Goal: Task Accomplishment & Management: Use online tool/utility

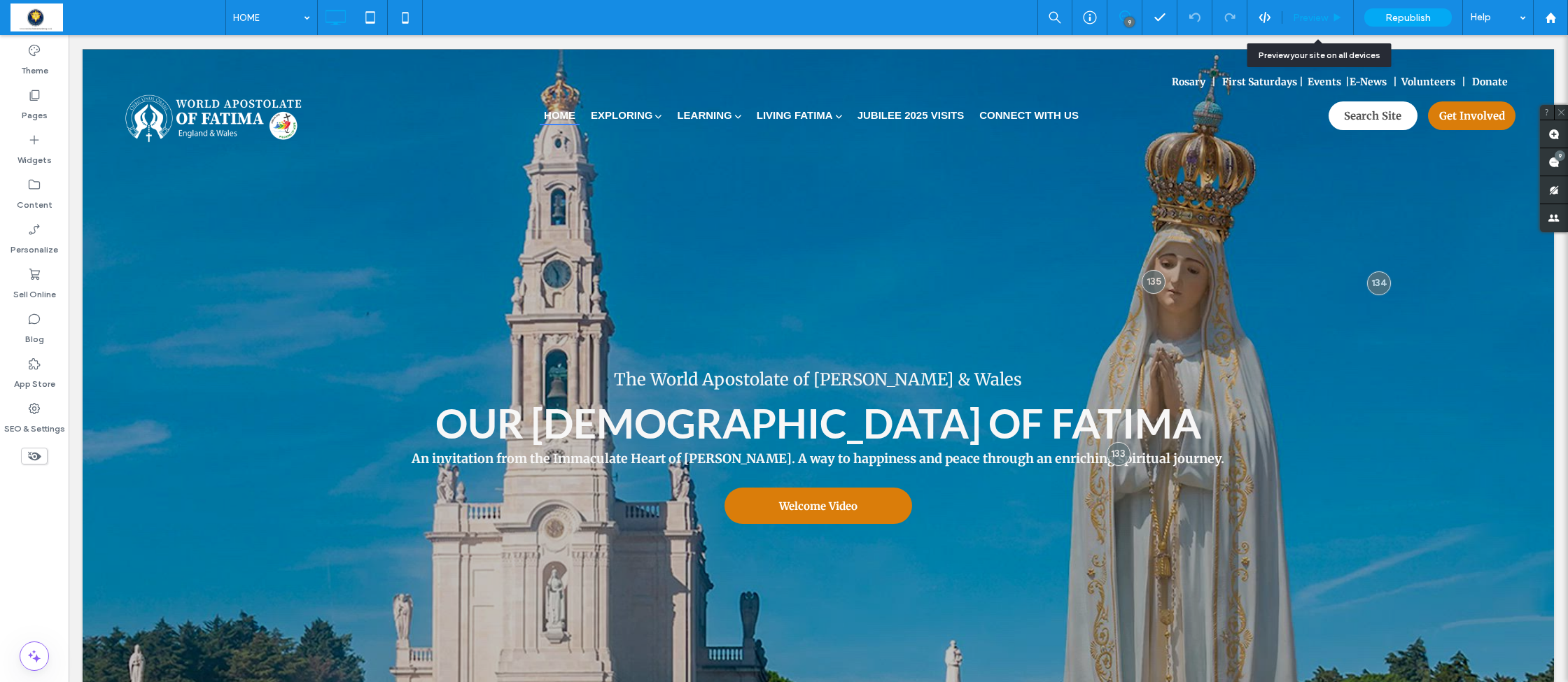
click at [1327, 17] on span "Preview" at bounding box center [1310, 18] width 35 height 12
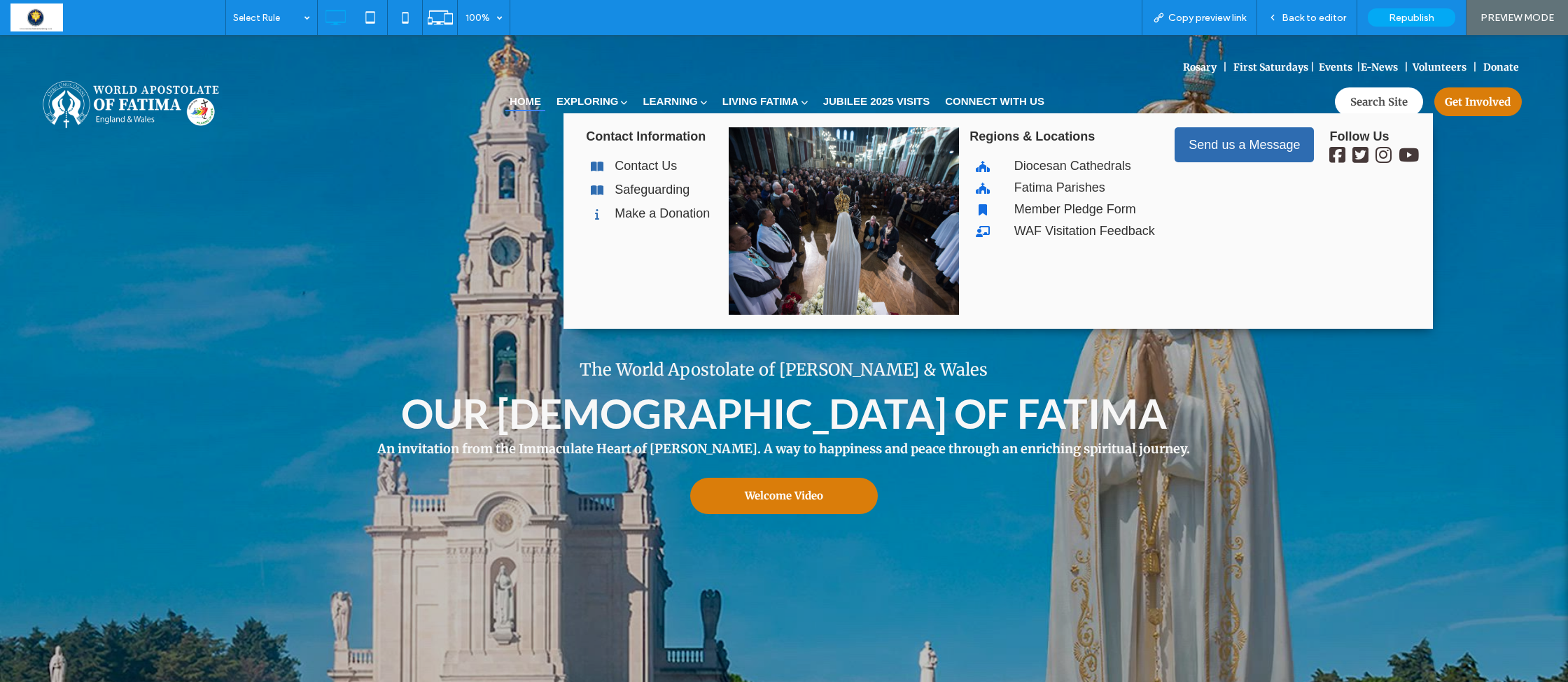
drag, startPoint x: 8, startPoint y: 415, endPoint x: 993, endPoint y: 132, distance: 1024.8
click at [994, 95] on link "CONNECT WITH US" at bounding box center [995, 101] width 108 height 21
click at [1313, 18] on span "Back to editor" at bounding box center [1314, 18] width 65 height 12
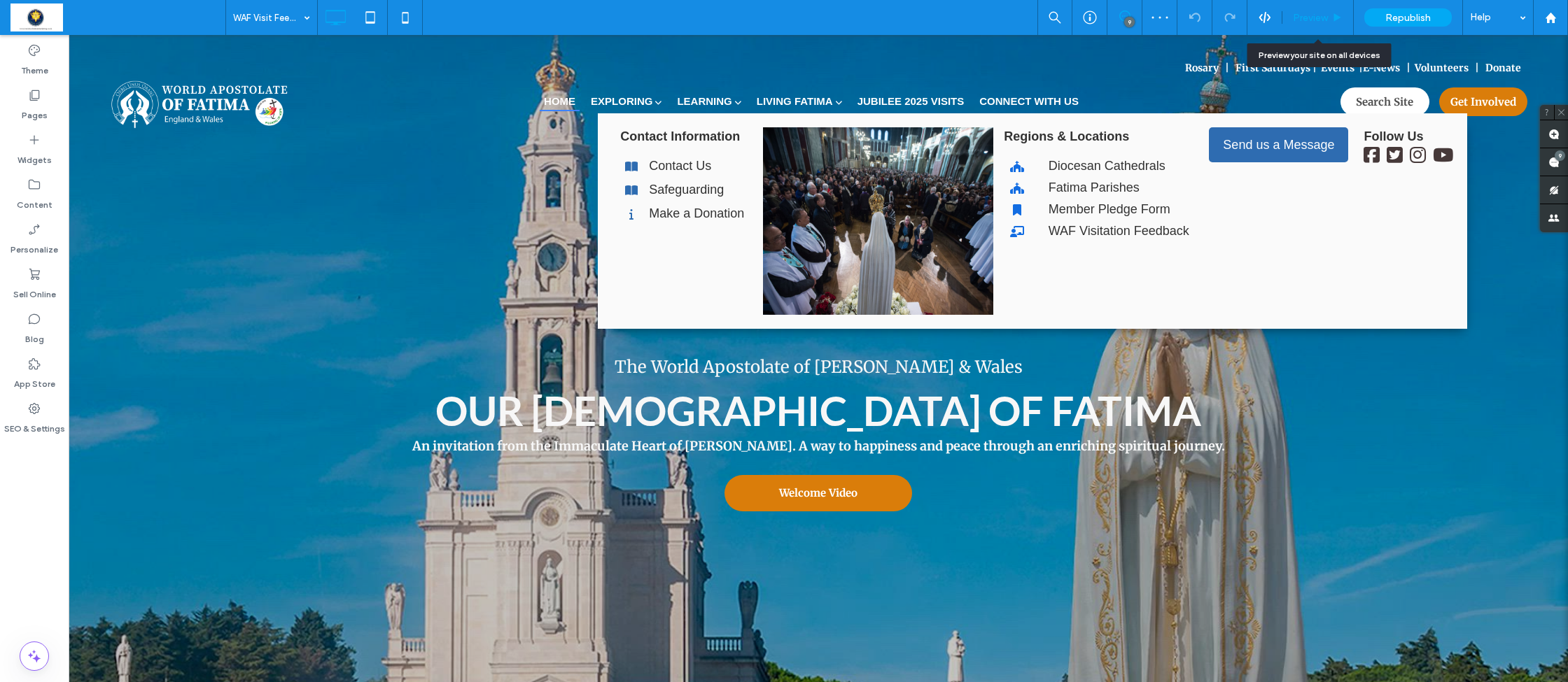
click at [1319, 19] on span "Preview" at bounding box center [1310, 18] width 35 height 12
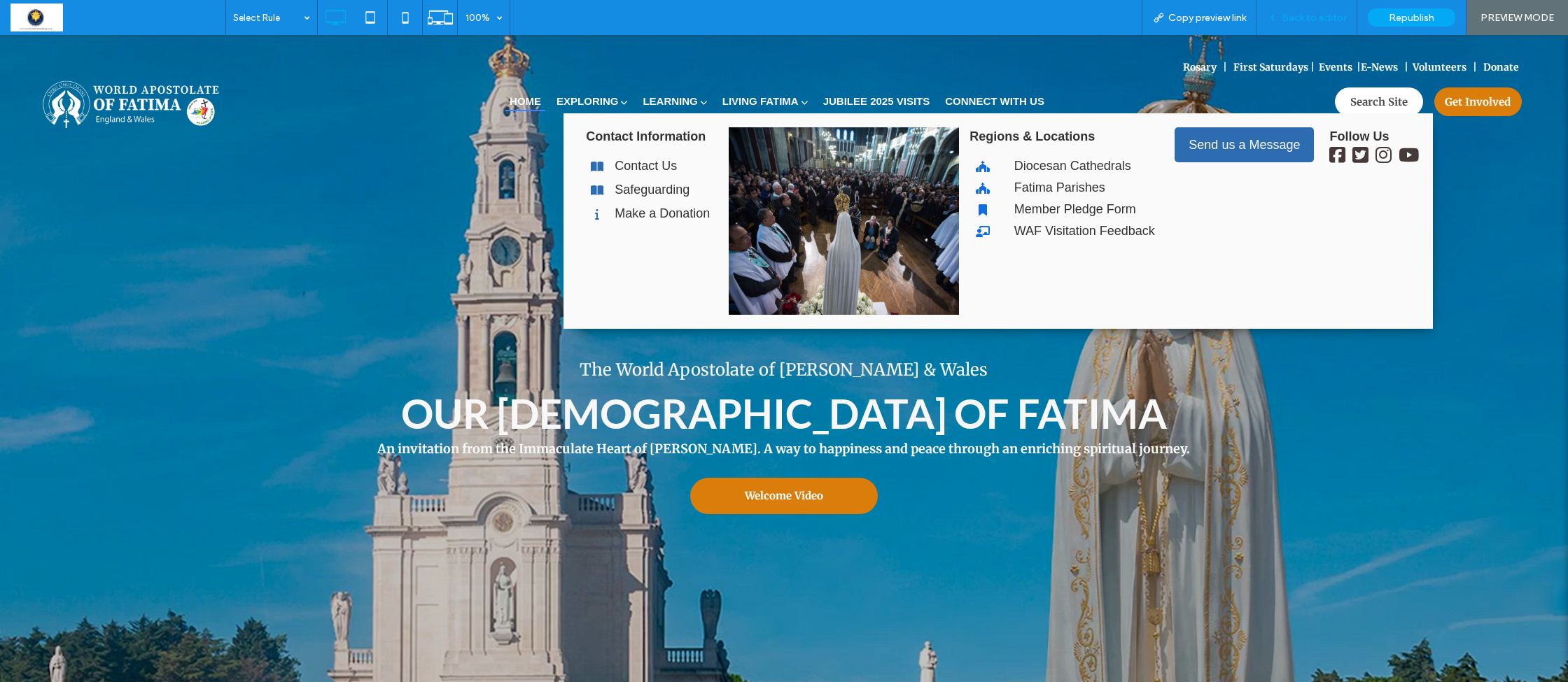
click at [1322, 24] on div "Back to editor" at bounding box center [1307, 17] width 100 height 35
click at [1306, 19] on span "Back to editor" at bounding box center [1314, 18] width 65 height 12
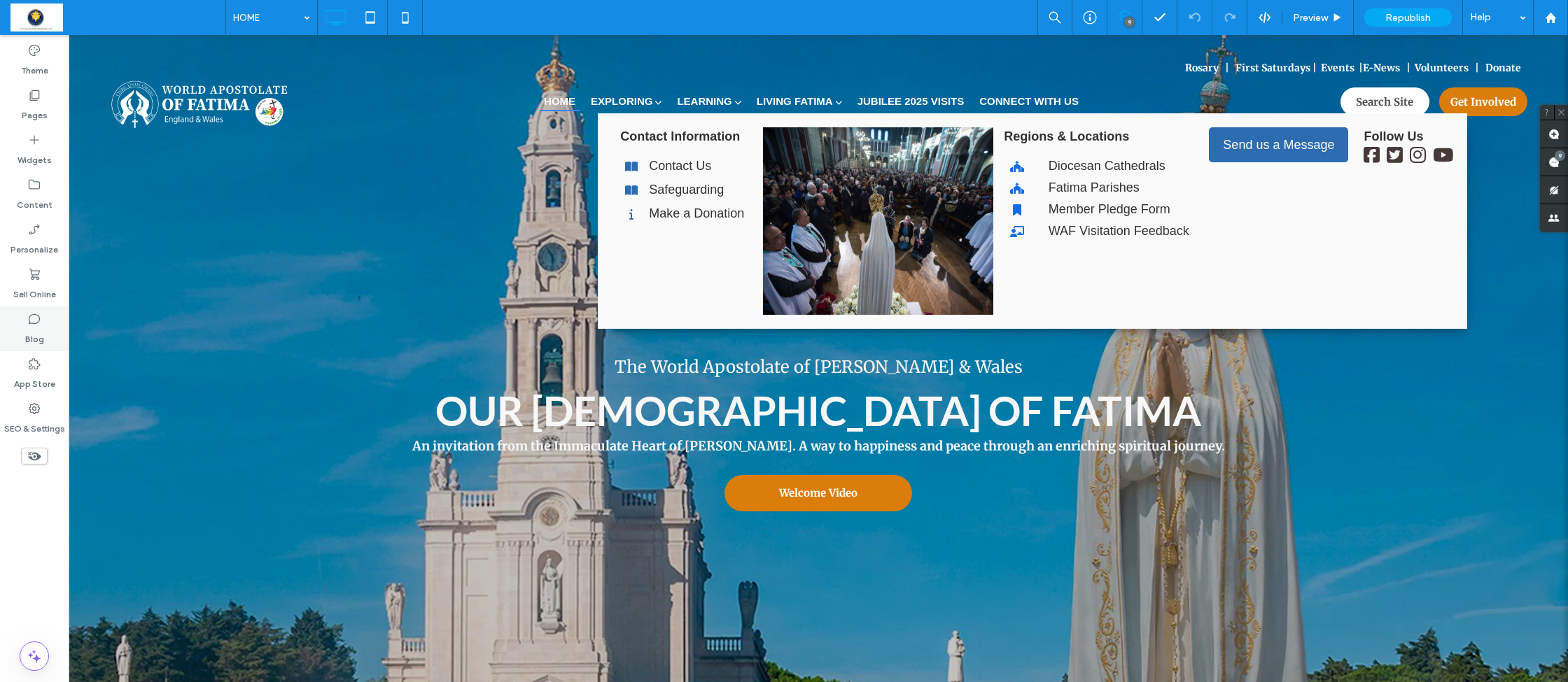
click at [34, 326] on label "Blog" at bounding box center [34, 336] width 19 height 20
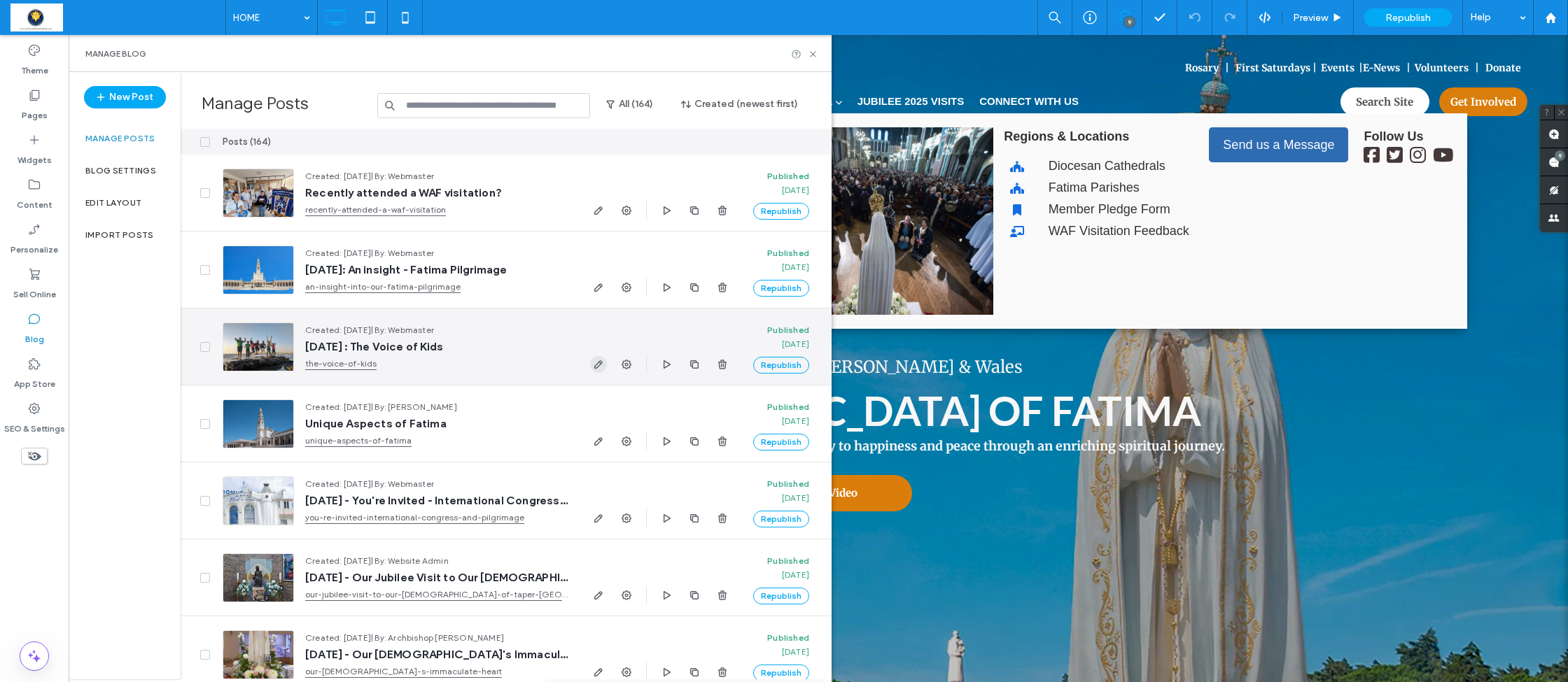
click at [595, 365] on icon "button" at bounding box center [599, 365] width 11 height 11
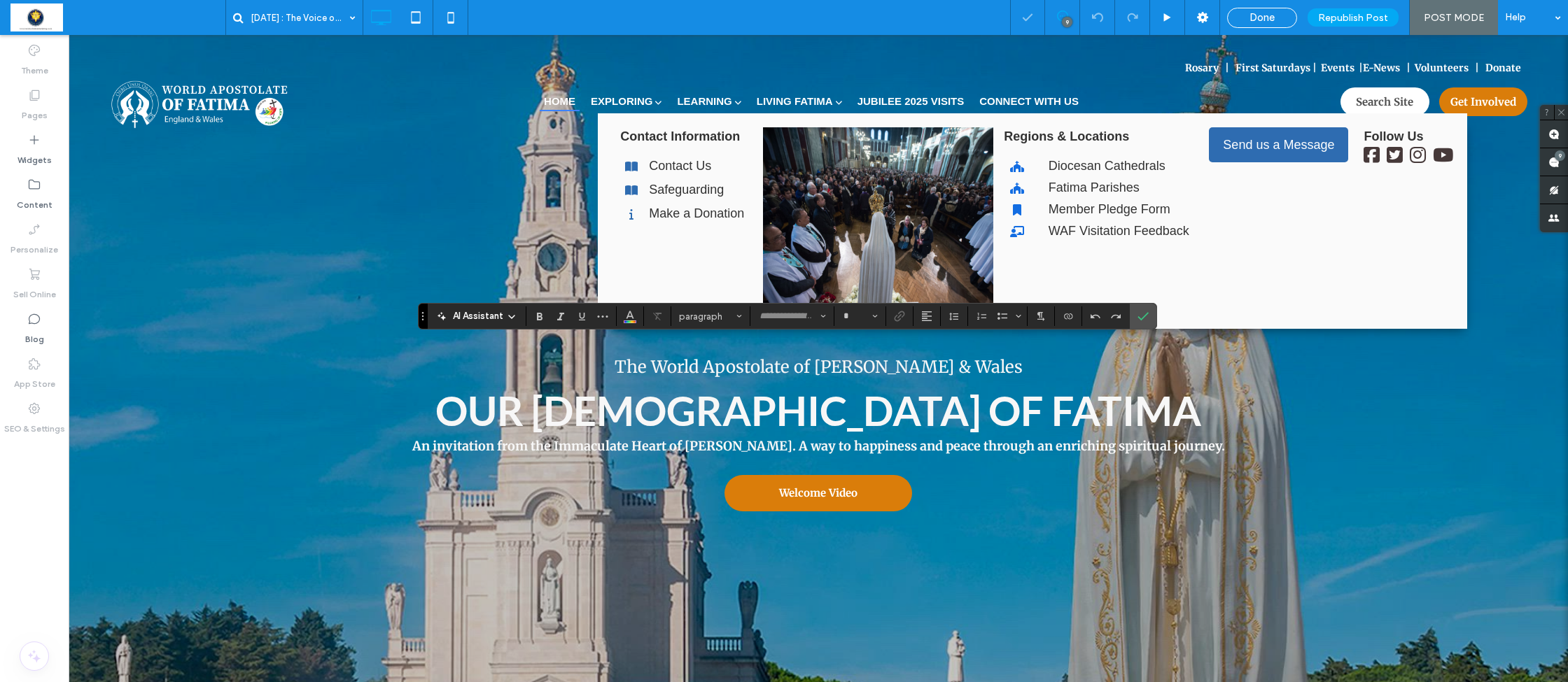
type input "**********"
type input "**"
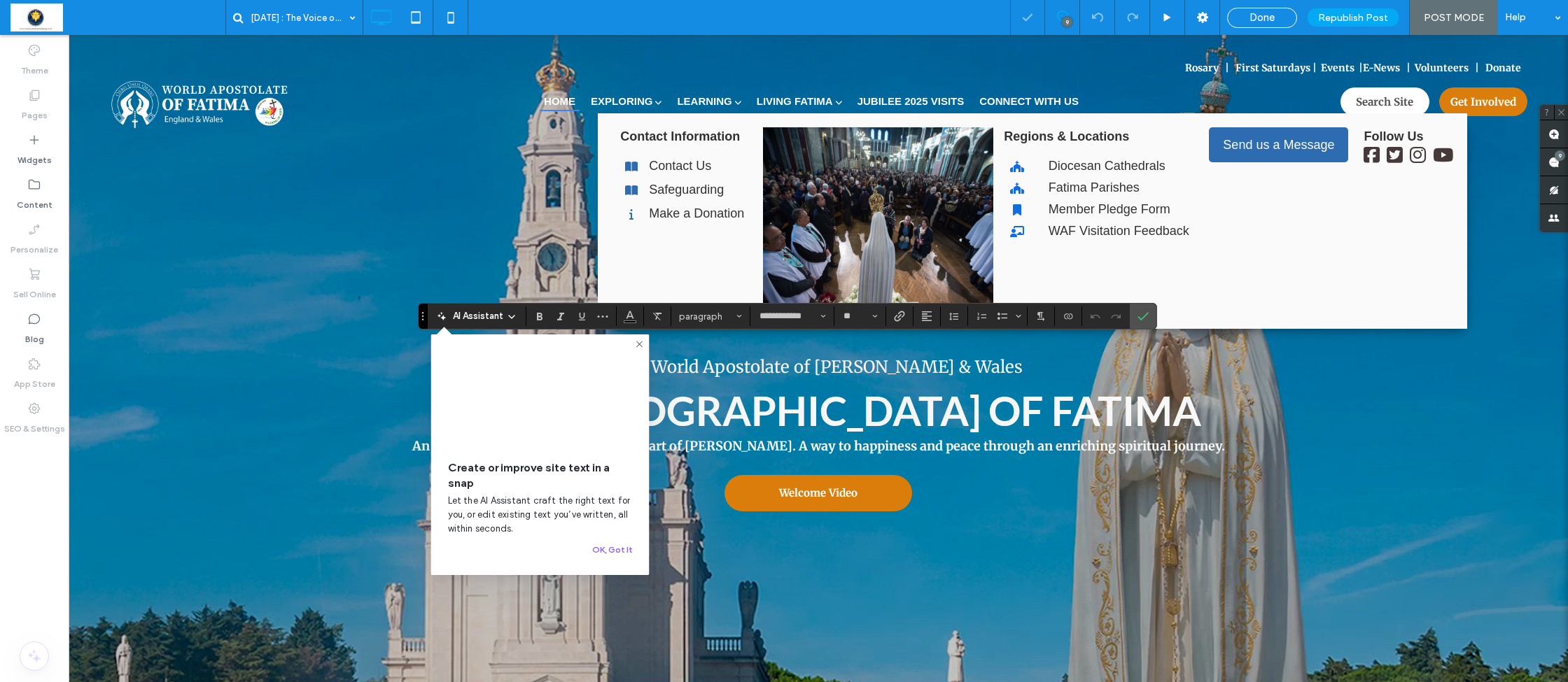
click at [562, 348] on div "Create or improve site text in a snap Let the AI Assistant craft the right text…" at bounding box center [540, 454] width 219 height 241
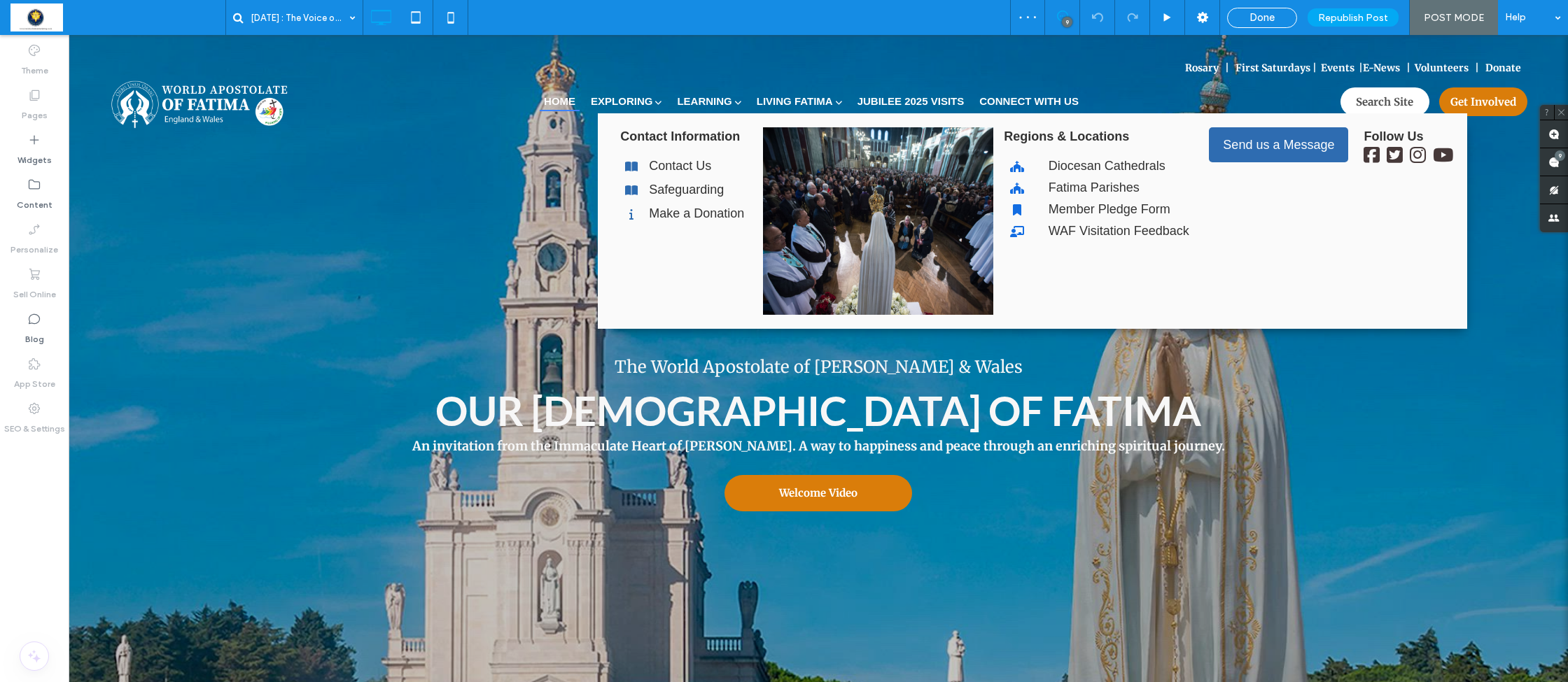
type input "**********"
type input "**"
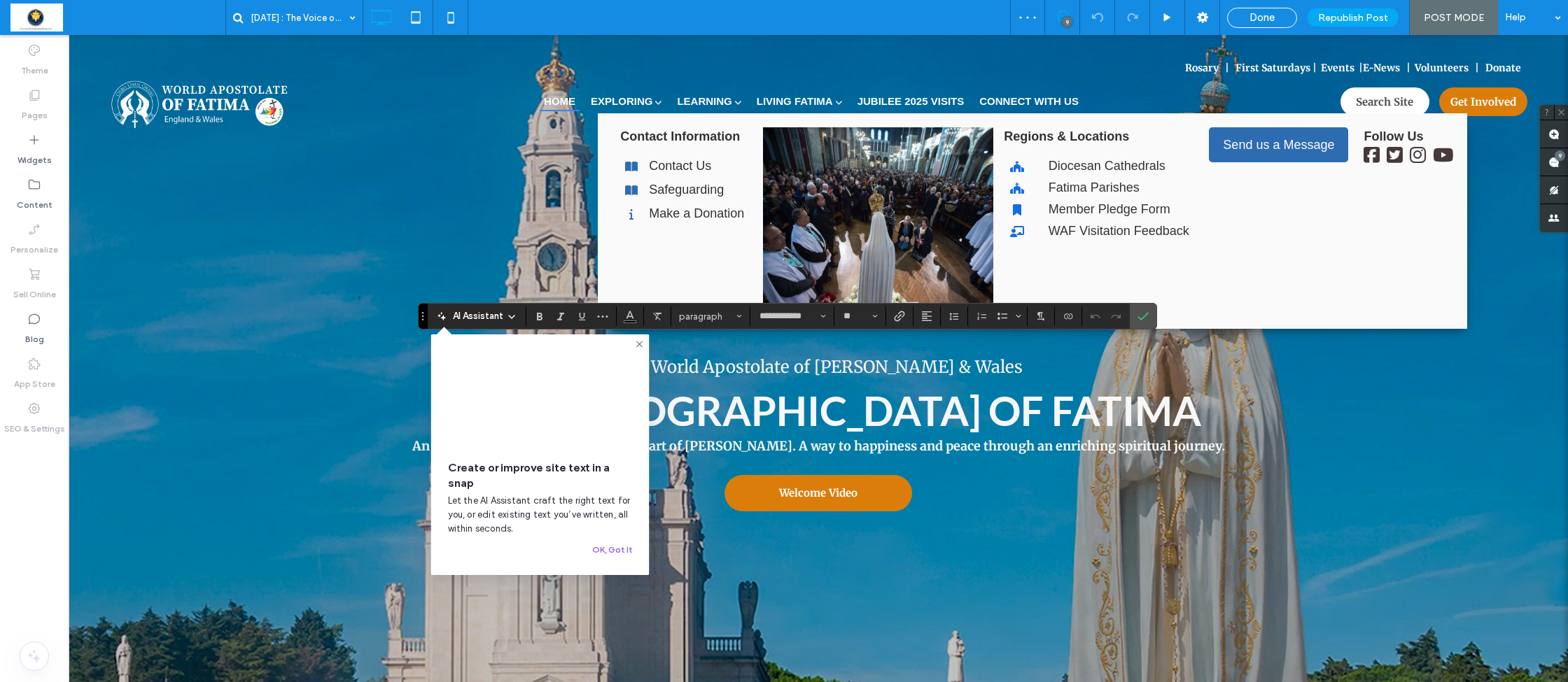
click at [563, 351] on div "Create or improve site text in a snap Let the AI Assistant craft the right text…" at bounding box center [540, 454] width 219 height 241
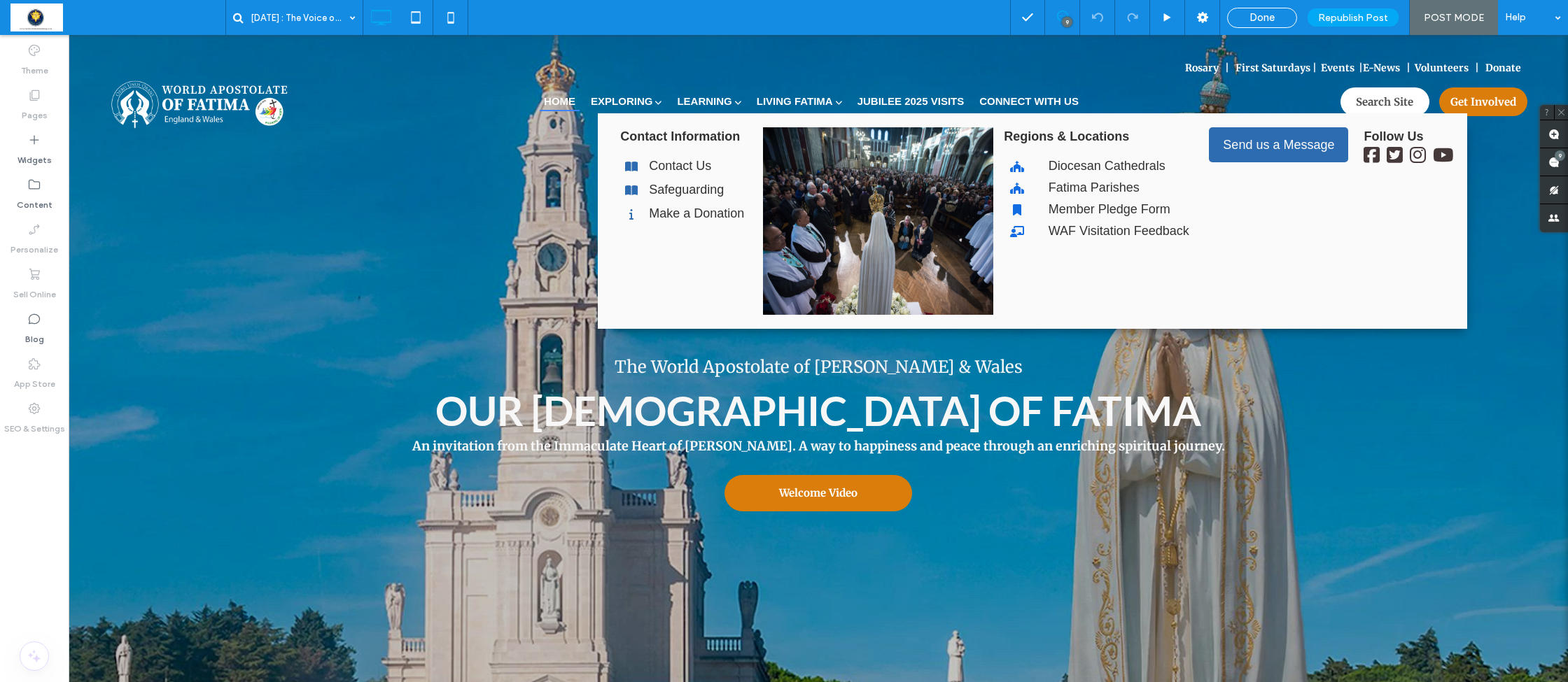
type input "**********"
type input "**"
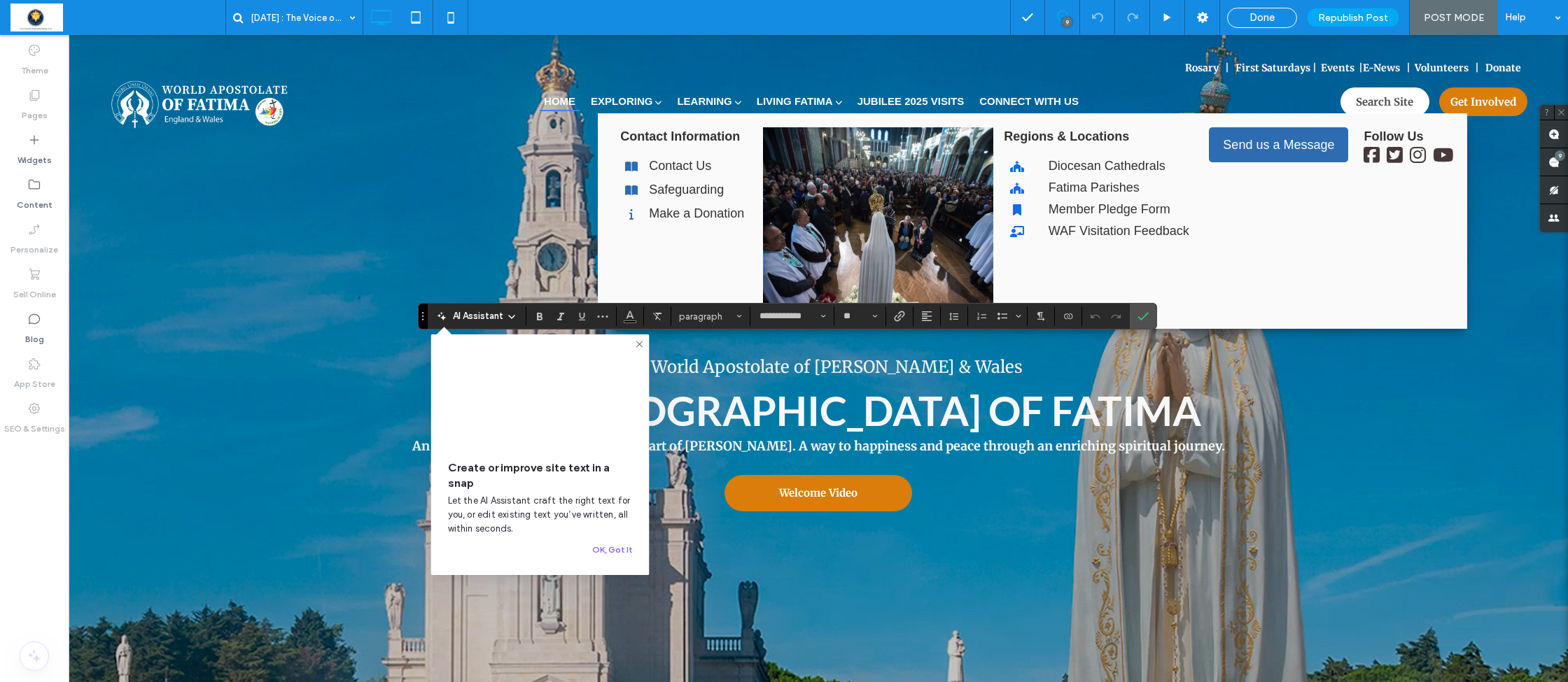
click at [560, 366] on video at bounding box center [540, 397] width 185 height 92
click at [637, 343] on icon at bounding box center [640, 344] width 11 height 11
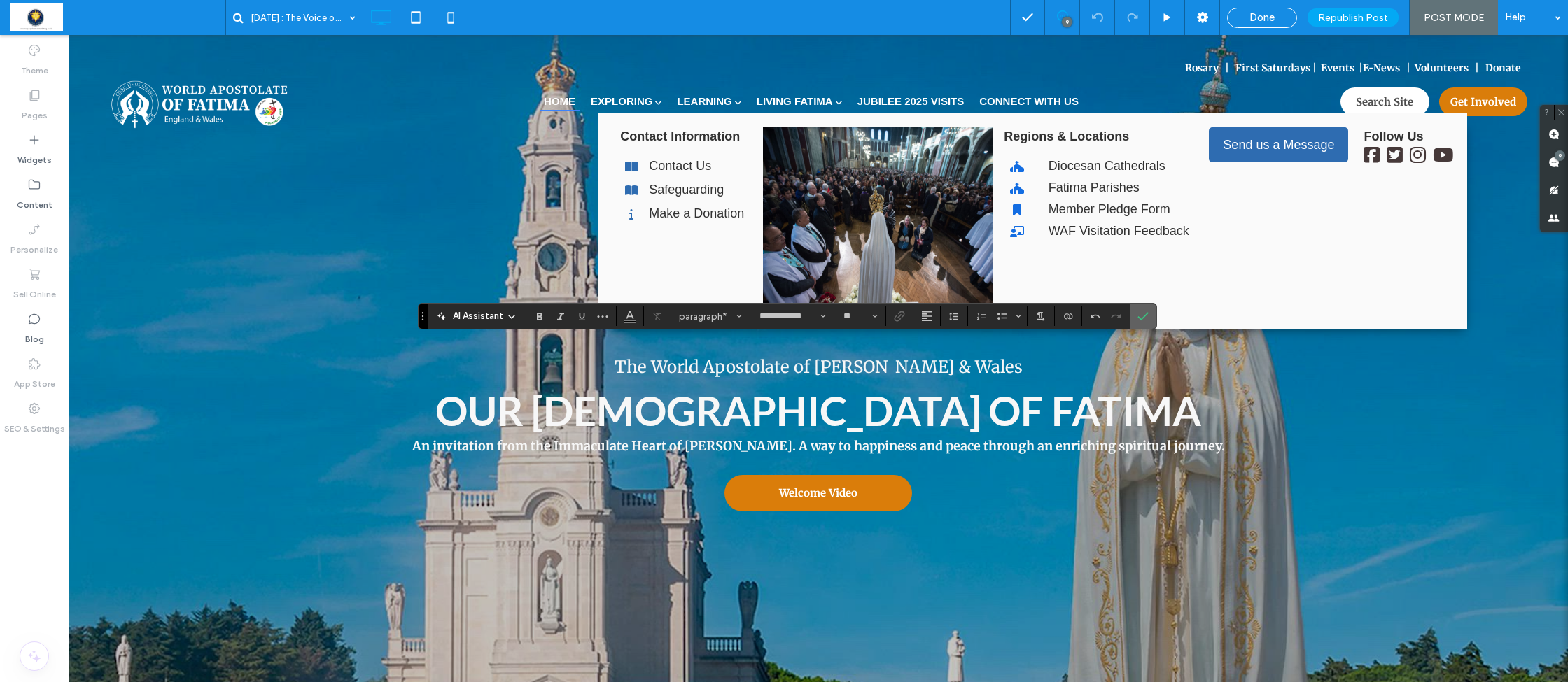
click at [1140, 319] on icon "Confirm" at bounding box center [1143, 317] width 11 height 11
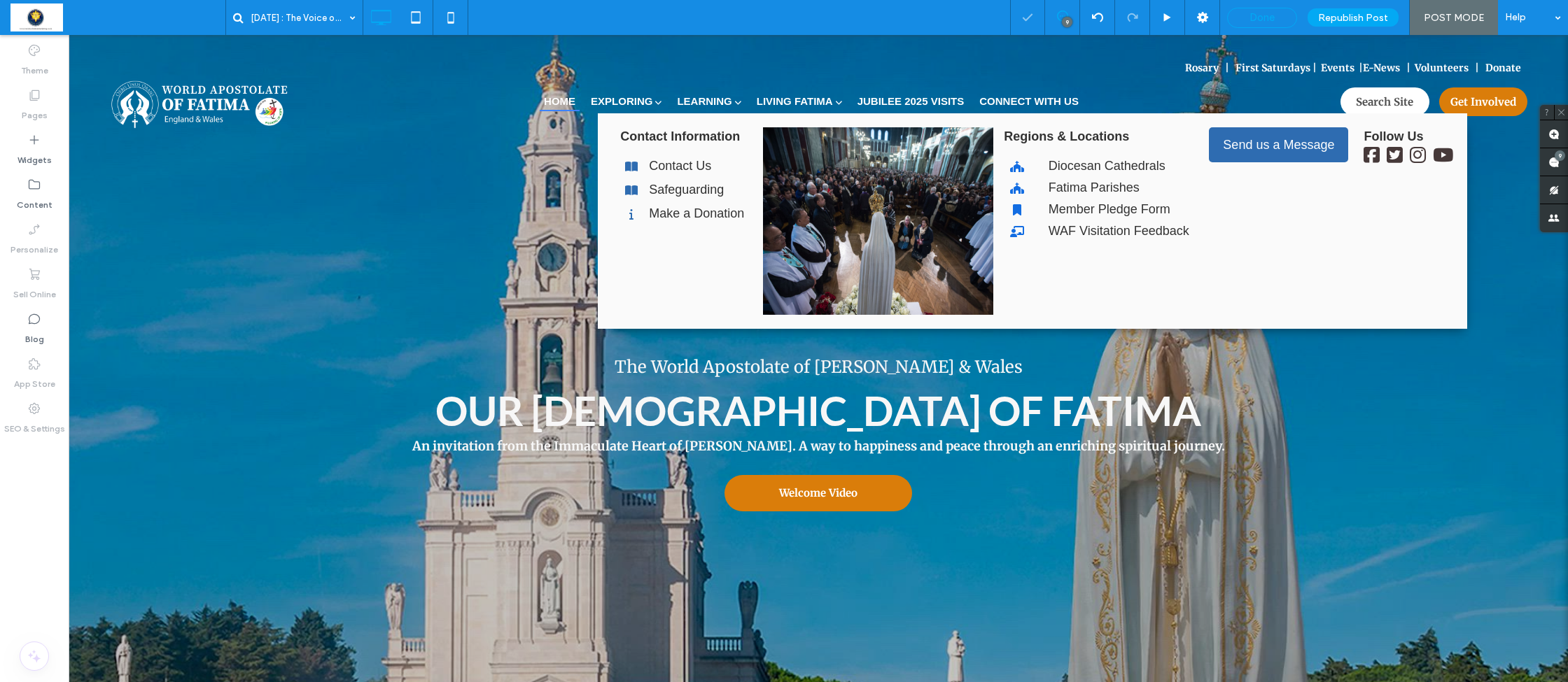
click at [1252, 17] on span "Done" at bounding box center [1261, 18] width 25 height 13
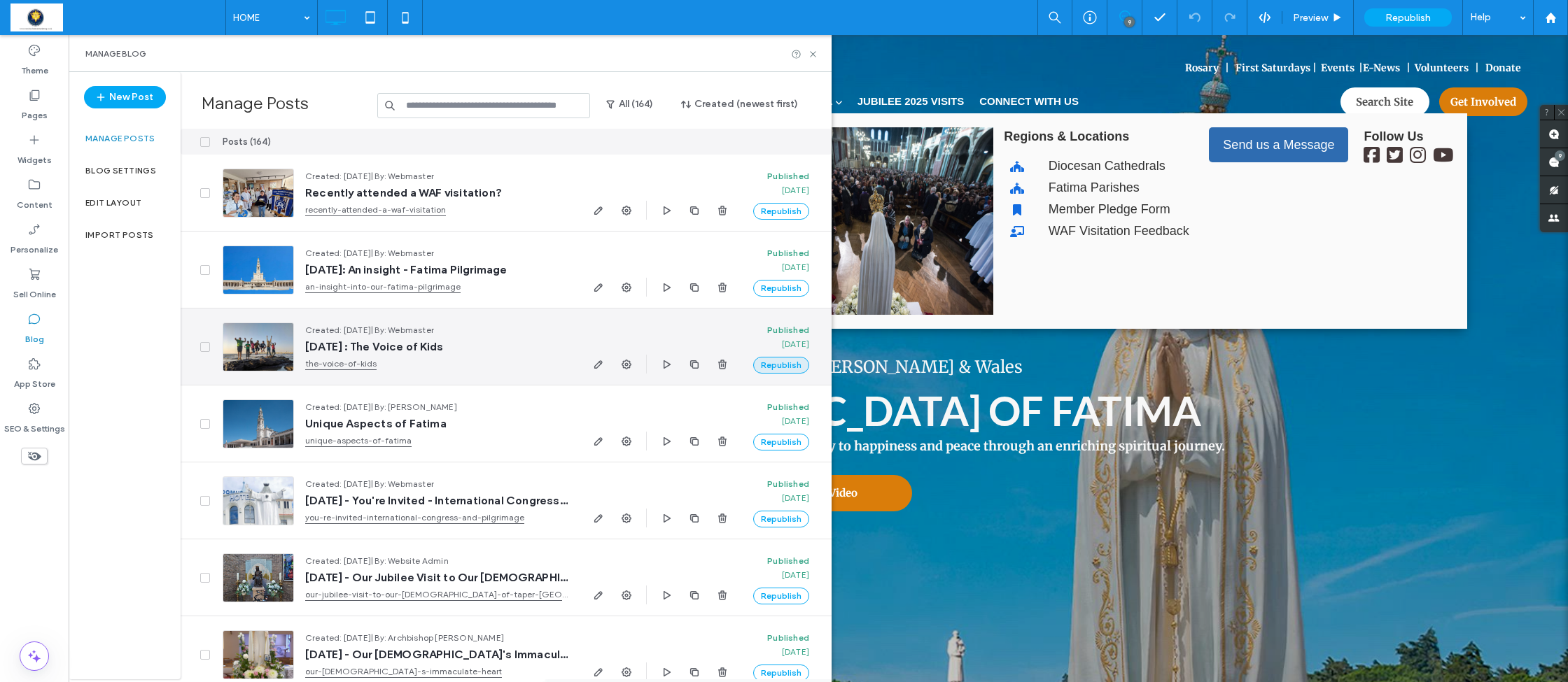
click at [776, 363] on button "Republish" at bounding box center [781, 365] width 56 height 17
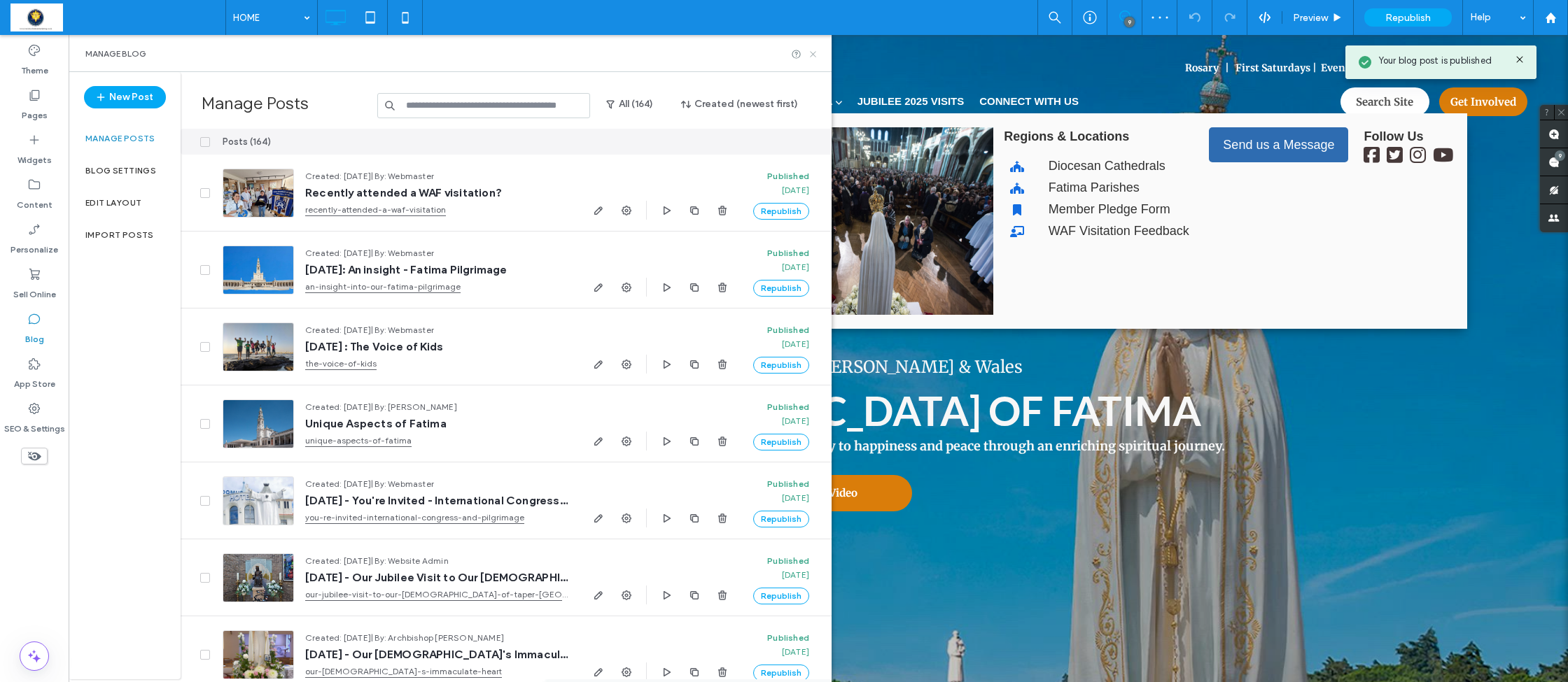
click at [814, 55] on icon at bounding box center [812, 54] width 11 height 11
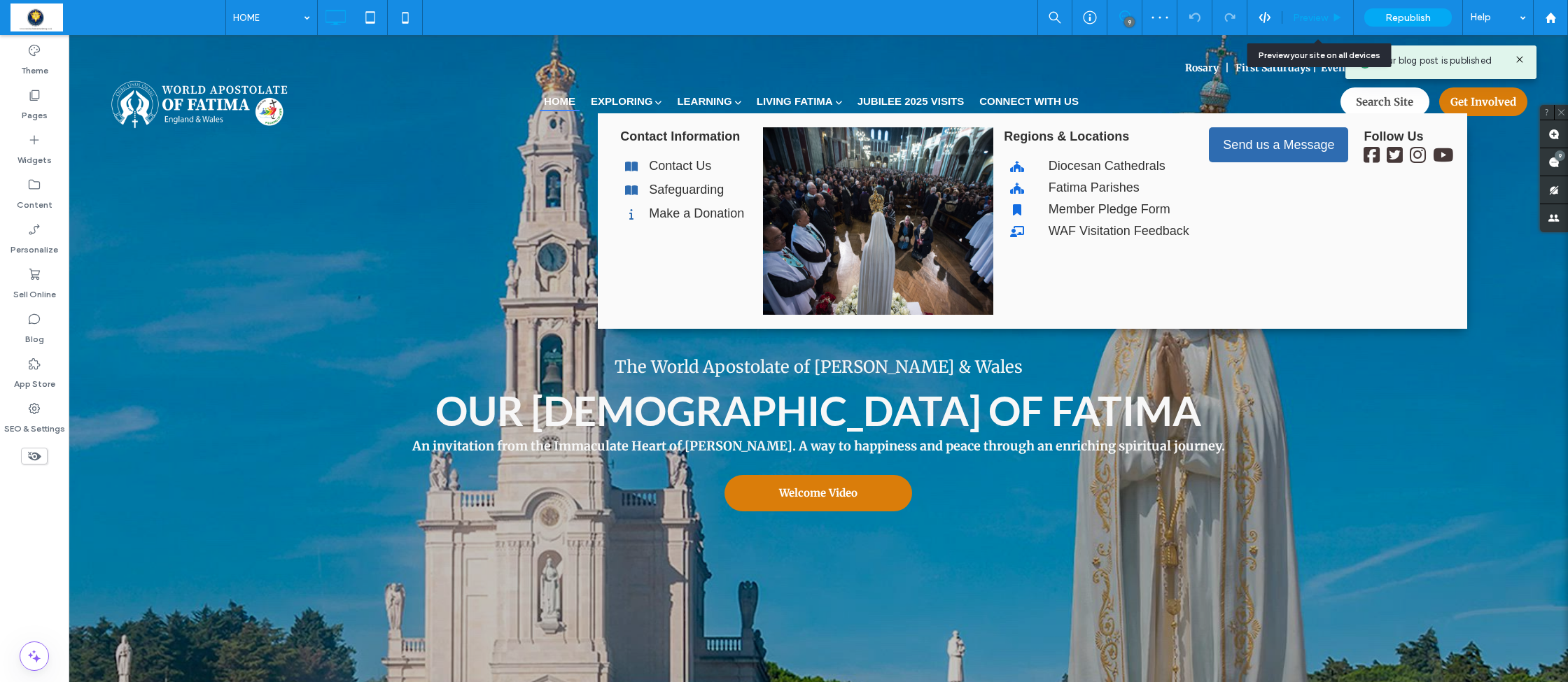
click at [1324, 16] on span "Preview" at bounding box center [1310, 18] width 35 height 12
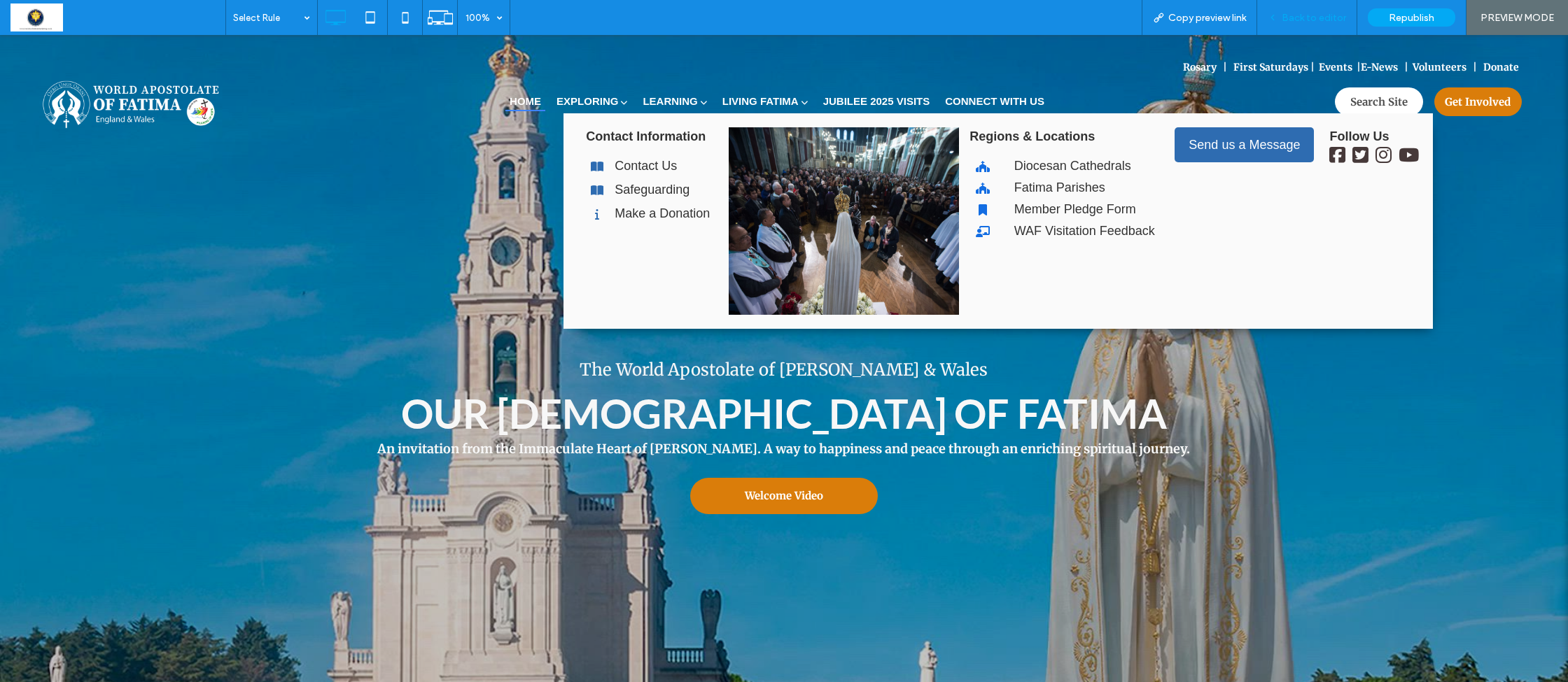
click at [1315, 27] on div "Back to editor" at bounding box center [1307, 17] width 100 height 35
click at [1313, 16] on span "Back to editor" at bounding box center [1314, 18] width 65 height 12
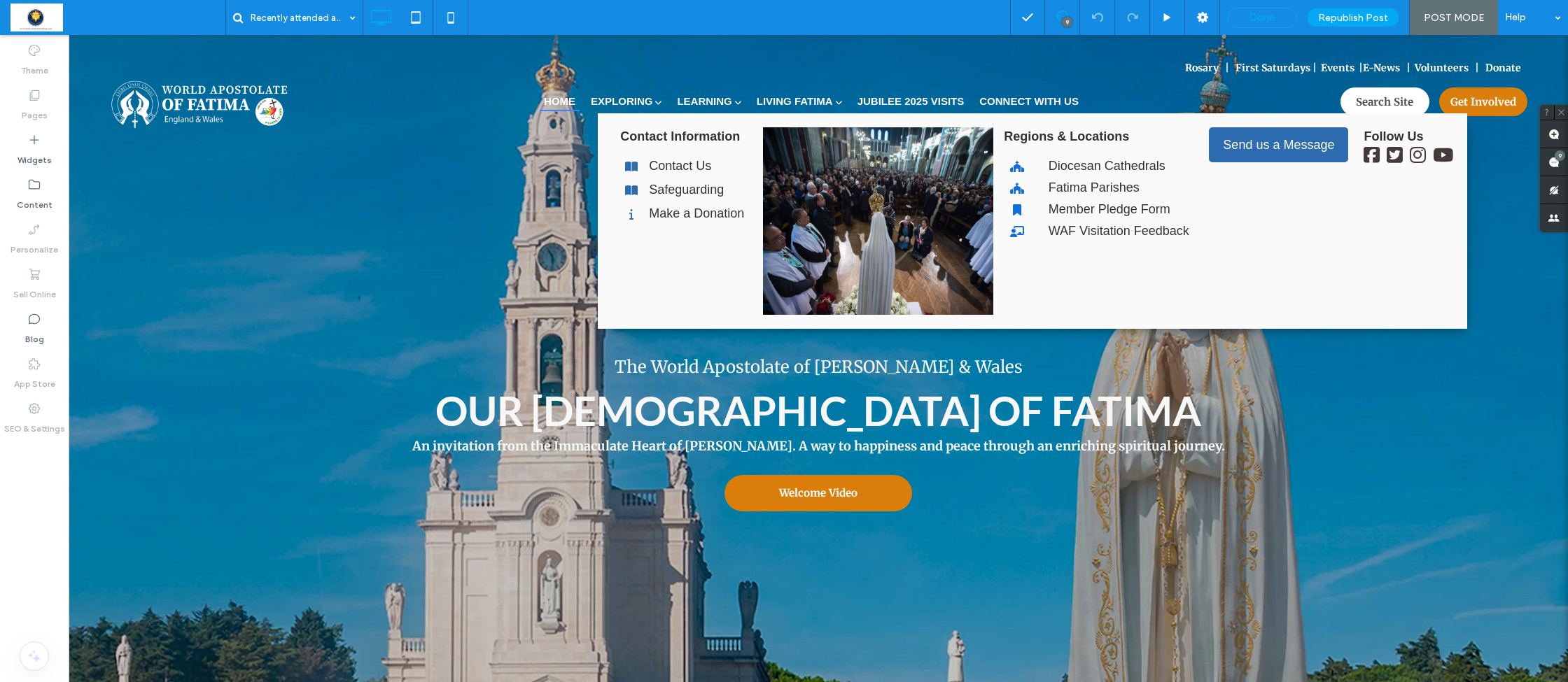
click at [1271, 12] on span "Done" at bounding box center [1261, 18] width 25 height 13
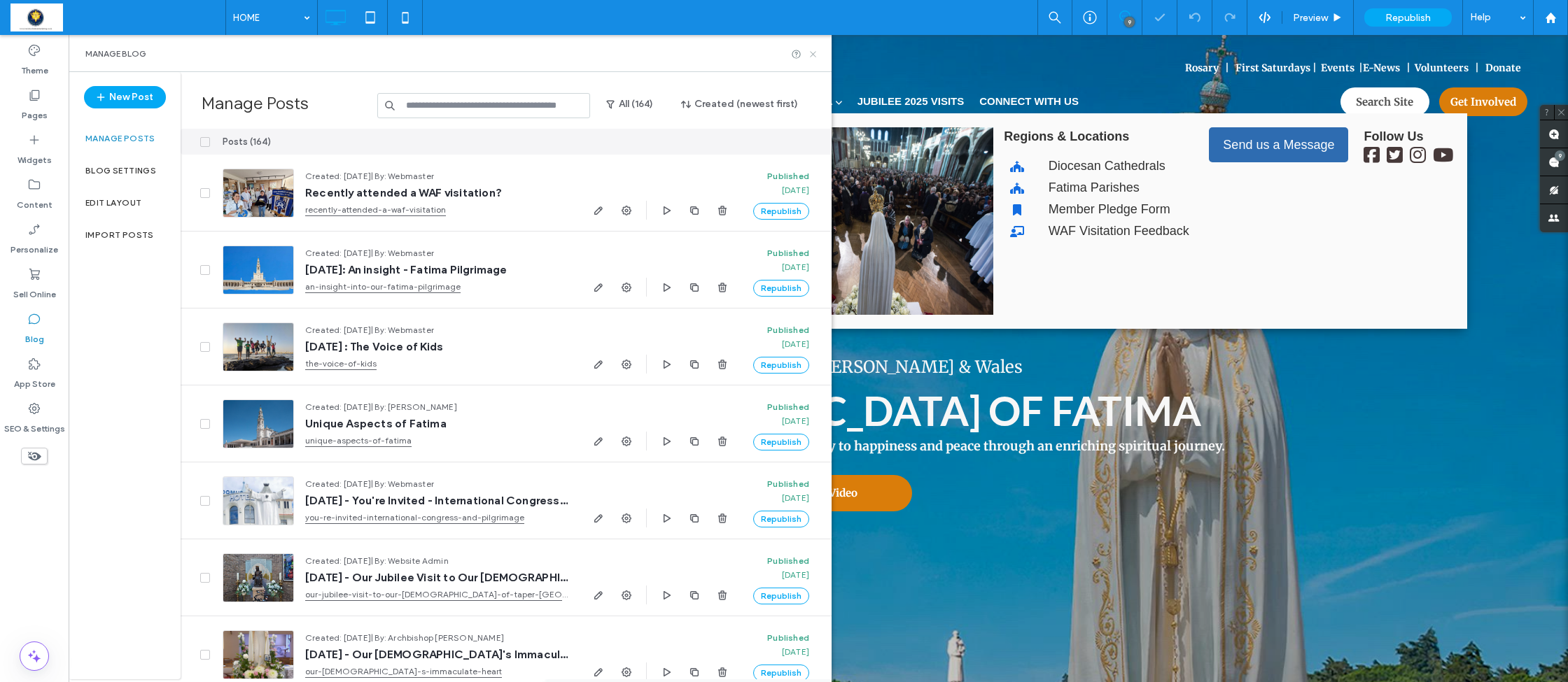
click at [813, 54] on use at bounding box center [812, 54] width 6 height 6
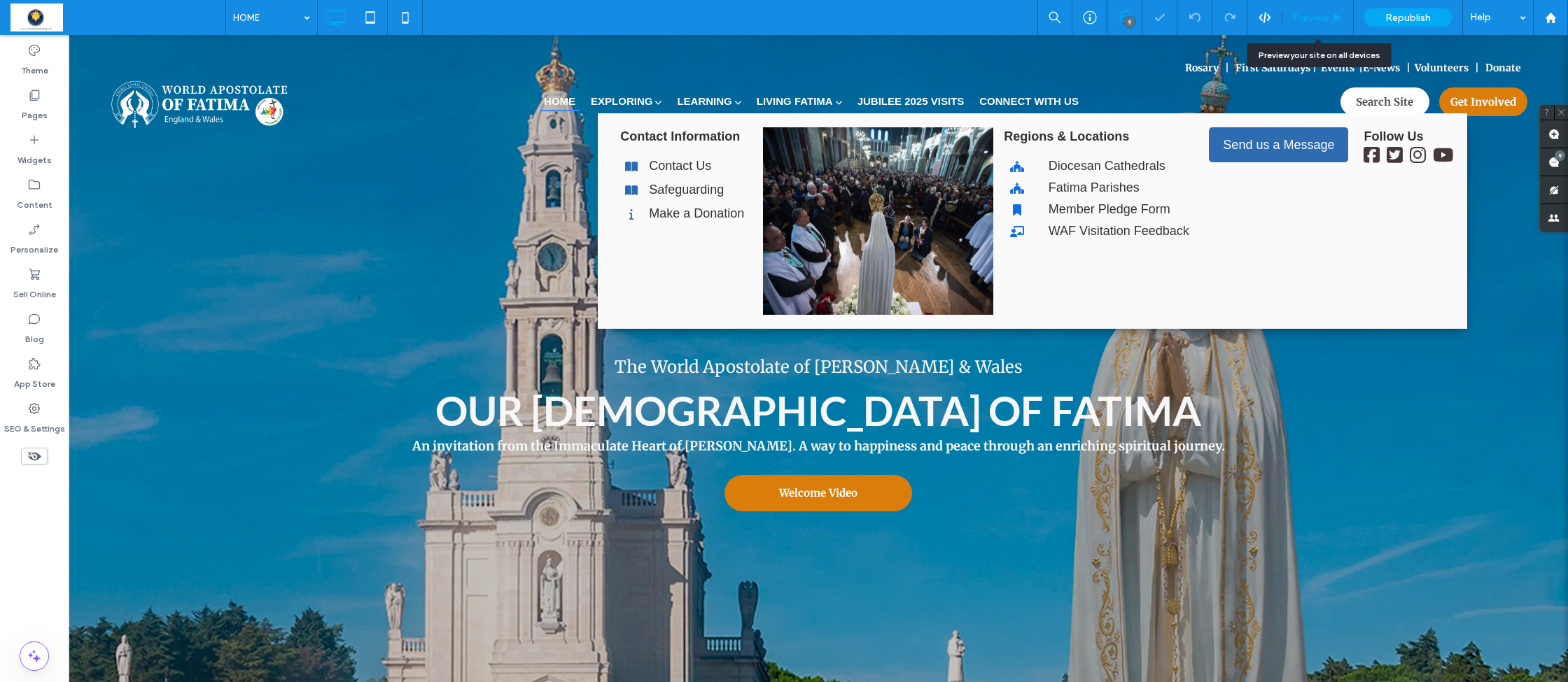
click at [1315, 19] on span "Preview" at bounding box center [1310, 18] width 35 height 12
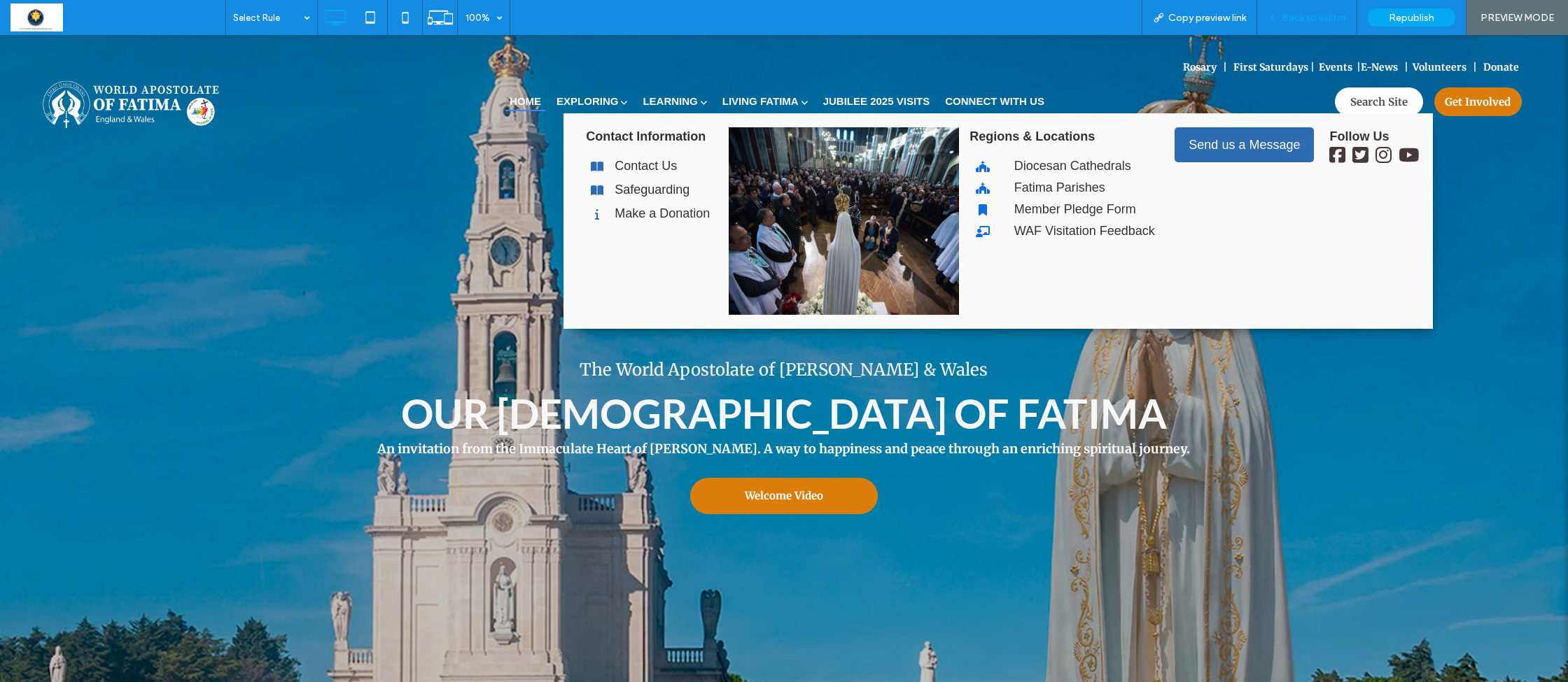
click at [1299, 16] on span "Back to editor" at bounding box center [1314, 18] width 65 height 12
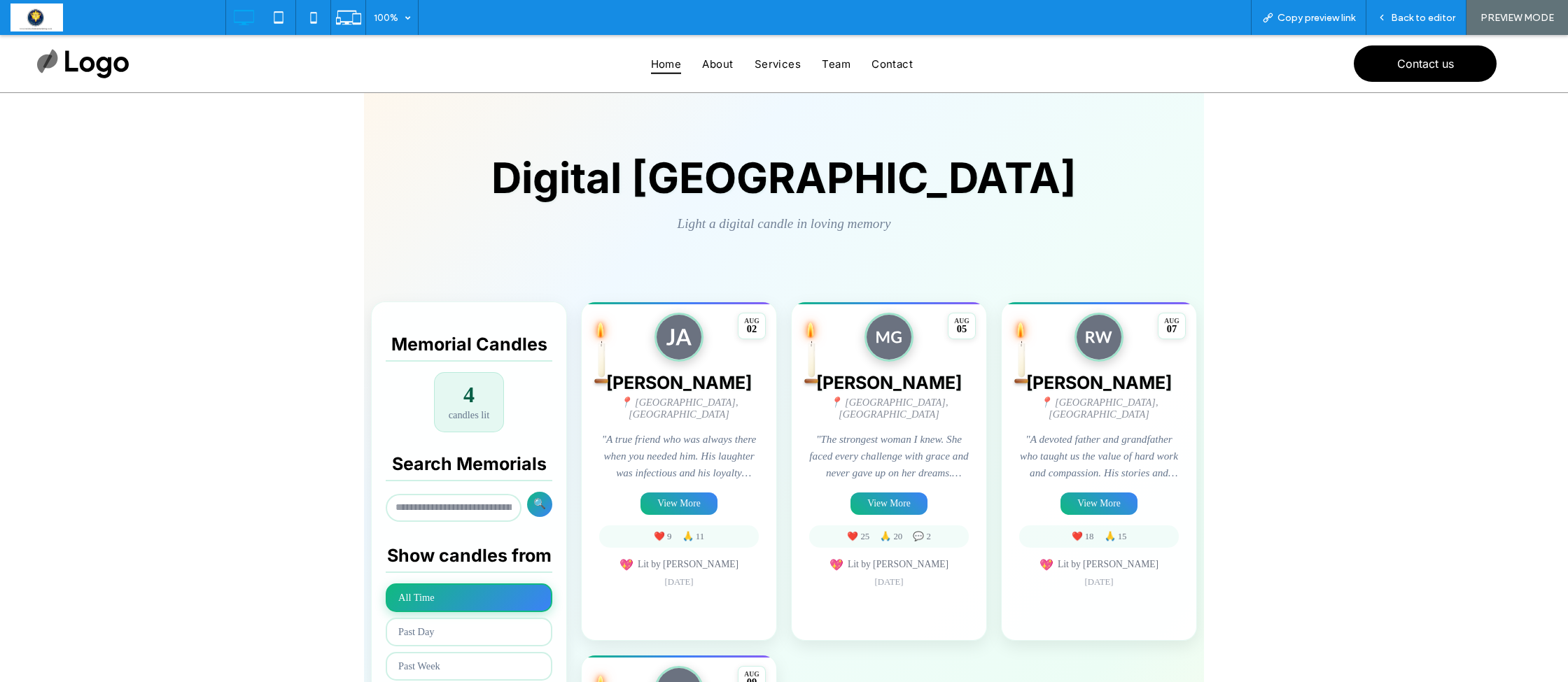
click at [1409, 238] on div "Anonymous Submission Confirmation × ⚠️ You have not given consent to display yo…" at bounding box center [784, 545] width 1568 height 1050
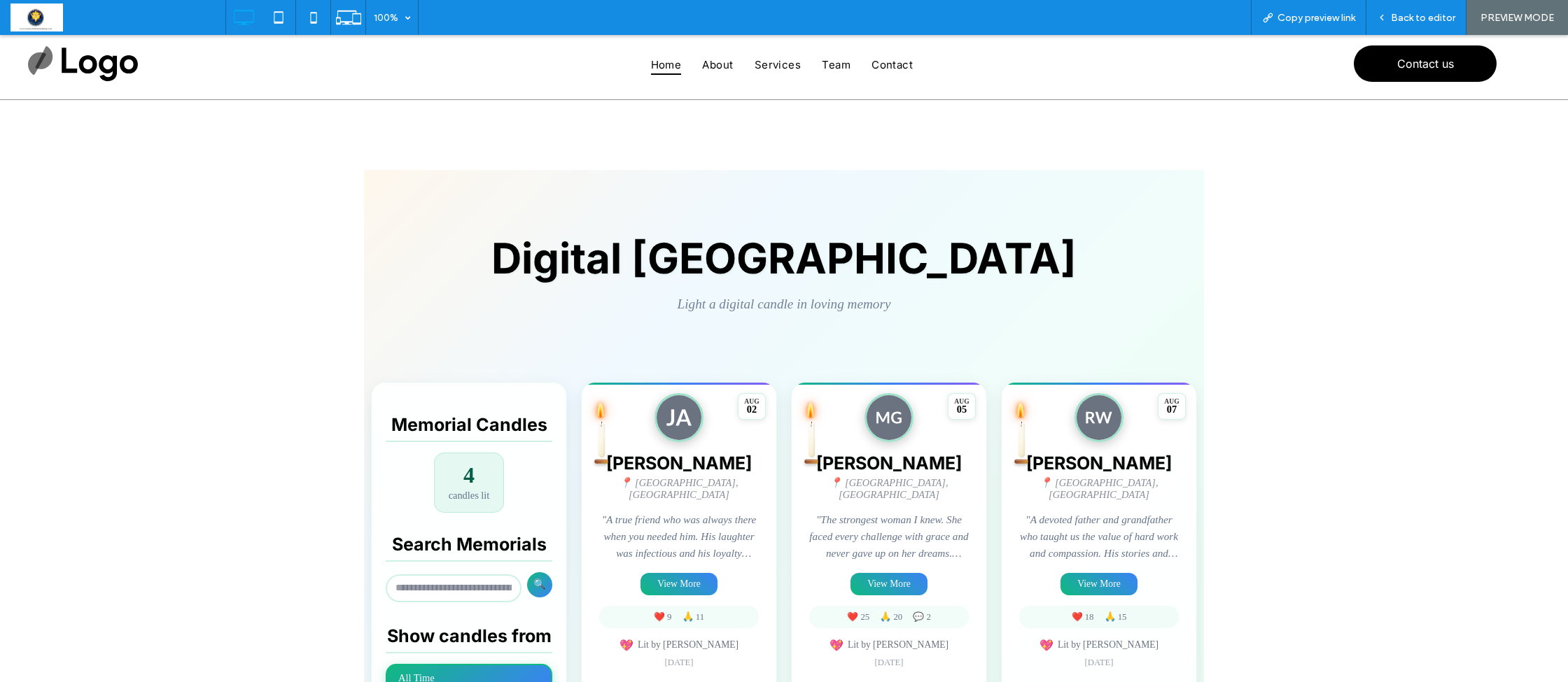
click at [1336, 281] on div "Anonymous Submission Confirmation × ⚠️ You have not given consent to display yo…" at bounding box center [784, 625] width 1568 height 1050
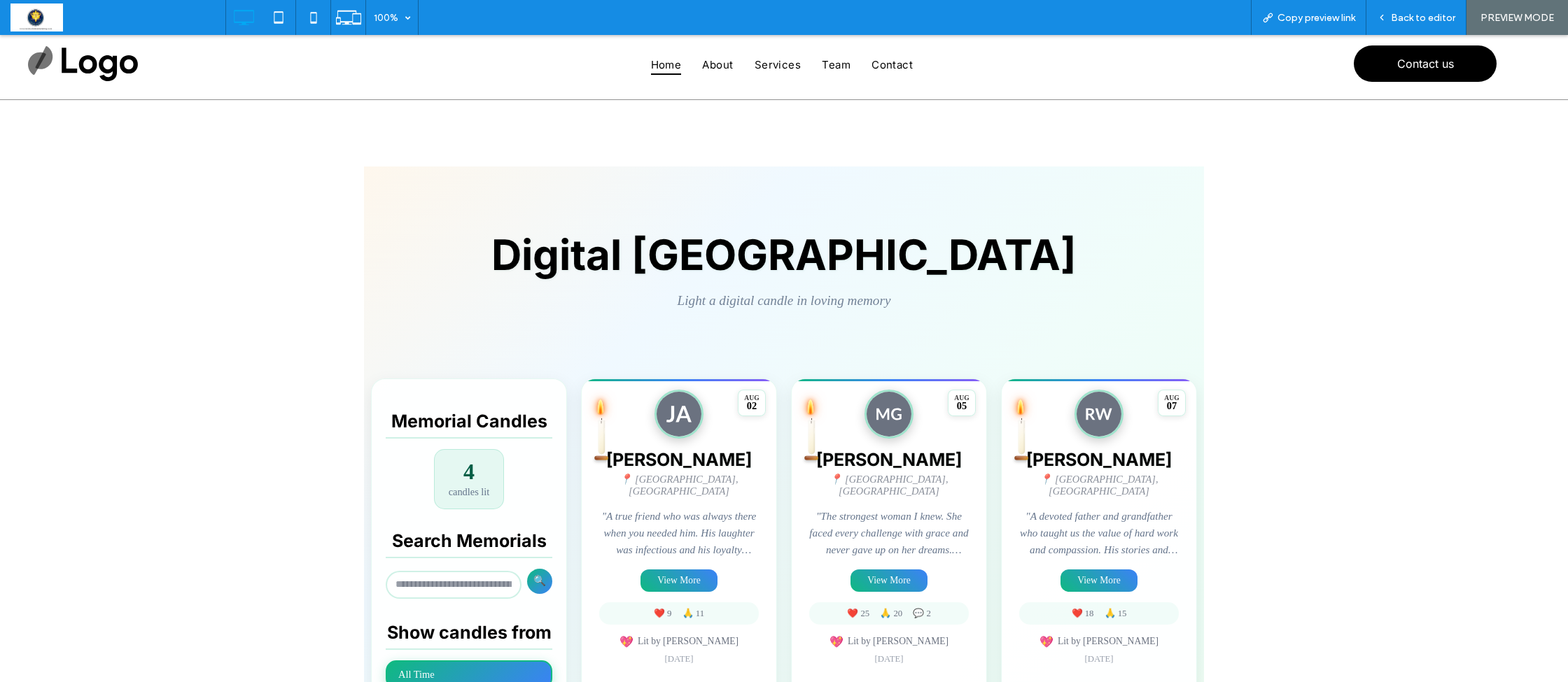
click at [1427, 20] on span "Back to editor" at bounding box center [1423, 18] width 65 height 12
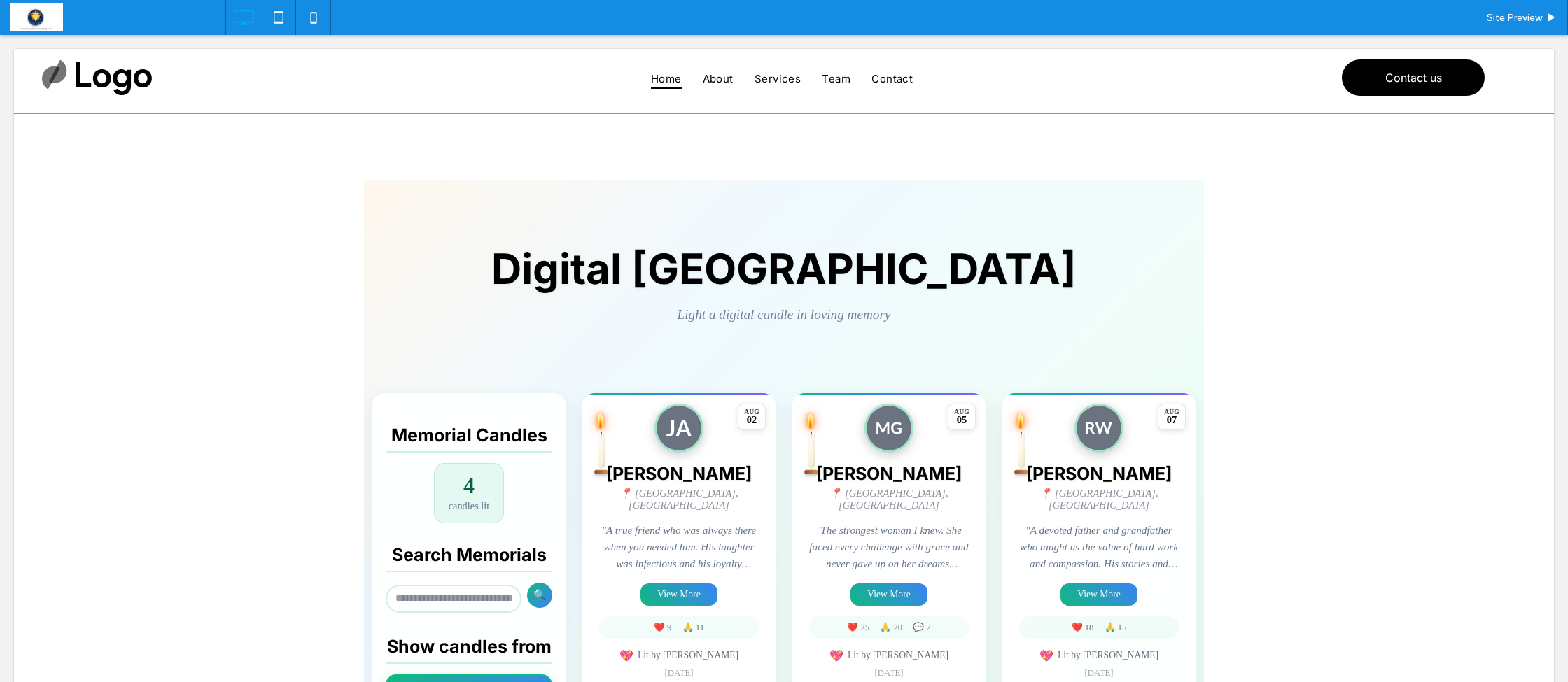
click at [622, 450] on span at bounding box center [784, 635] width 840 height 911
click at [622, 450] on div "AUG 02 James Anderson 📍 Chicago, IL "A true friend who was always there when yo…" at bounding box center [679, 562] width 196 height 339
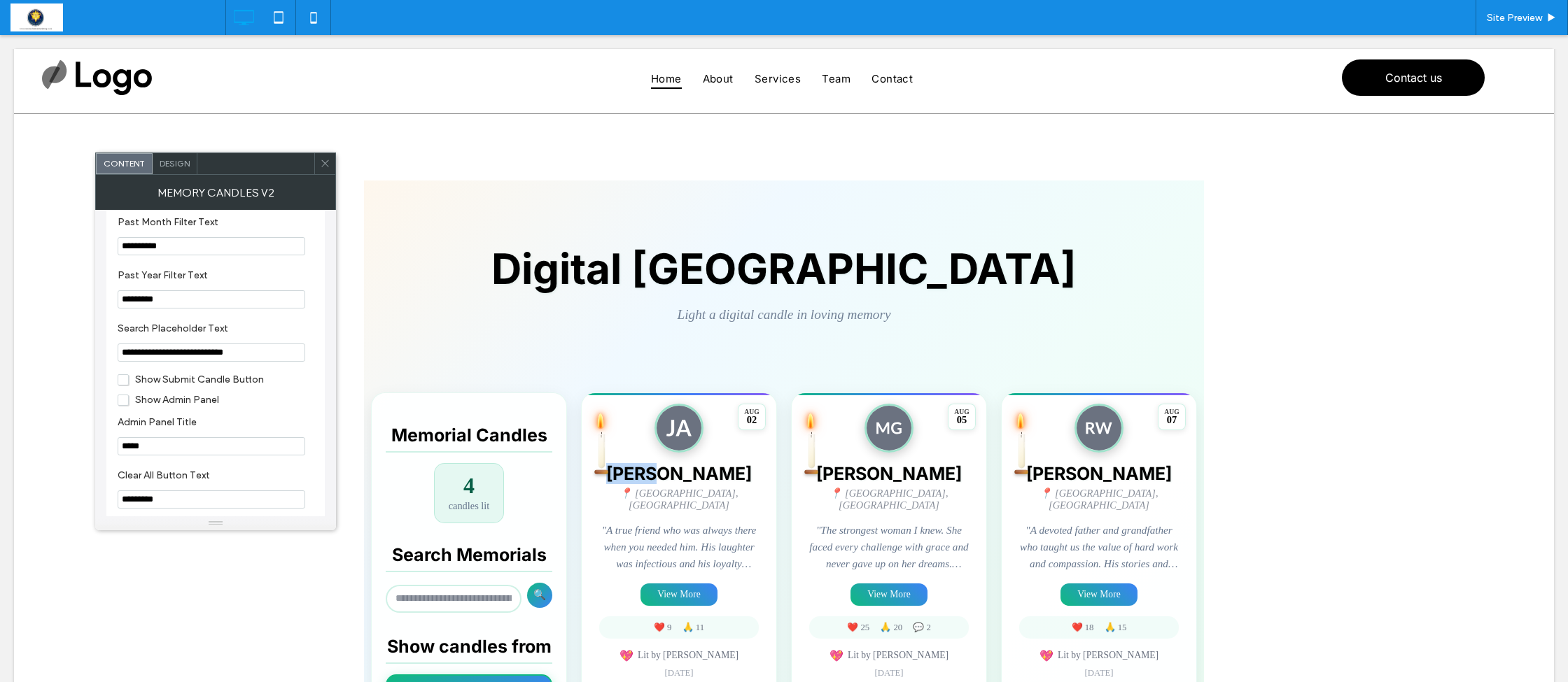
scroll to position [1351, 0]
click at [123, 383] on span "Show Submit Candle Button" at bounding box center [191, 376] width 146 height 12
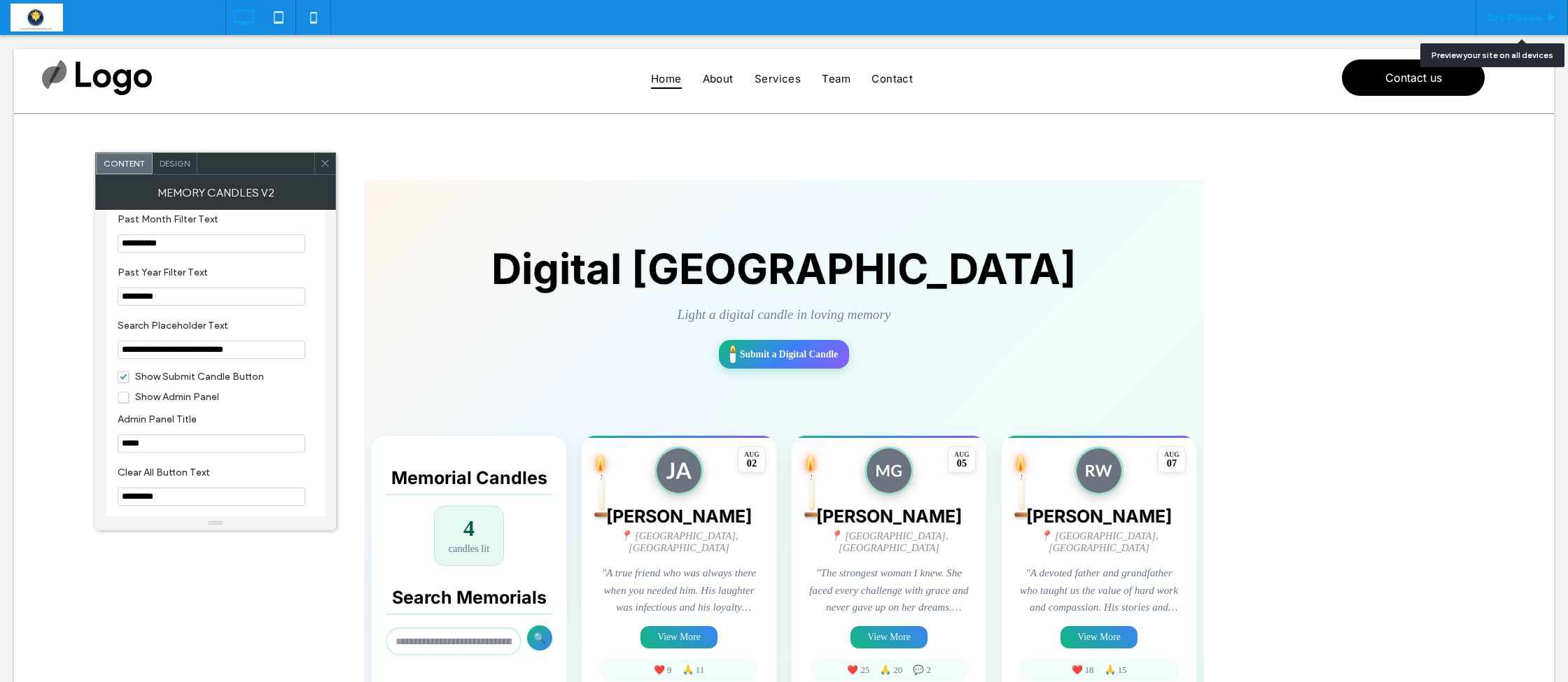
click at [1506, 16] on span "Site Preview" at bounding box center [1515, 18] width 55 height 12
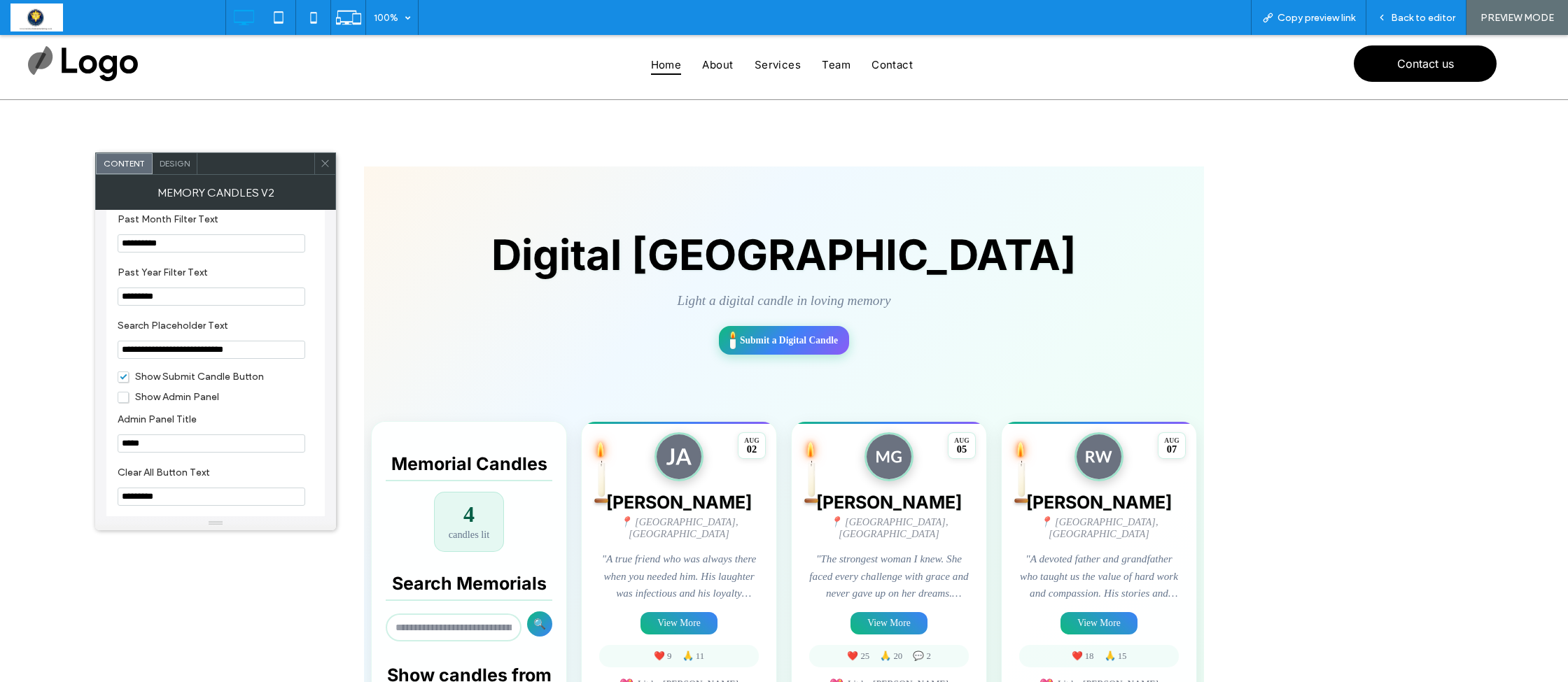
click at [322, 167] on icon at bounding box center [325, 163] width 11 height 11
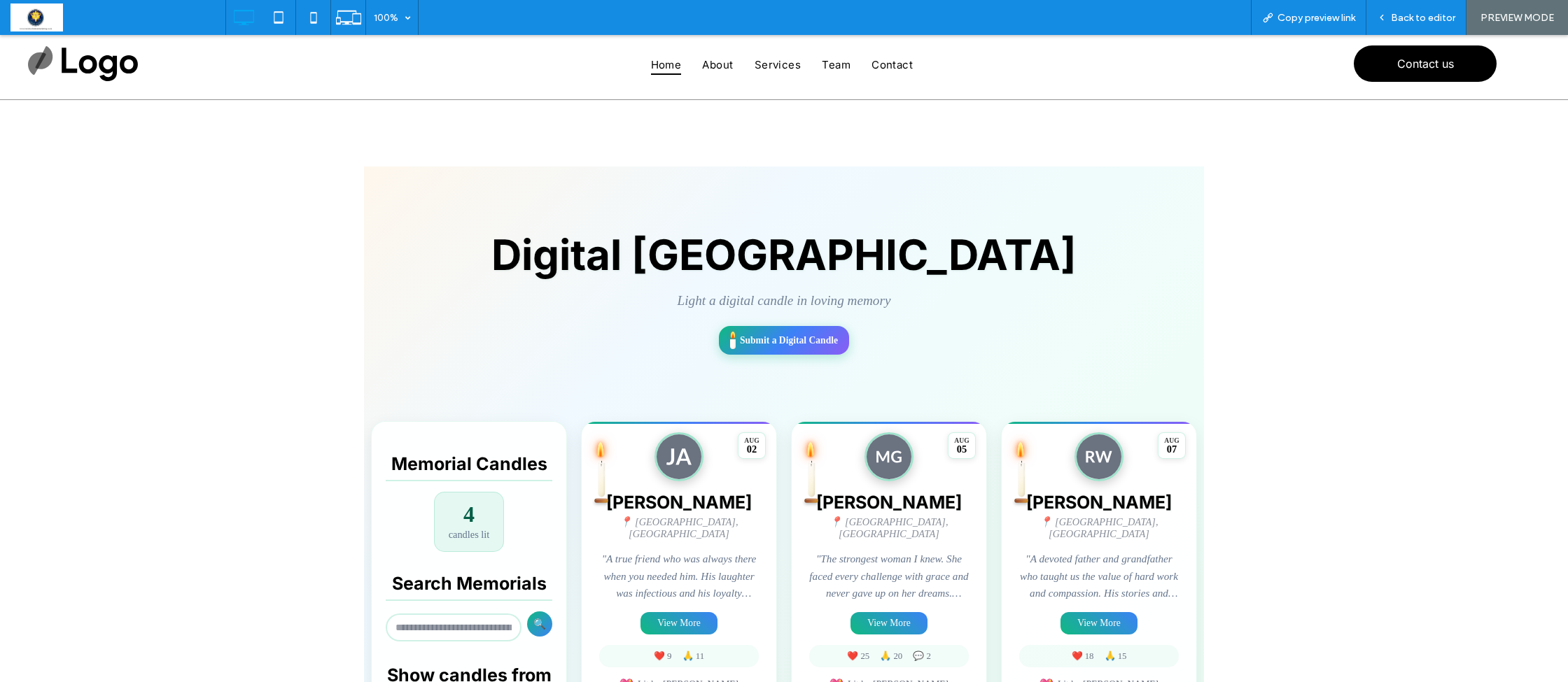
click at [783, 345] on span at bounding box center [784, 644] width 840 height 954
click at [794, 337] on span at bounding box center [784, 644] width 840 height 954
click at [1394, 18] on span "Back to editor" at bounding box center [1423, 18] width 65 height 12
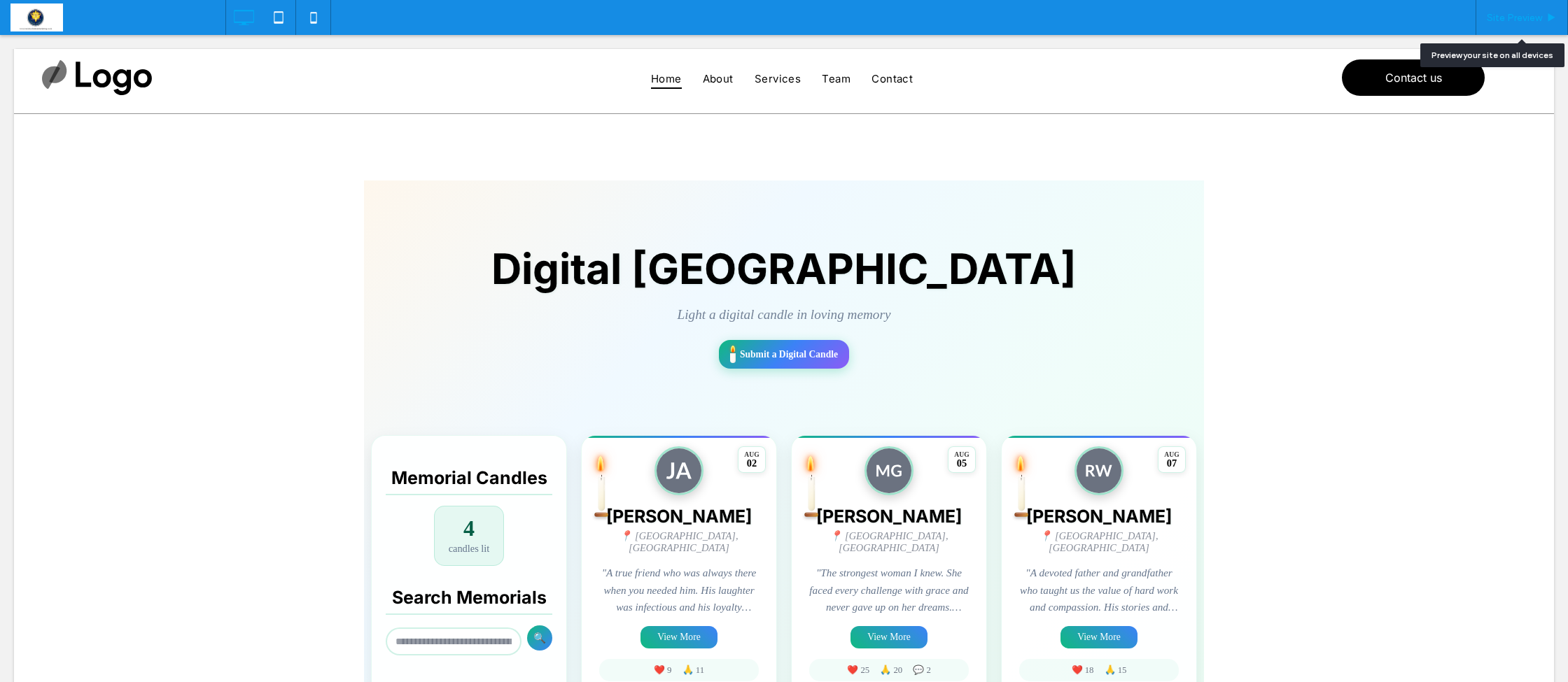
click at [1524, 20] on span "Site Preview" at bounding box center [1515, 18] width 55 height 12
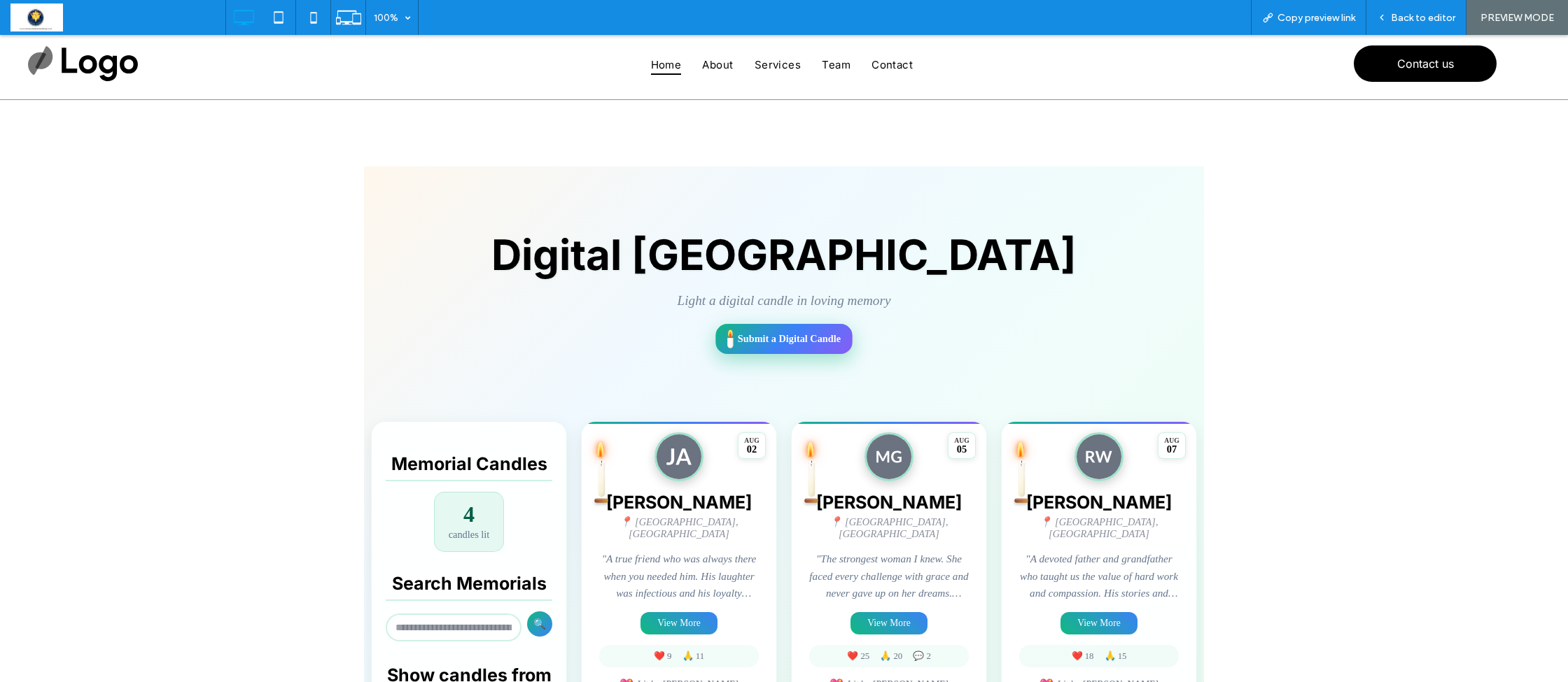
click at [775, 341] on span "Submit a Digital Candle" at bounding box center [789, 339] width 103 height 12
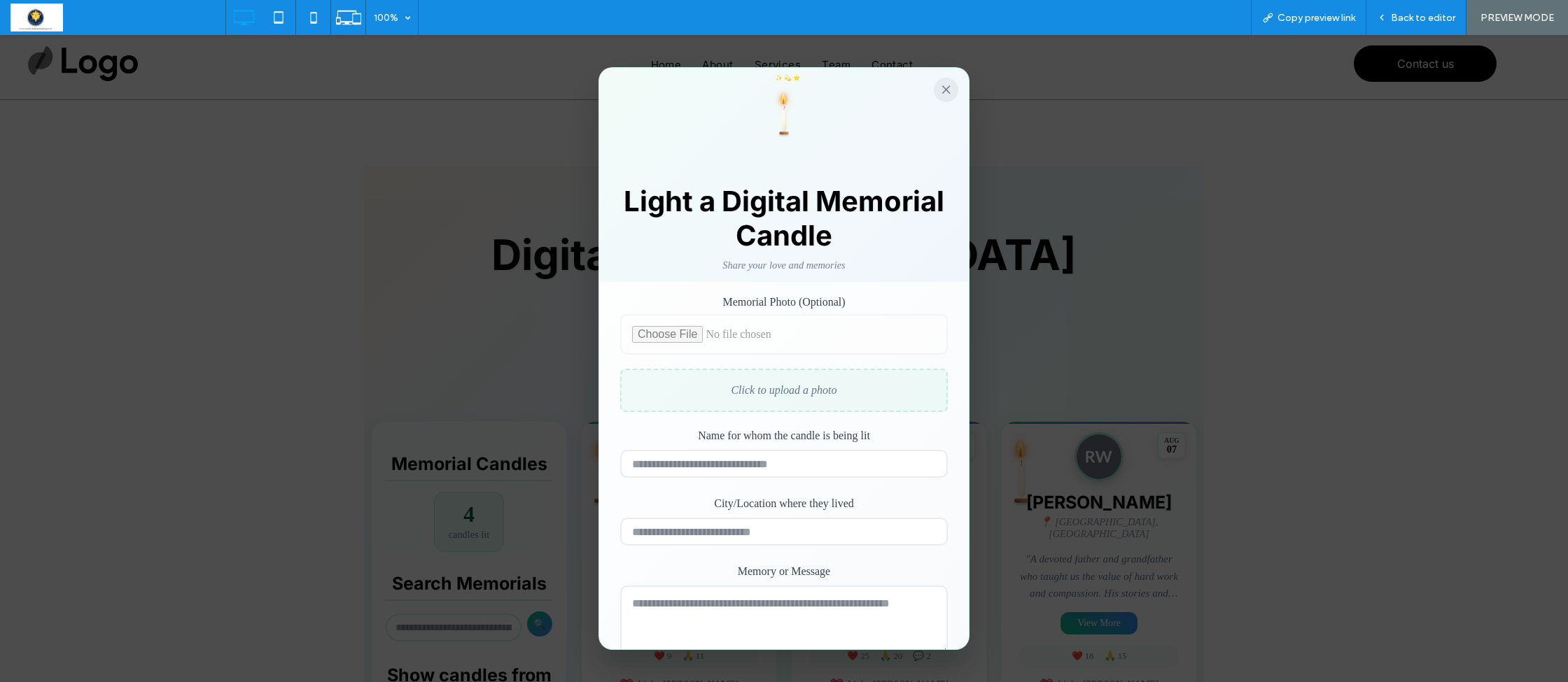
scroll to position [1, 0]
click at [949, 88] on button "×" at bounding box center [946, 89] width 24 height 24
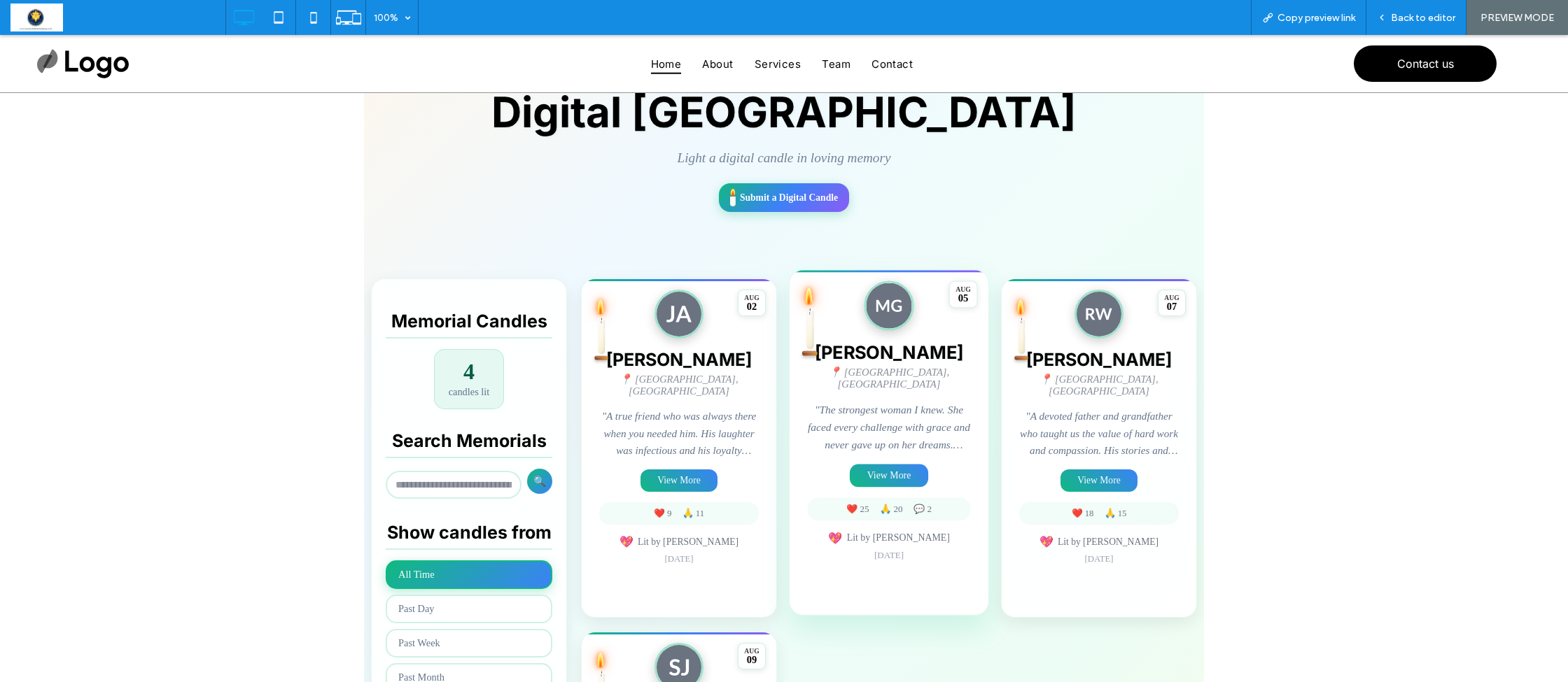
scroll to position [147, 0]
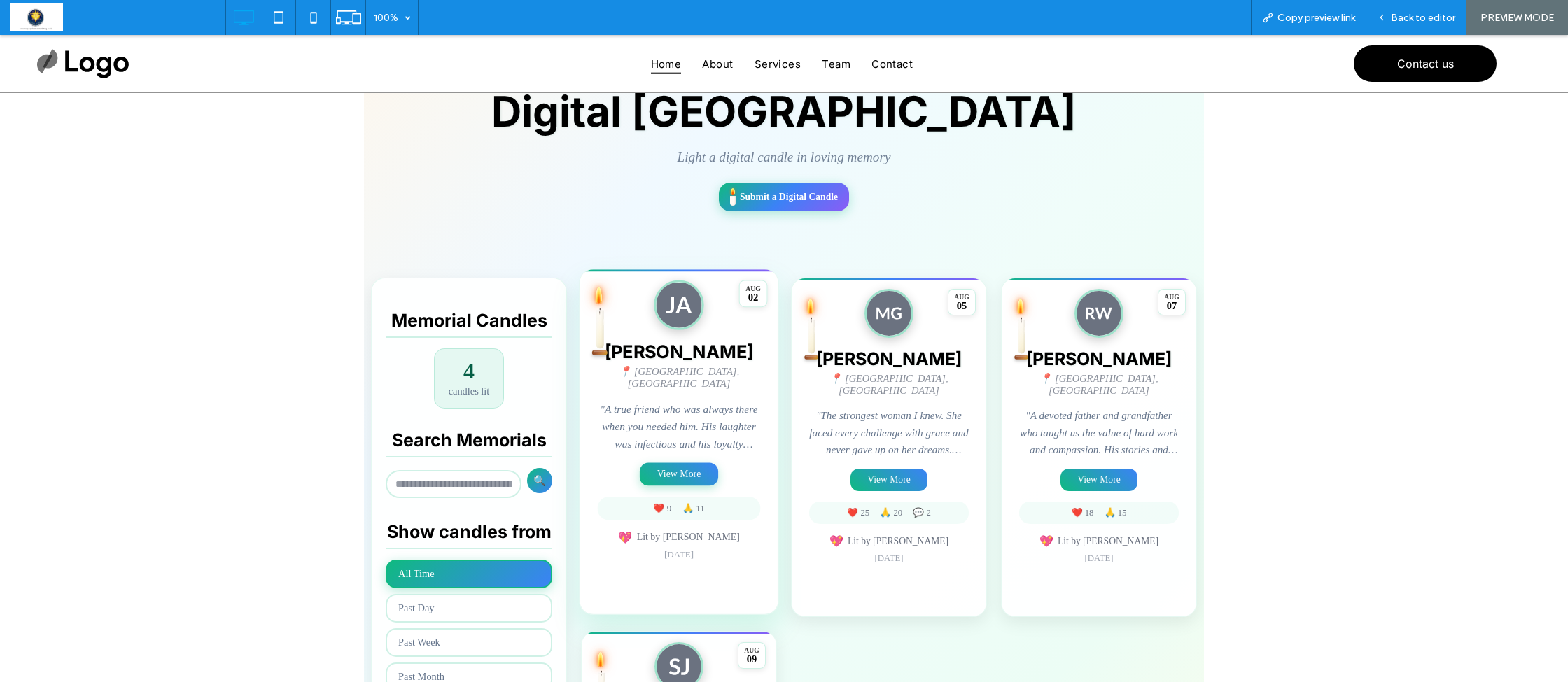
click at [667, 466] on button "View More" at bounding box center [679, 475] width 78 height 23
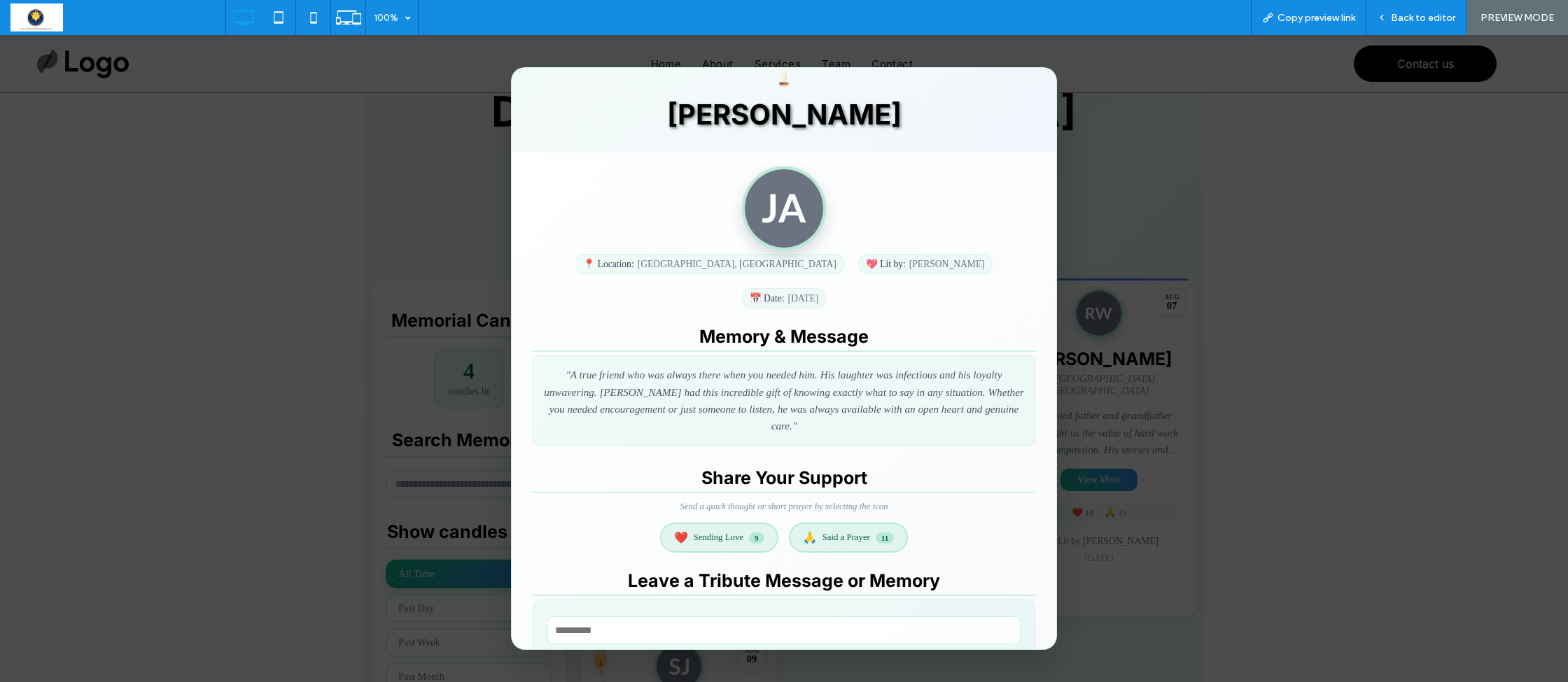
scroll to position [62, 0]
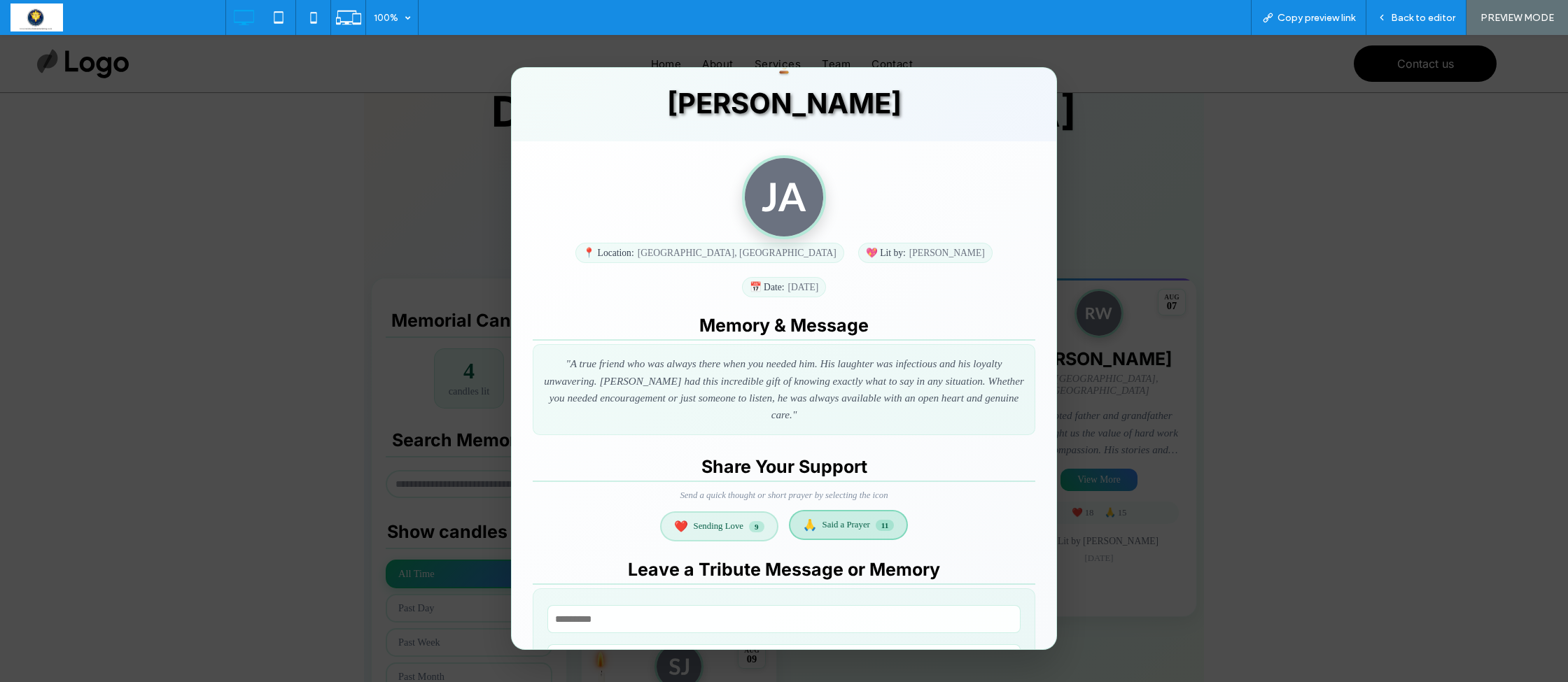
click at [843, 519] on span "Said a Prayer" at bounding box center [846, 524] width 48 height 11
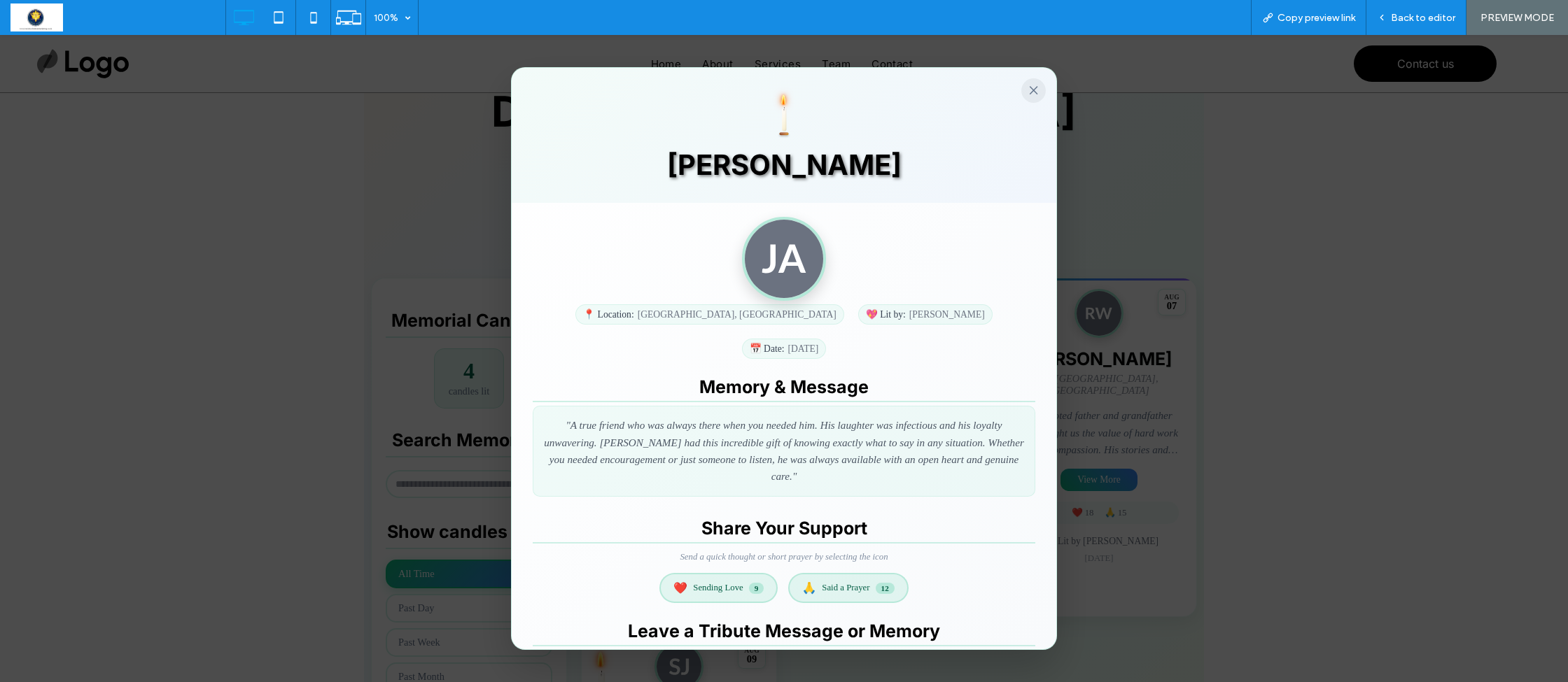
scroll to position [0, 0]
click at [1038, 92] on button "×" at bounding box center [1033, 90] width 24 height 24
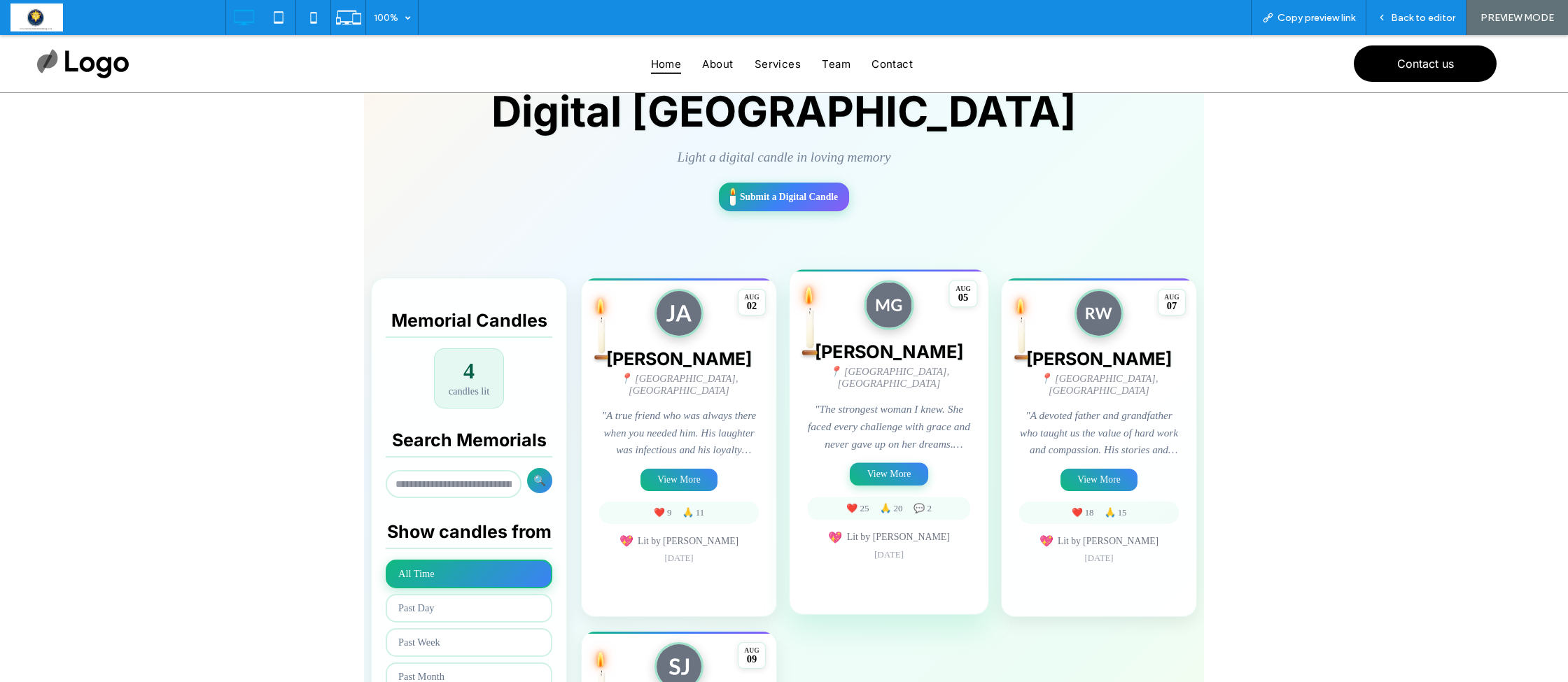
click at [884, 469] on button "View More" at bounding box center [889, 475] width 78 height 23
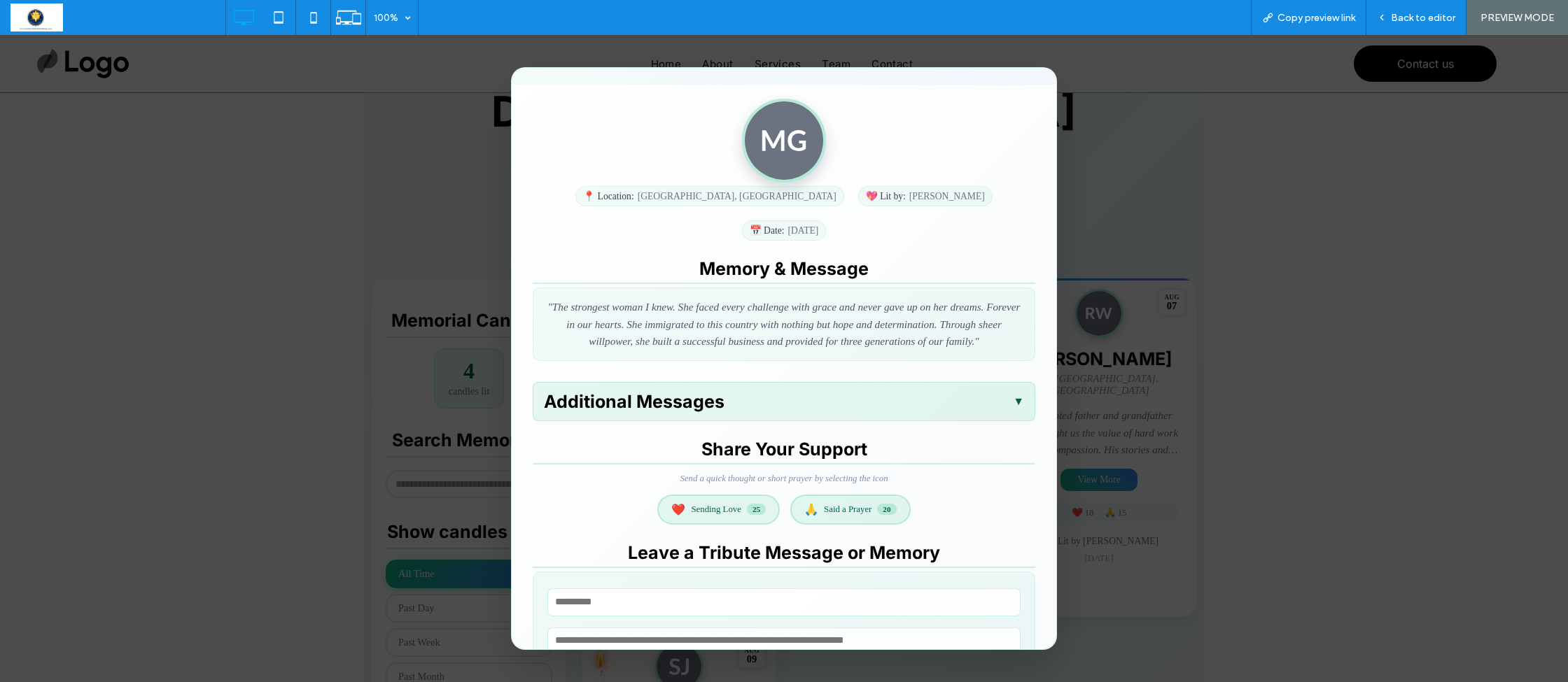
scroll to position [119, 0]
click at [726, 381] on div "Additional Messages ▼" at bounding box center [784, 400] width 503 height 39
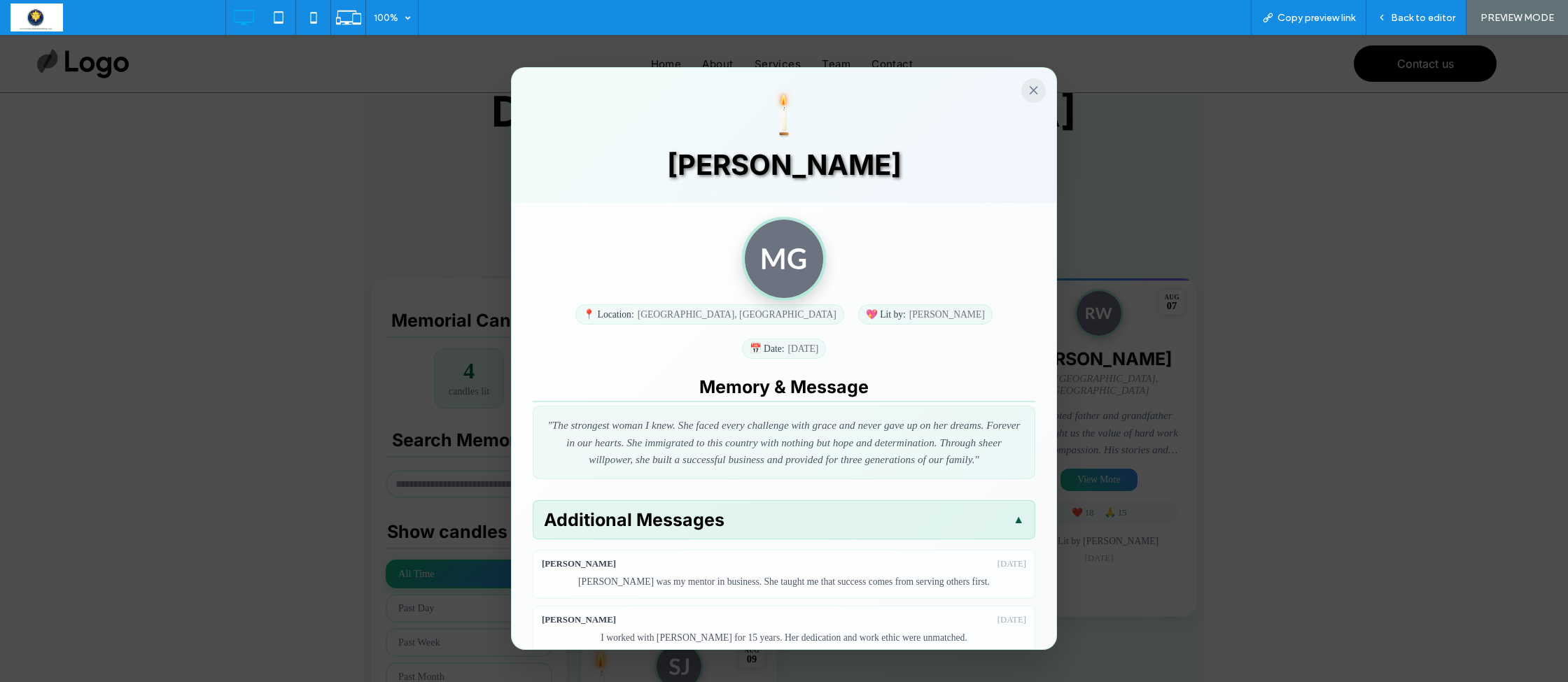
scroll to position [0, 0]
click at [1034, 89] on button "×" at bounding box center [1033, 90] width 24 height 24
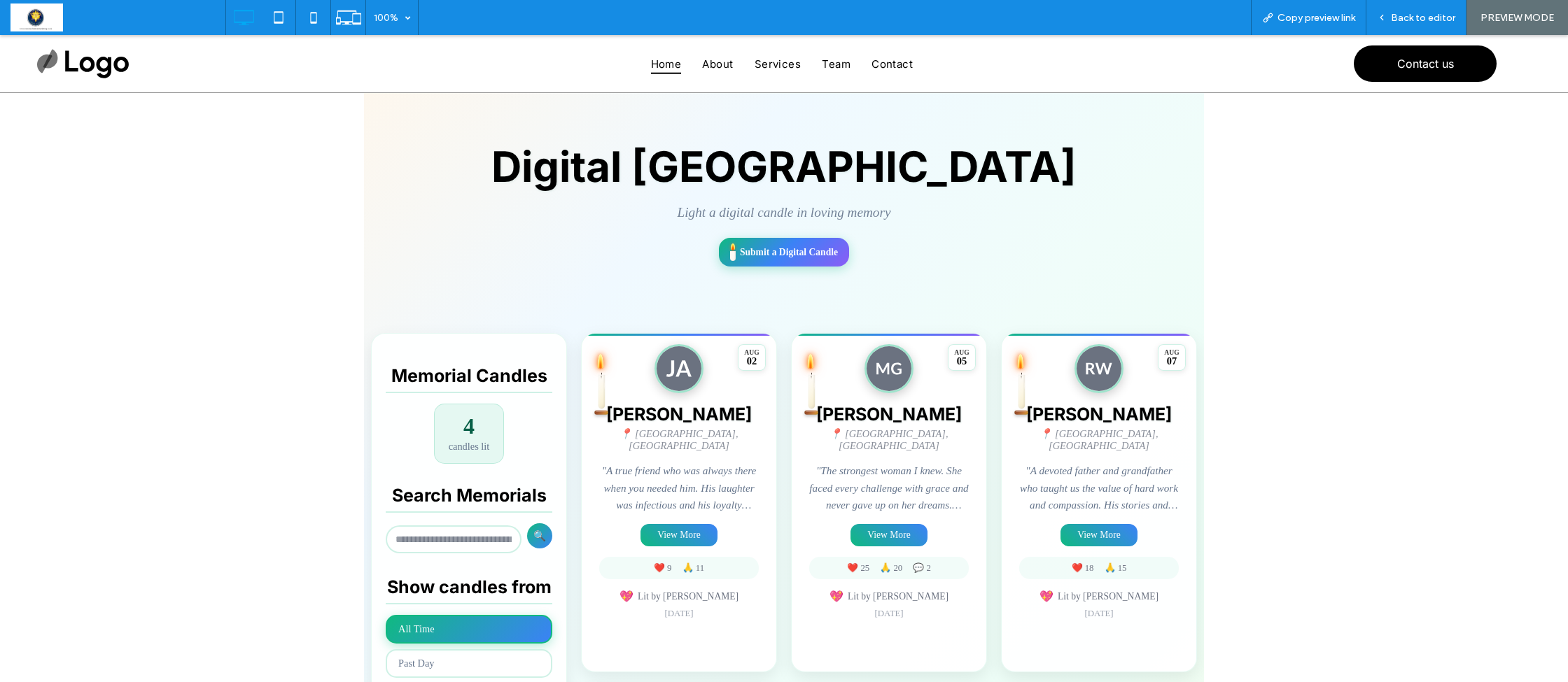
scroll to position [117, 0]
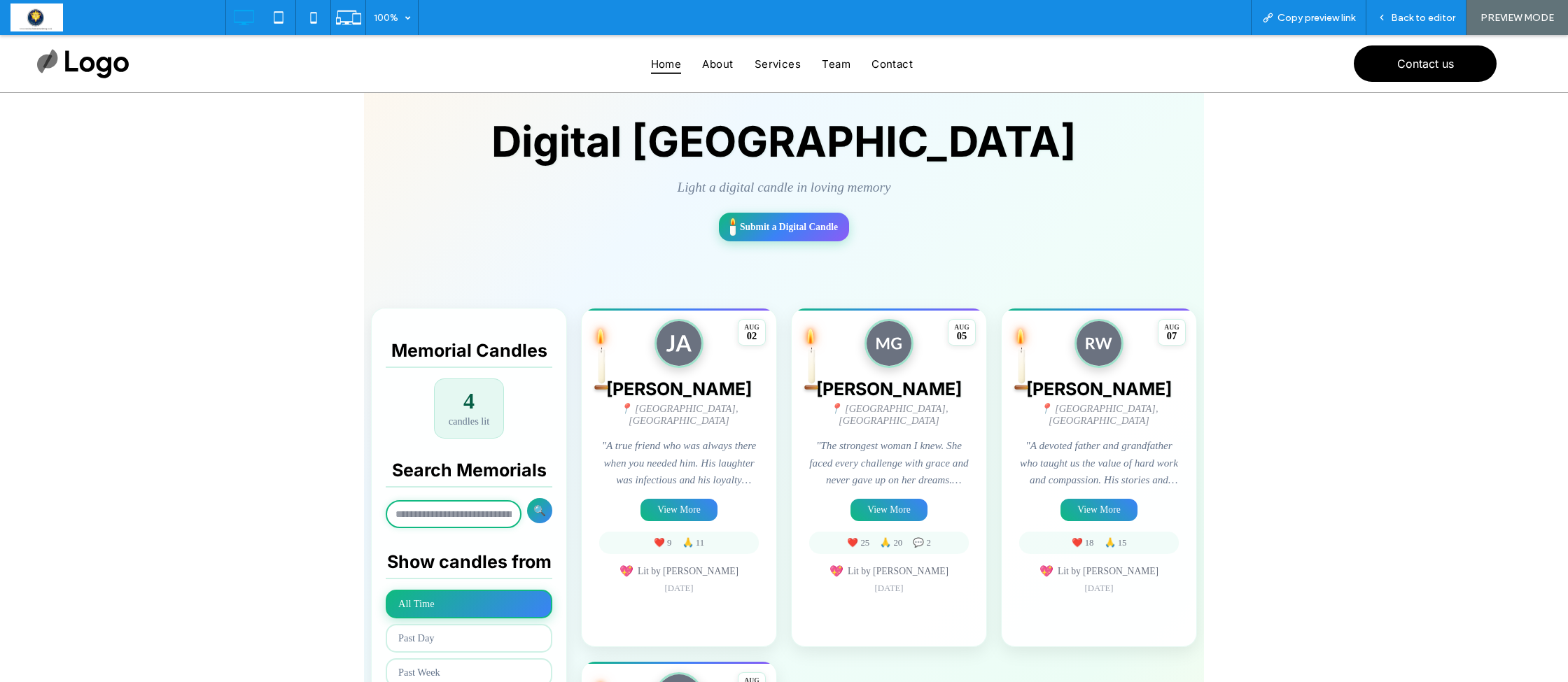
click at [395, 517] on input "text" at bounding box center [453, 514] width 136 height 28
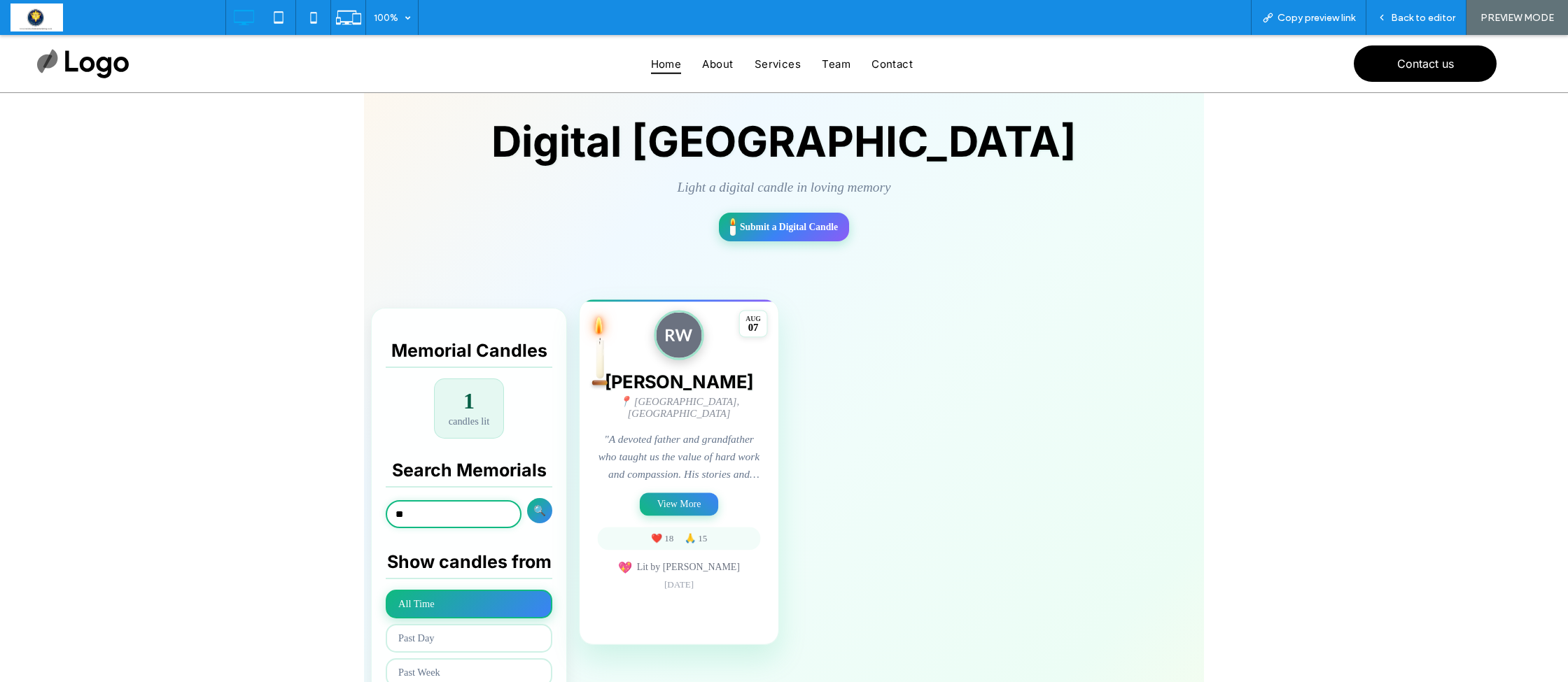
type input "**"
click at [677, 495] on button "View More" at bounding box center [679, 505] width 78 height 23
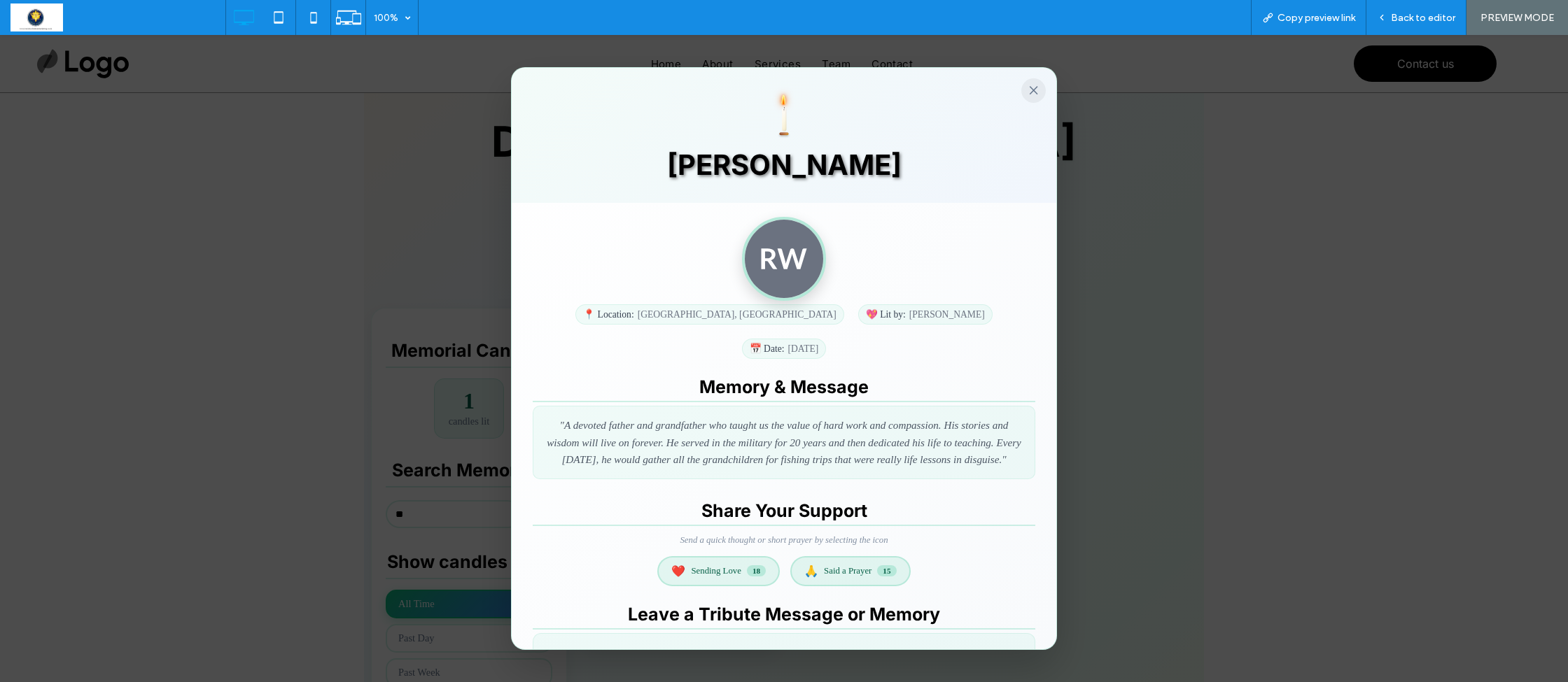
scroll to position [0, 0]
click at [1033, 83] on button "×" at bounding box center [1033, 90] width 24 height 24
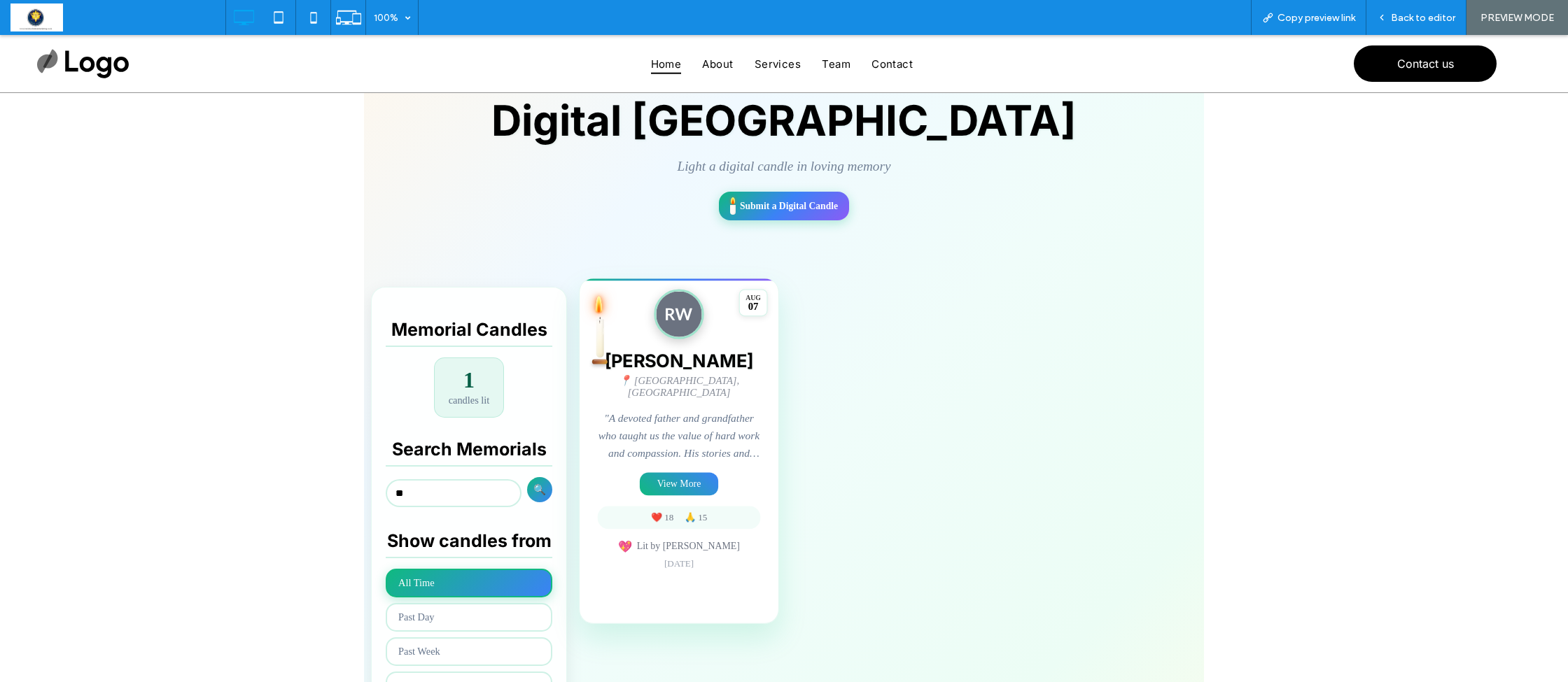
scroll to position [138, 0]
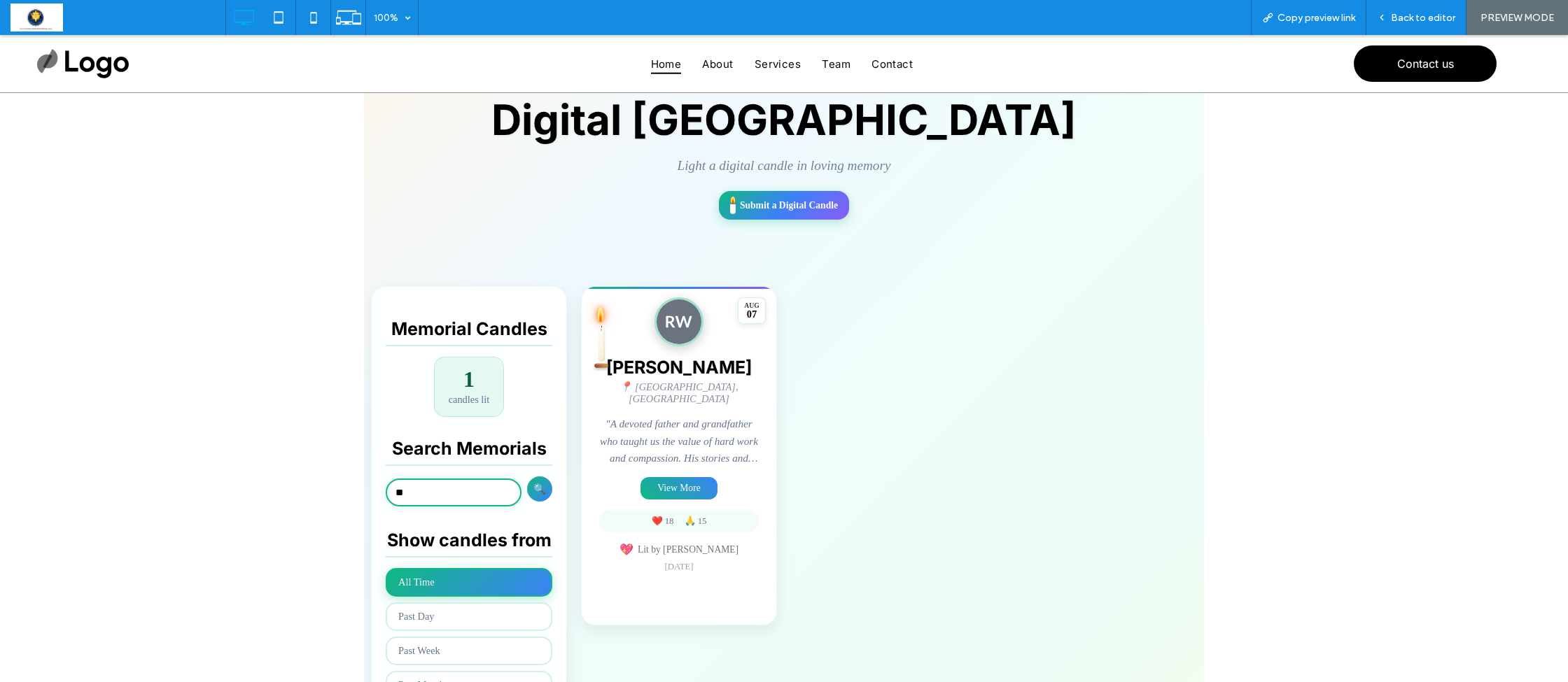
drag, startPoint x: 430, startPoint y: 492, endPoint x: 336, endPoint y: 475, distance: 95.5
click at [336, 475] on div "✨ 💫 ⭐ Light a Digital Memorial Candle Share your love and memories × Memorial P…" at bounding box center [784, 493] width 1568 height 1064
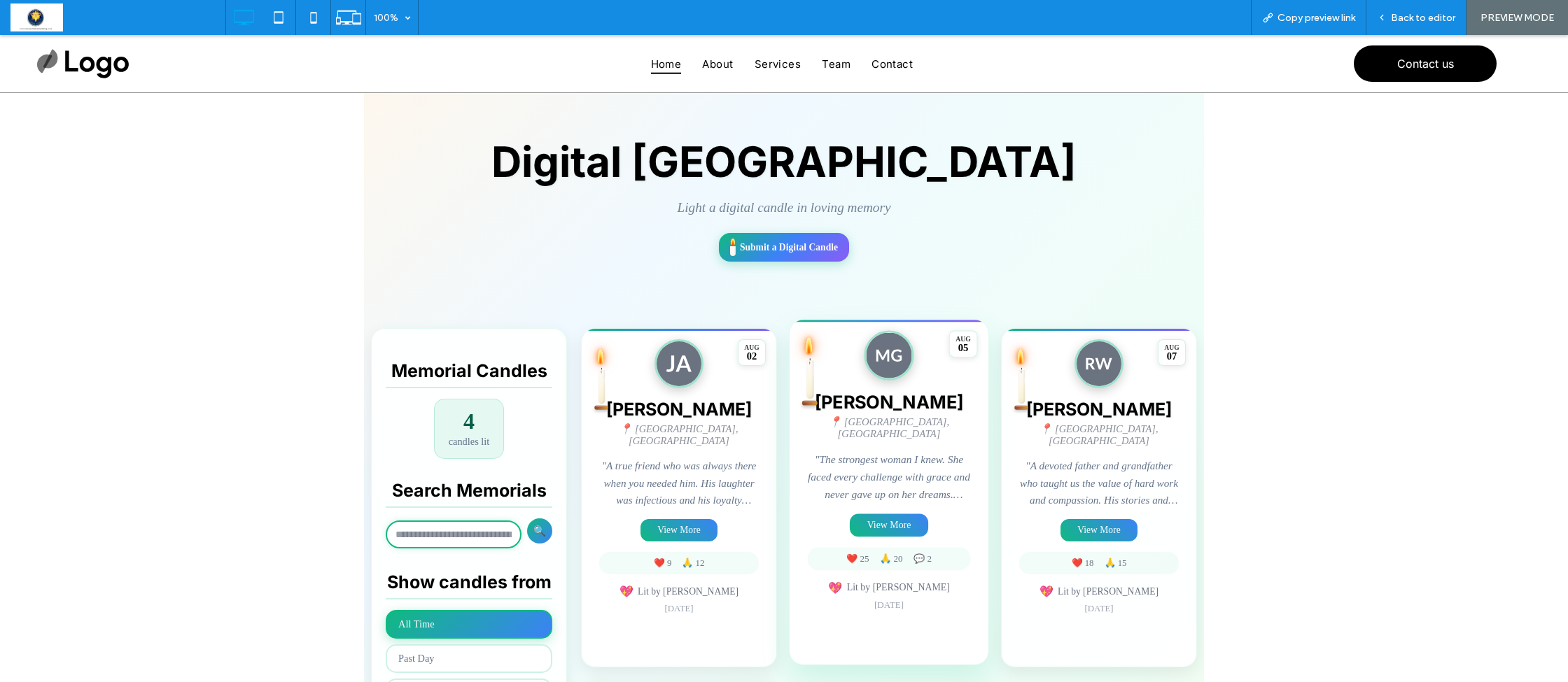
scroll to position [95, 0]
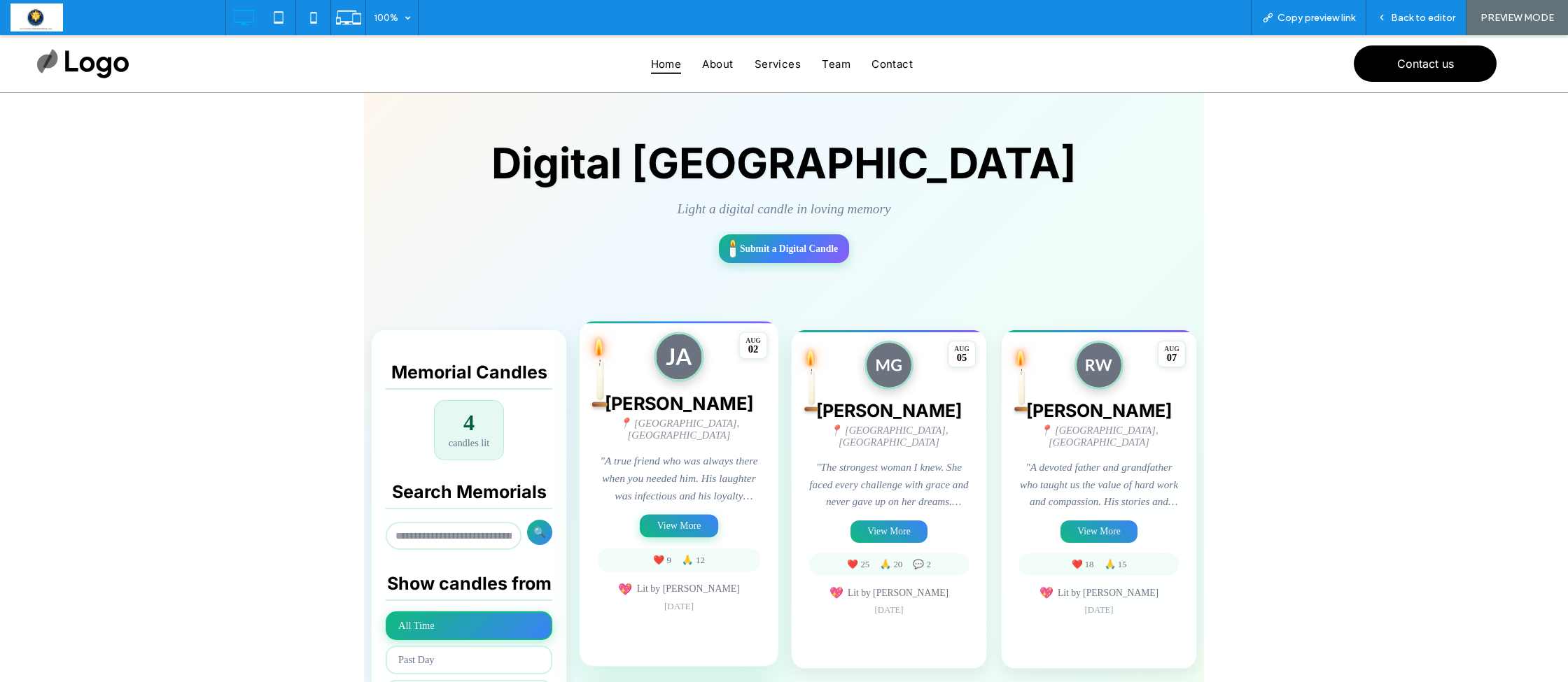
click at [670, 519] on button "View More" at bounding box center [679, 526] width 78 height 23
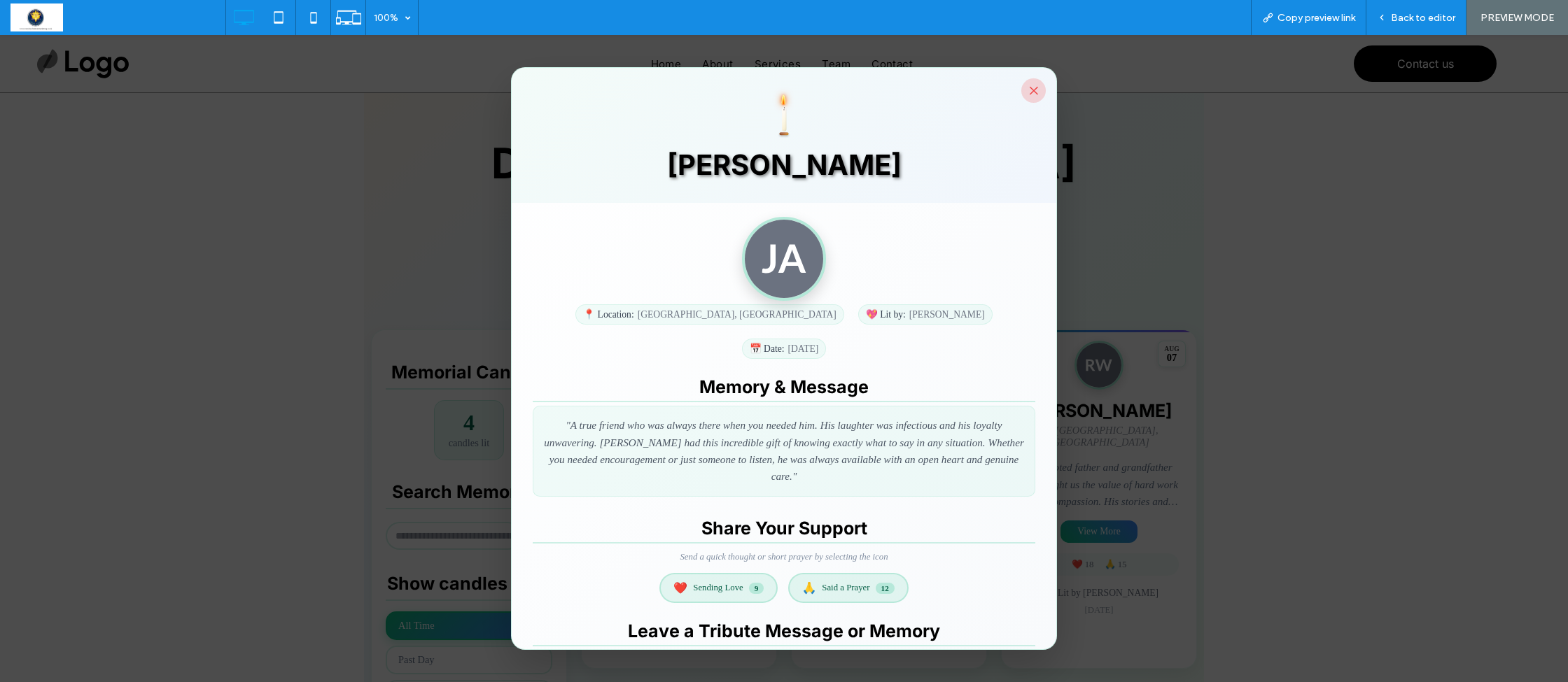
click at [1030, 89] on button "×" at bounding box center [1033, 90] width 24 height 24
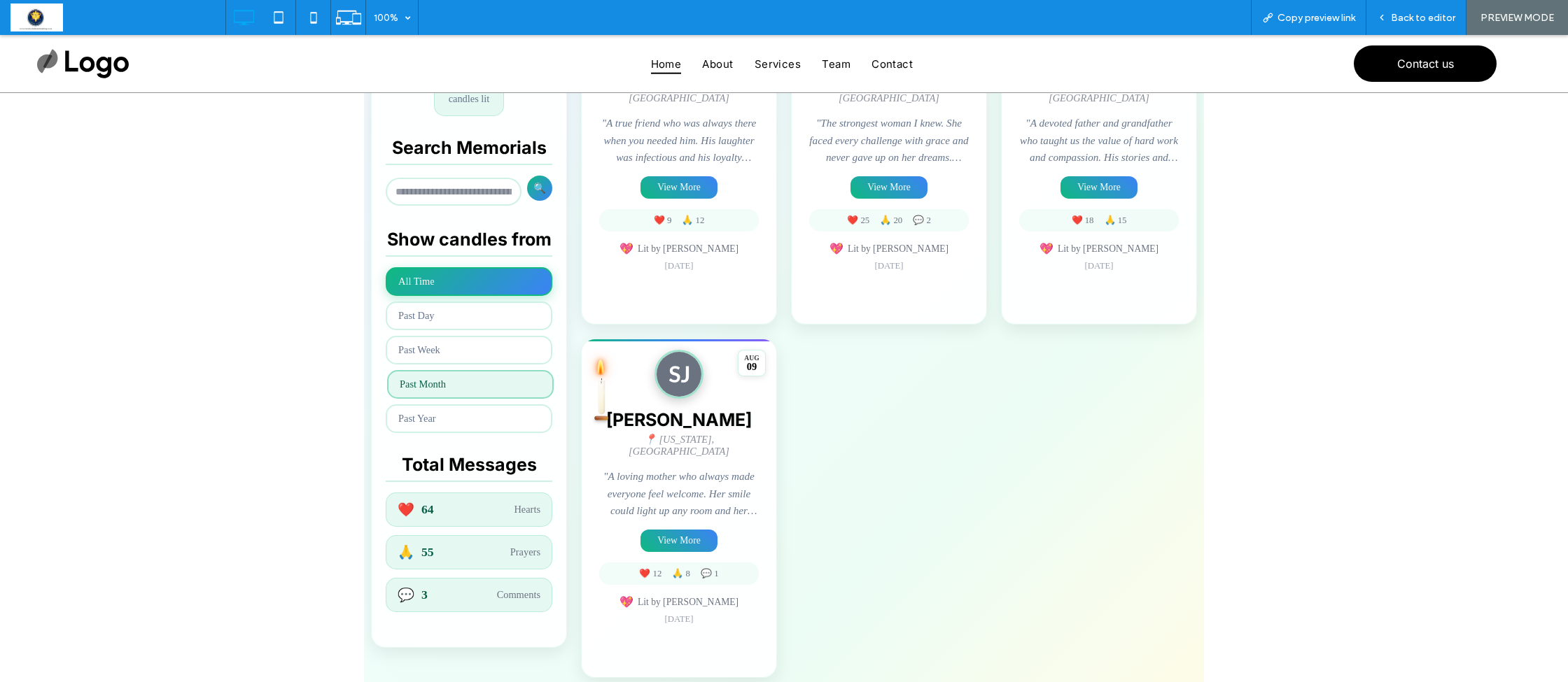
scroll to position [427, 0]
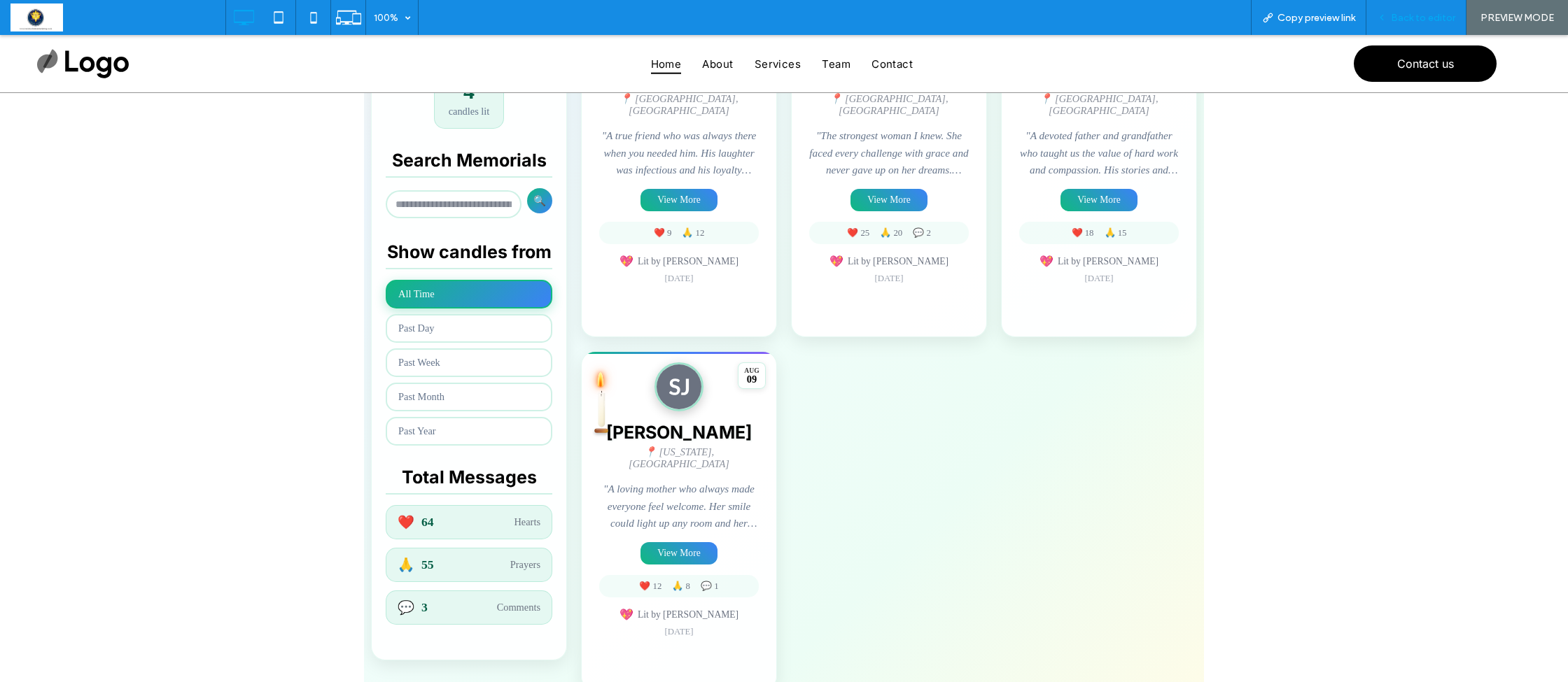
click at [1409, 17] on span "Back to editor" at bounding box center [1423, 18] width 65 height 12
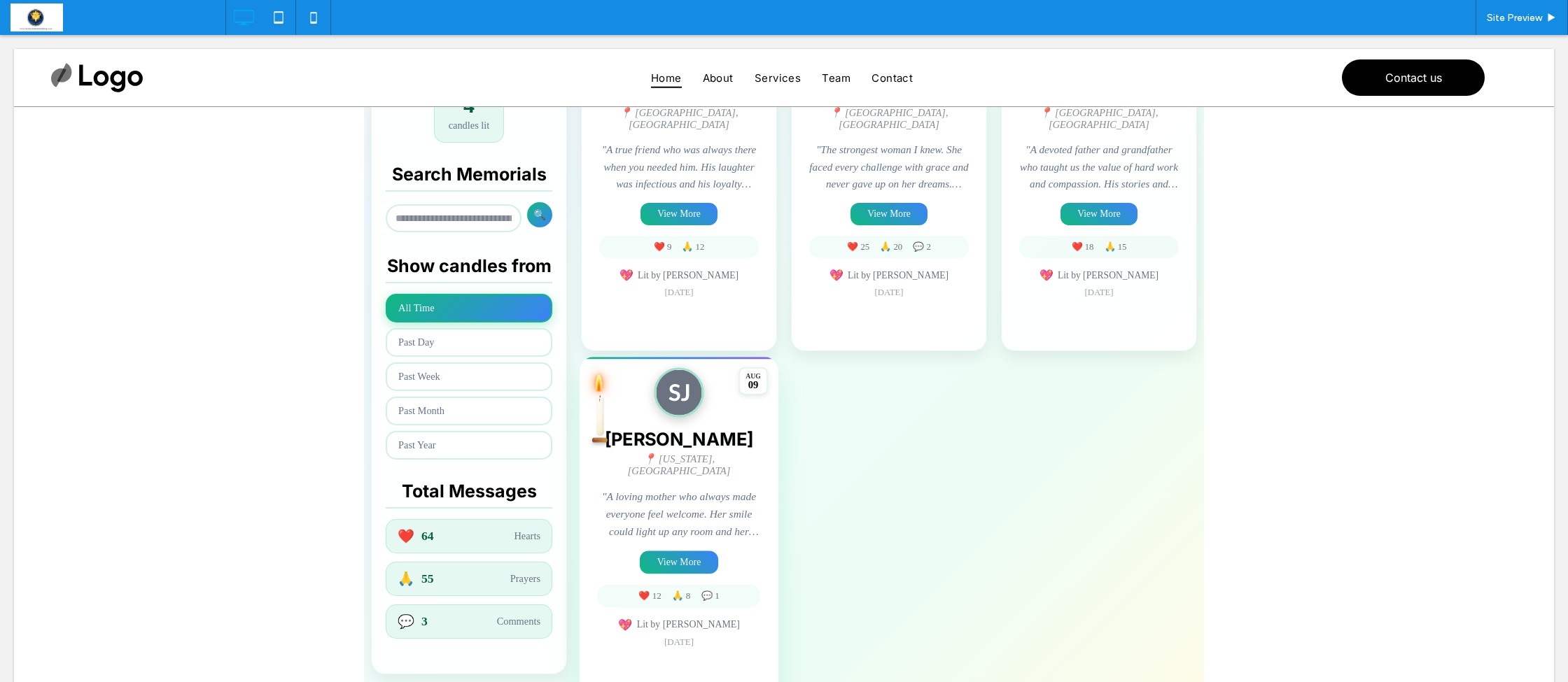
click at [742, 467] on span at bounding box center [784, 234] width 840 height 954
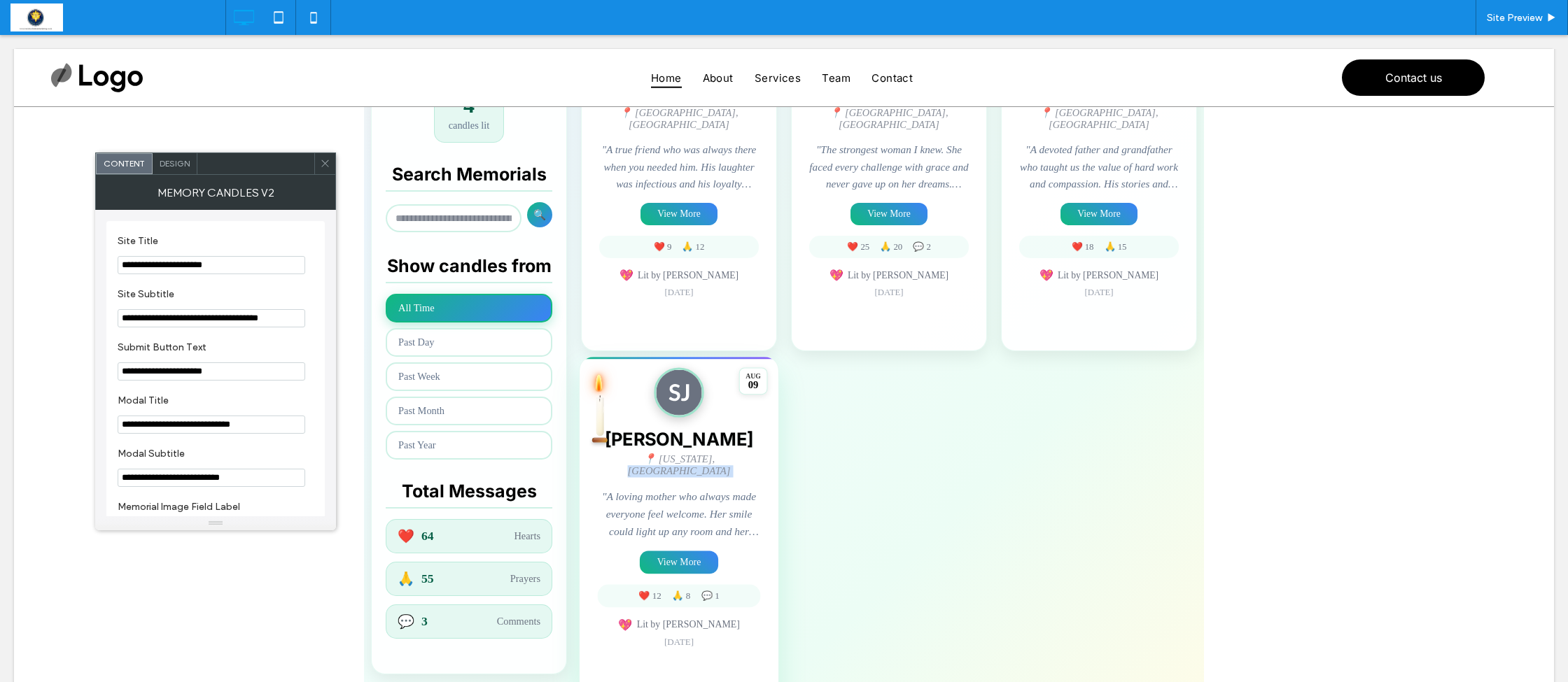
click at [742, 467] on div "📍 New York, NY" at bounding box center [680, 466] width 163 height 24
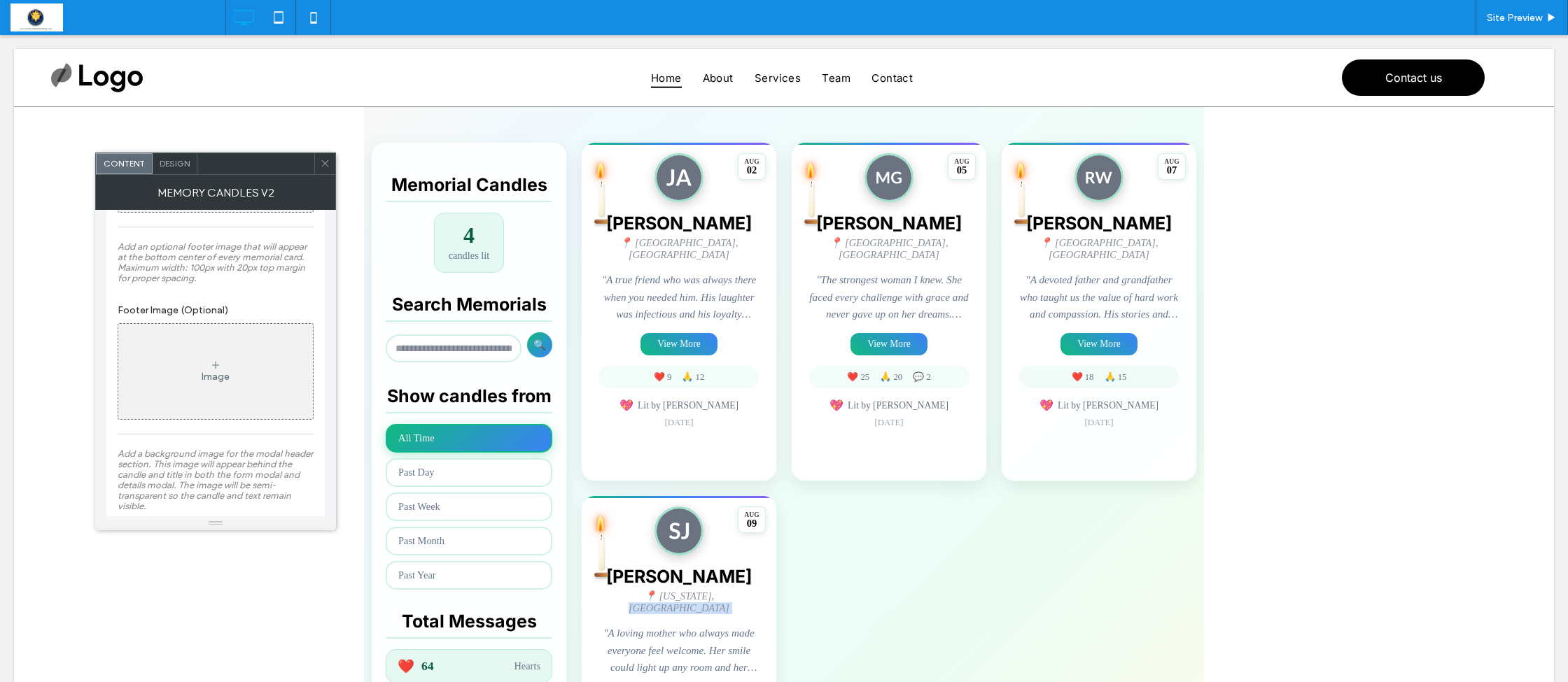
scroll to position [1968, 0]
click at [225, 378] on div "Image" at bounding box center [216, 361] width 195 height 92
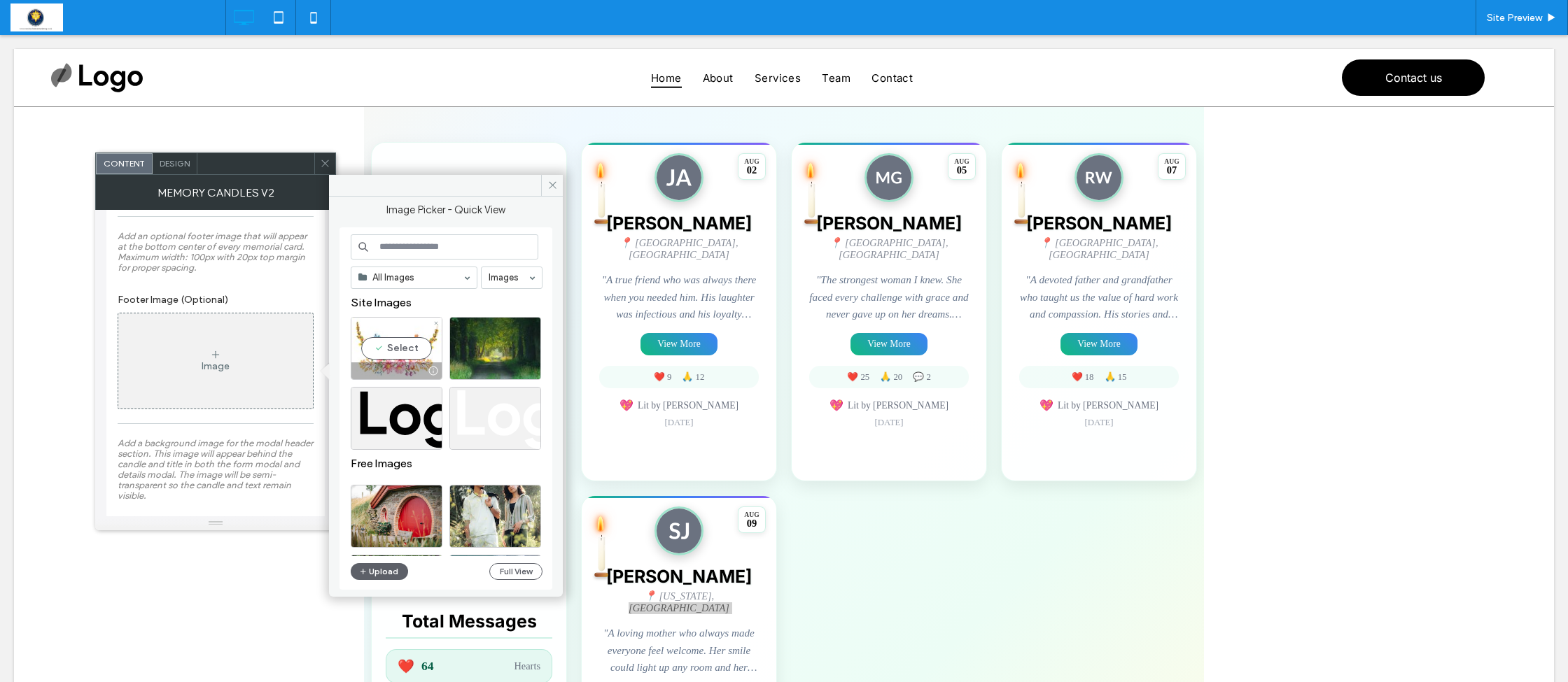
click at [402, 355] on div "Select" at bounding box center [396, 348] width 92 height 63
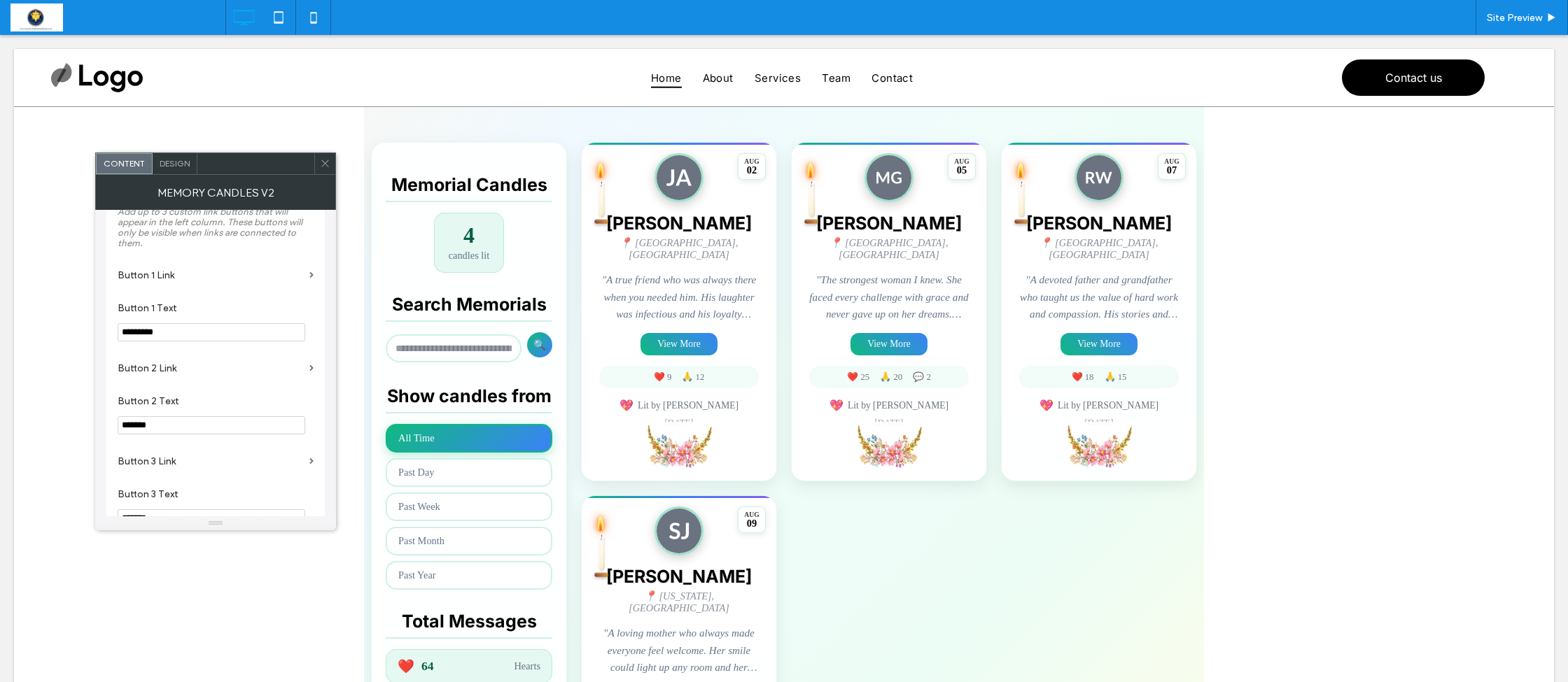
scroll to position [3512, 0]
drag, startPoint x: 178, startPoint y: 405, endPoint x: 75, endPoint y: 351, distance: 116.3
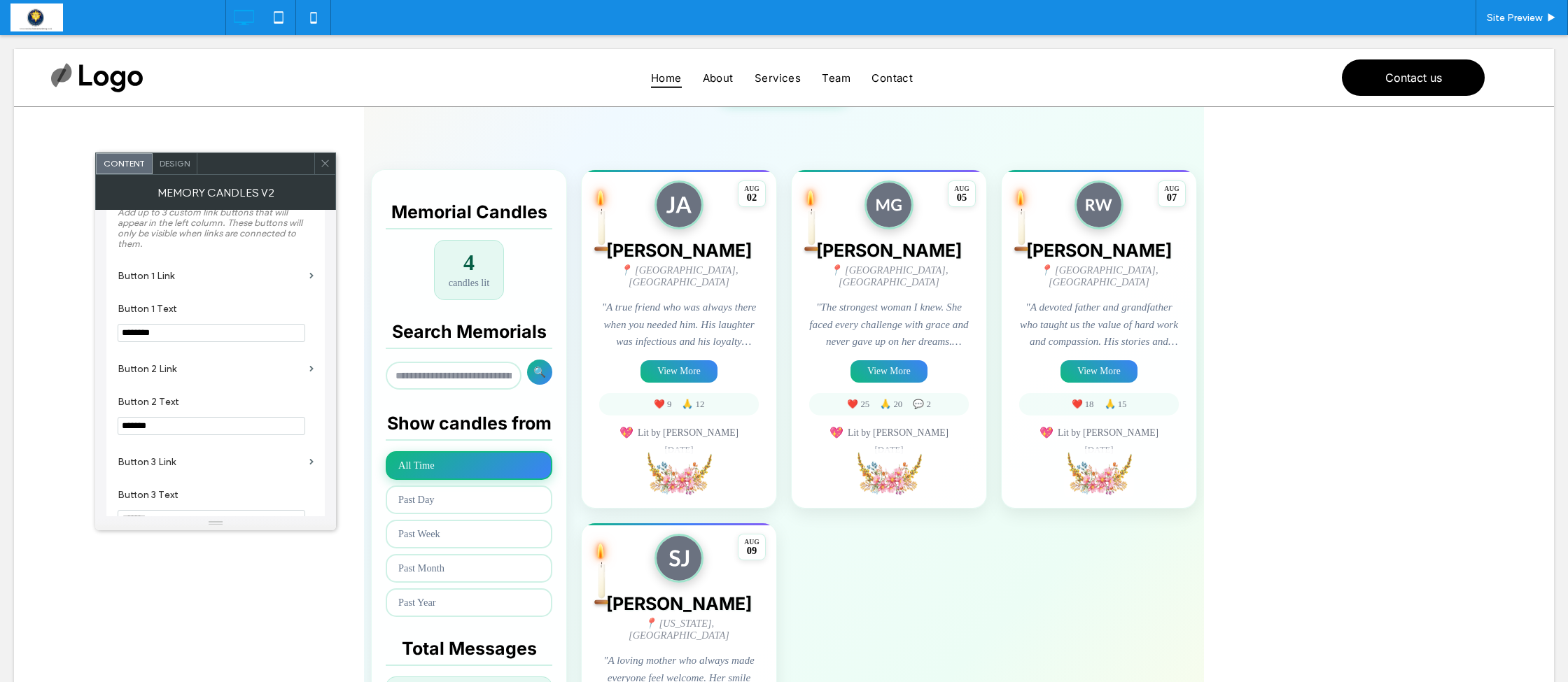
type input "********"
click at [293, 284] on label "Button 1 Link" at bounding box center [211, 271] width 186 height 26
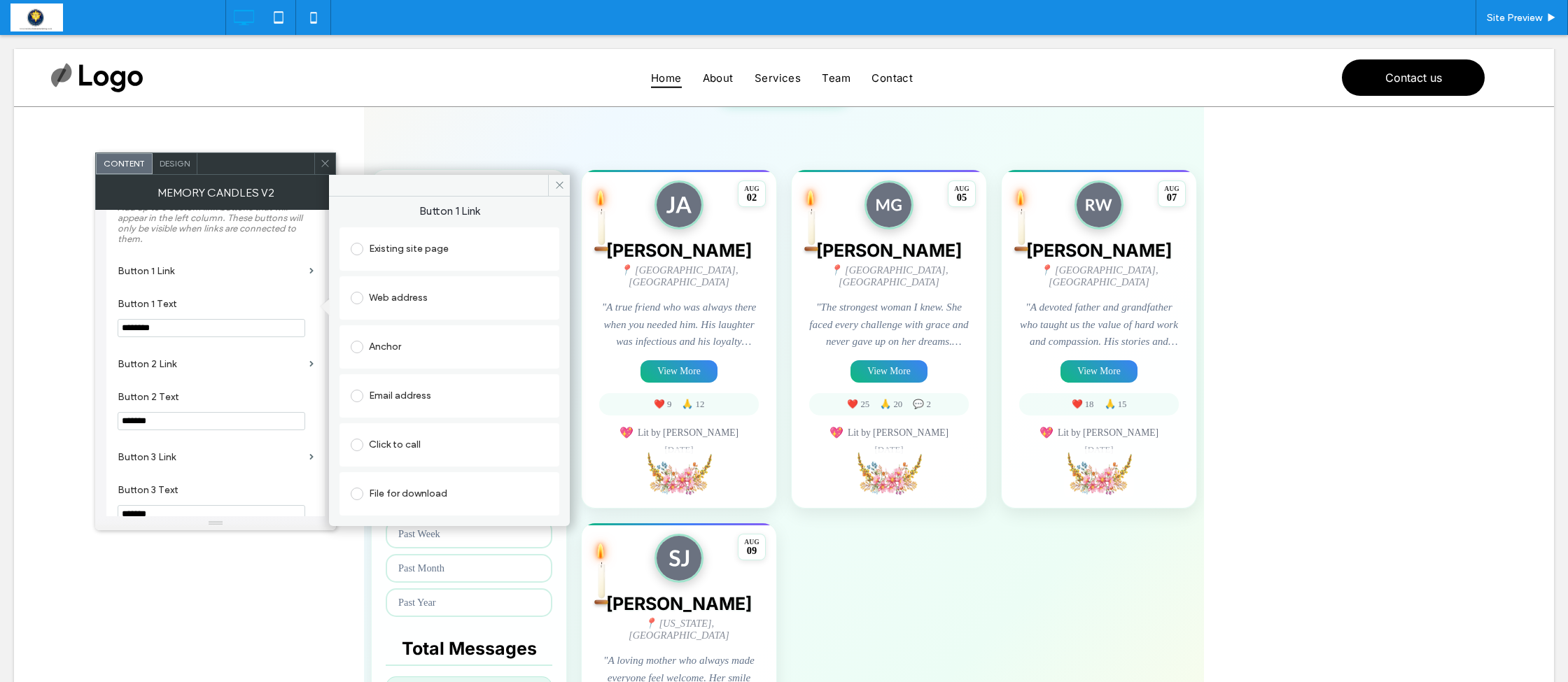
click at [356, 248] on span at bounding box center [357, 249] width 13 height 13
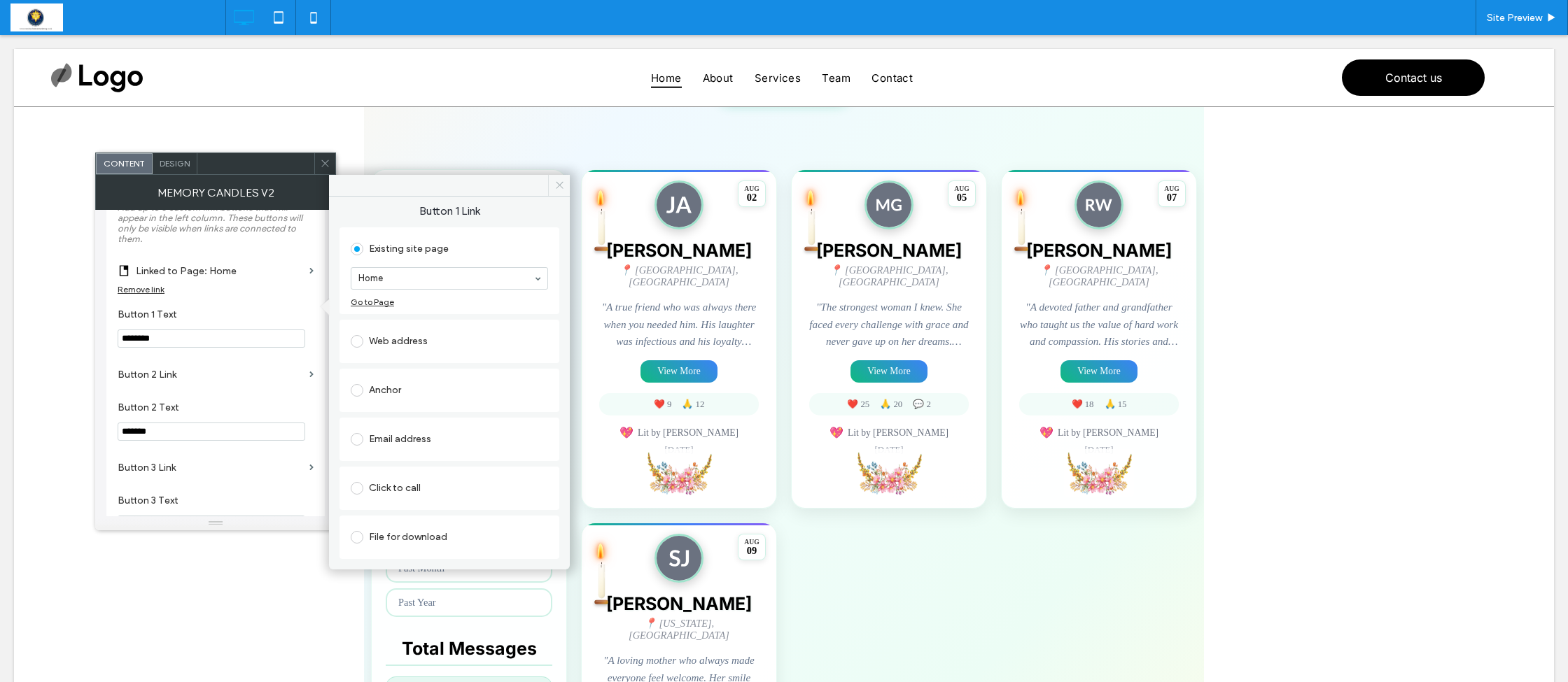
click at [559, 184] on icon at bounding box center [560, 185] width 11 height 11
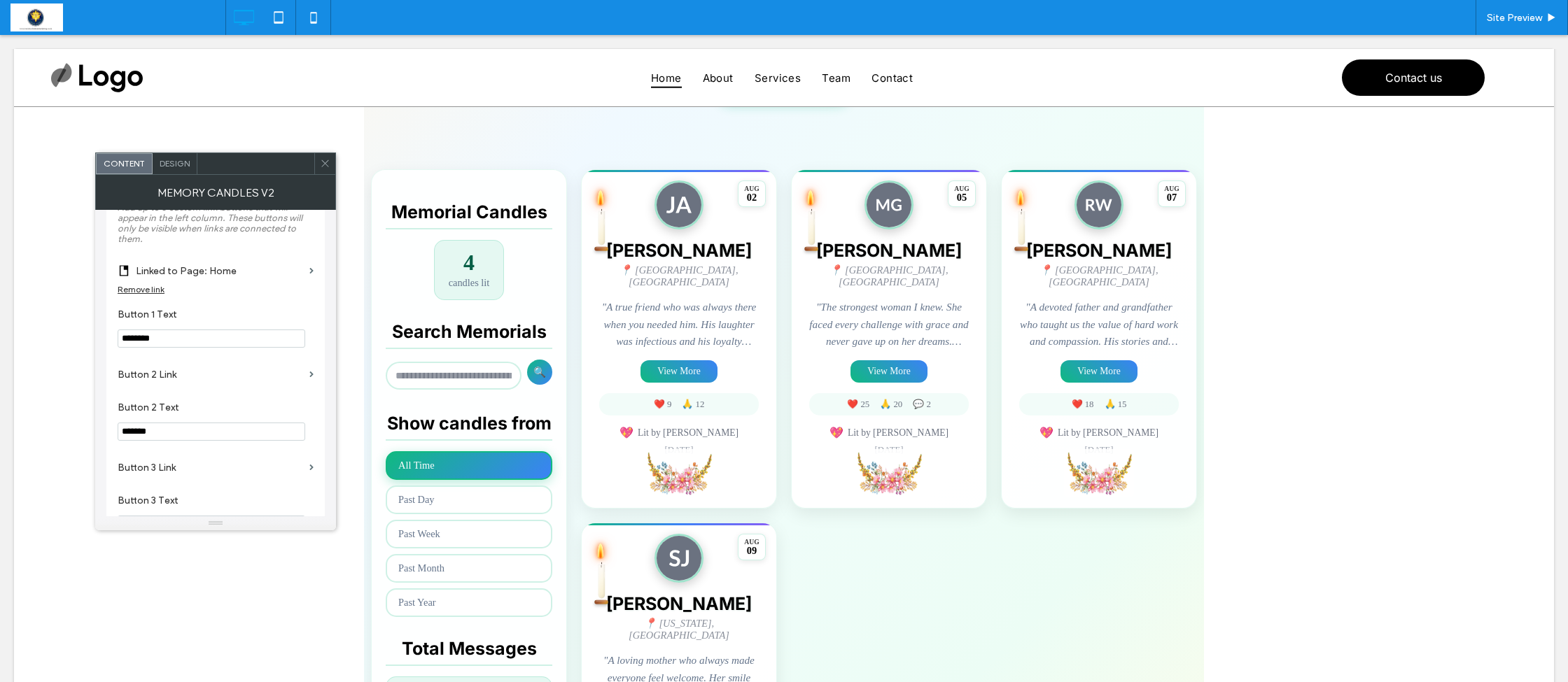
click at [321, 165] on icon at bounding box center [325, 163] width 11 height 11
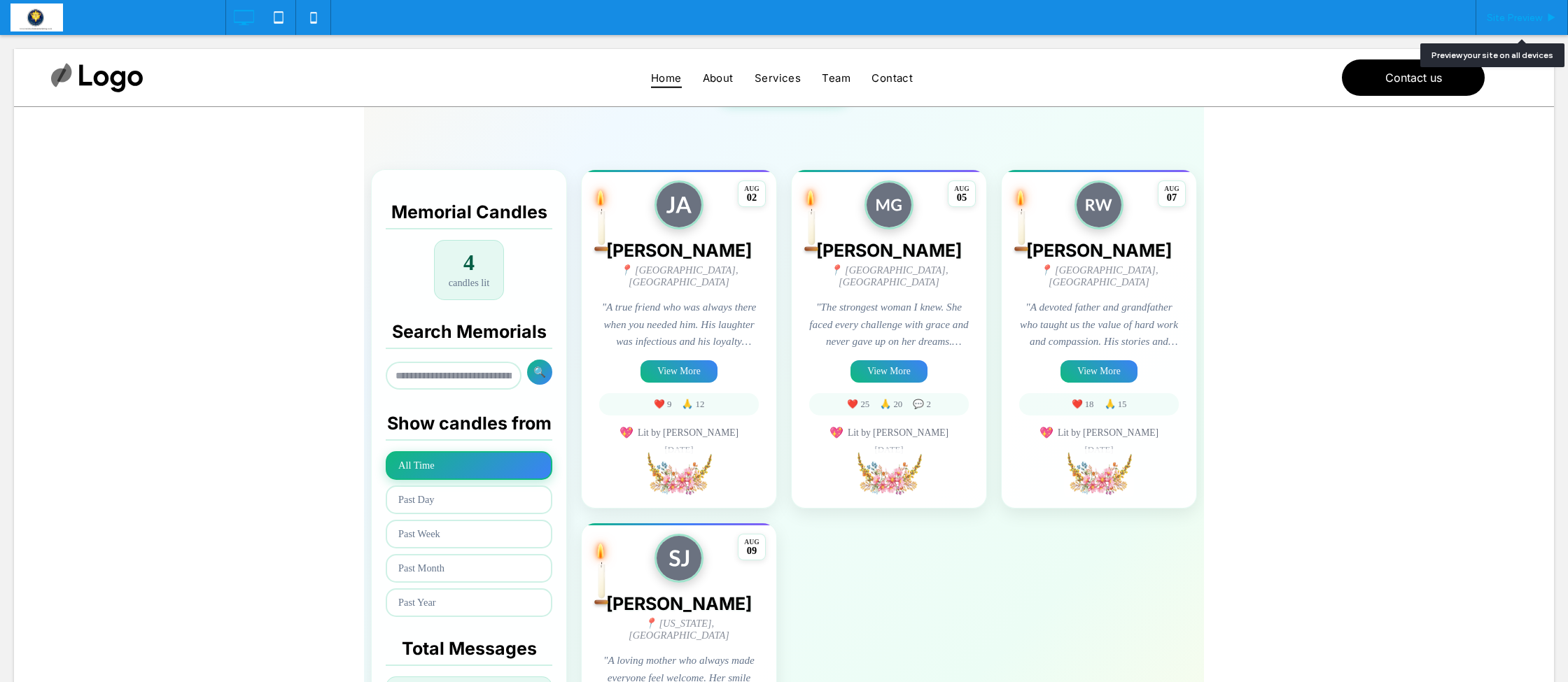
click at [1511, 13] on span "Site Preview" at bounding box center [1515, 18] width 55 height 12
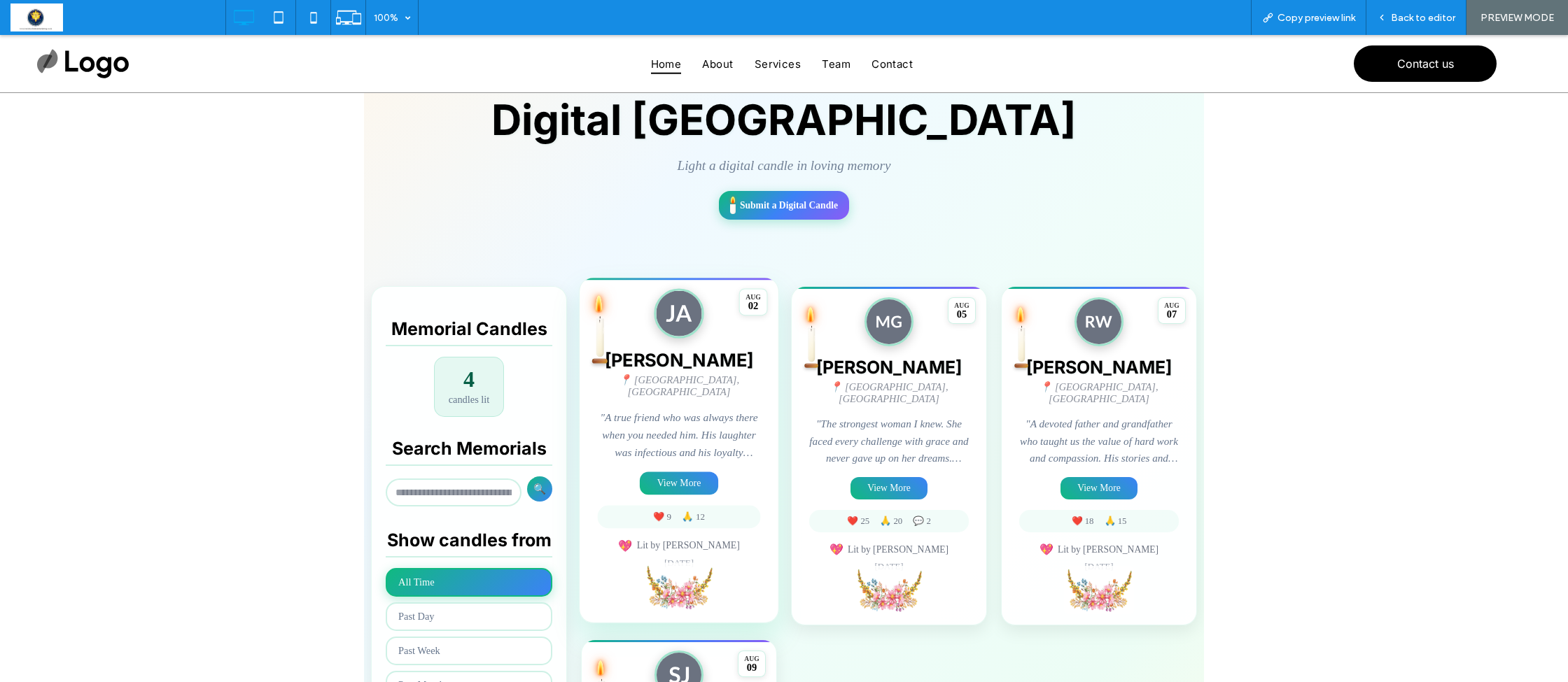
scroll to position [141, 0]
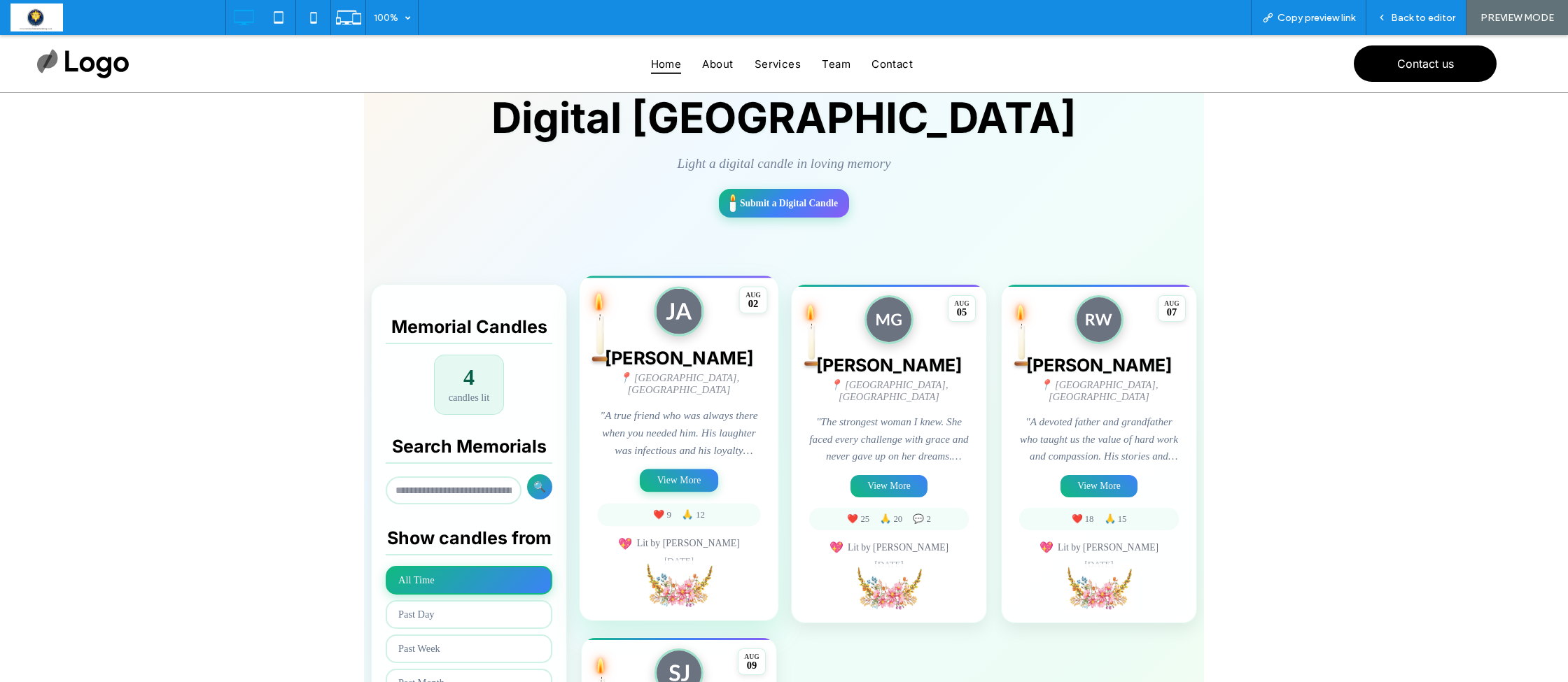
click at [658, 475] on button "View More" at bounding box center [679, 480] width 78 height 23
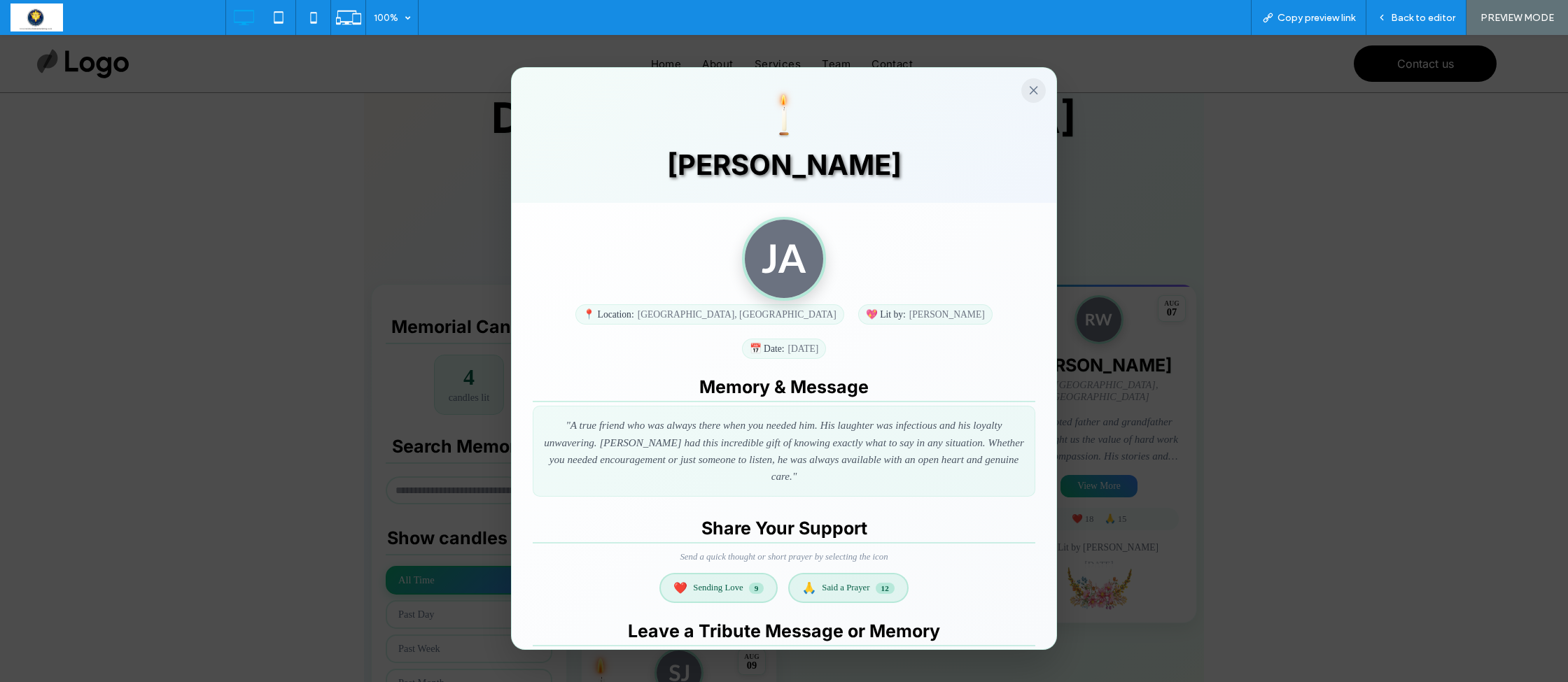
scroll to position [0, 0]
click at [1029, 95] on button "×" at bounding box center [1033, 90] width 24 height 24
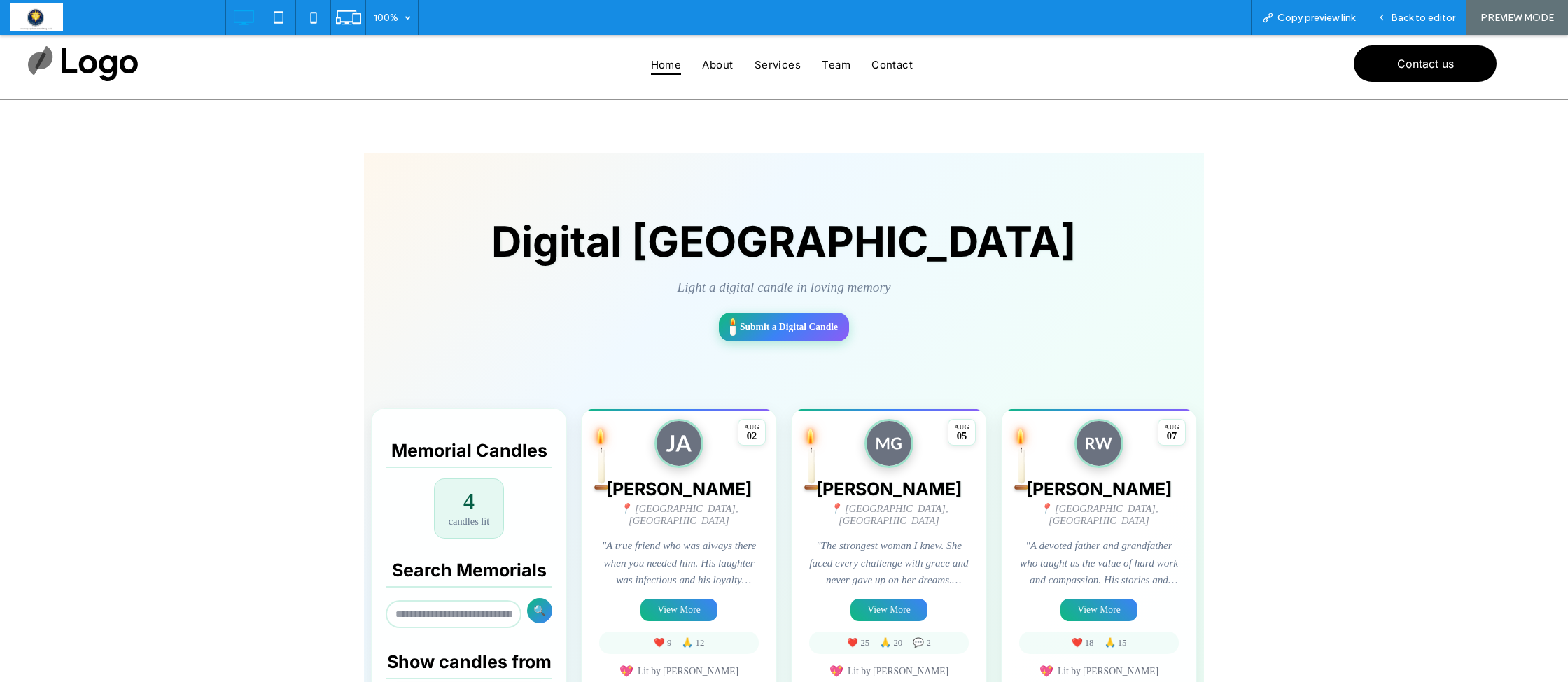
scroll to position [7, 0]
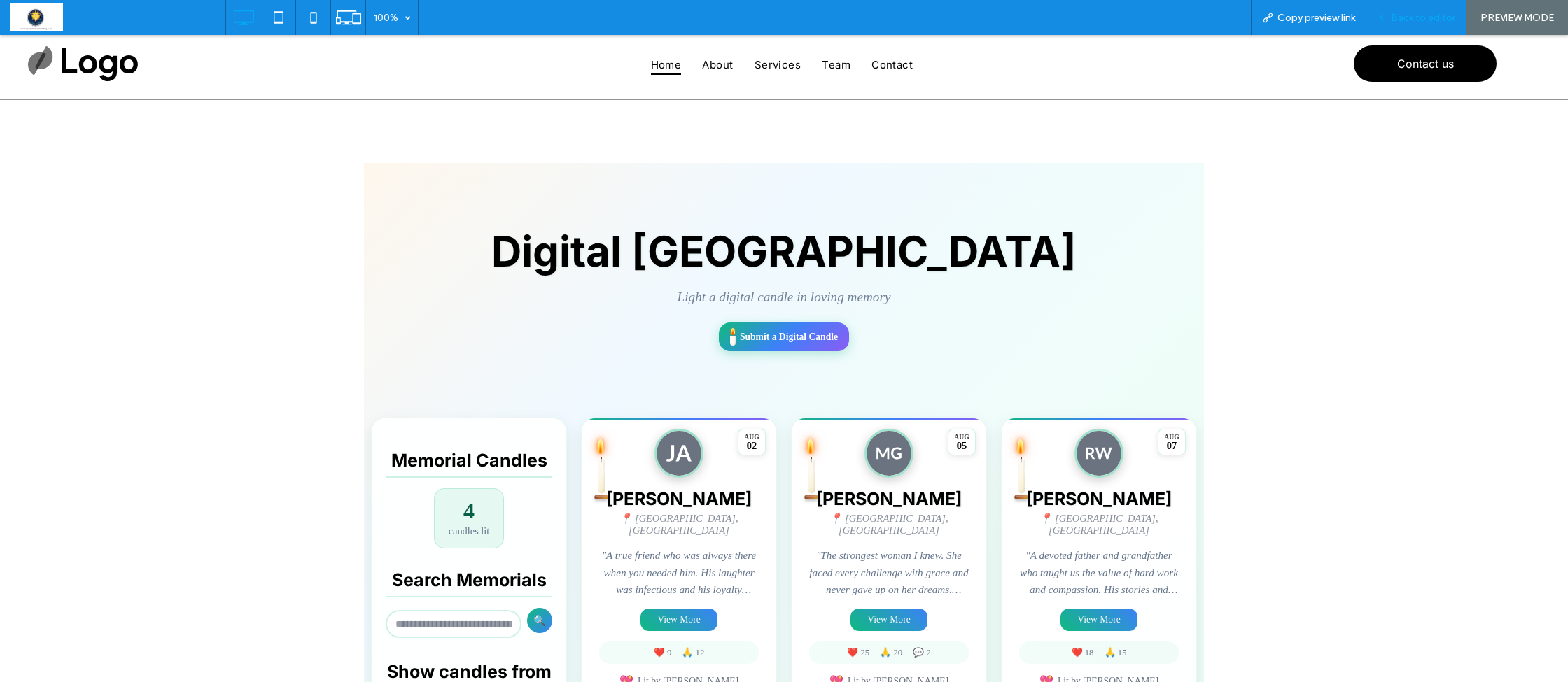
click at [1395, 26] on div "Back to editor" at bounding box center [1416, 17] width 100 height 35
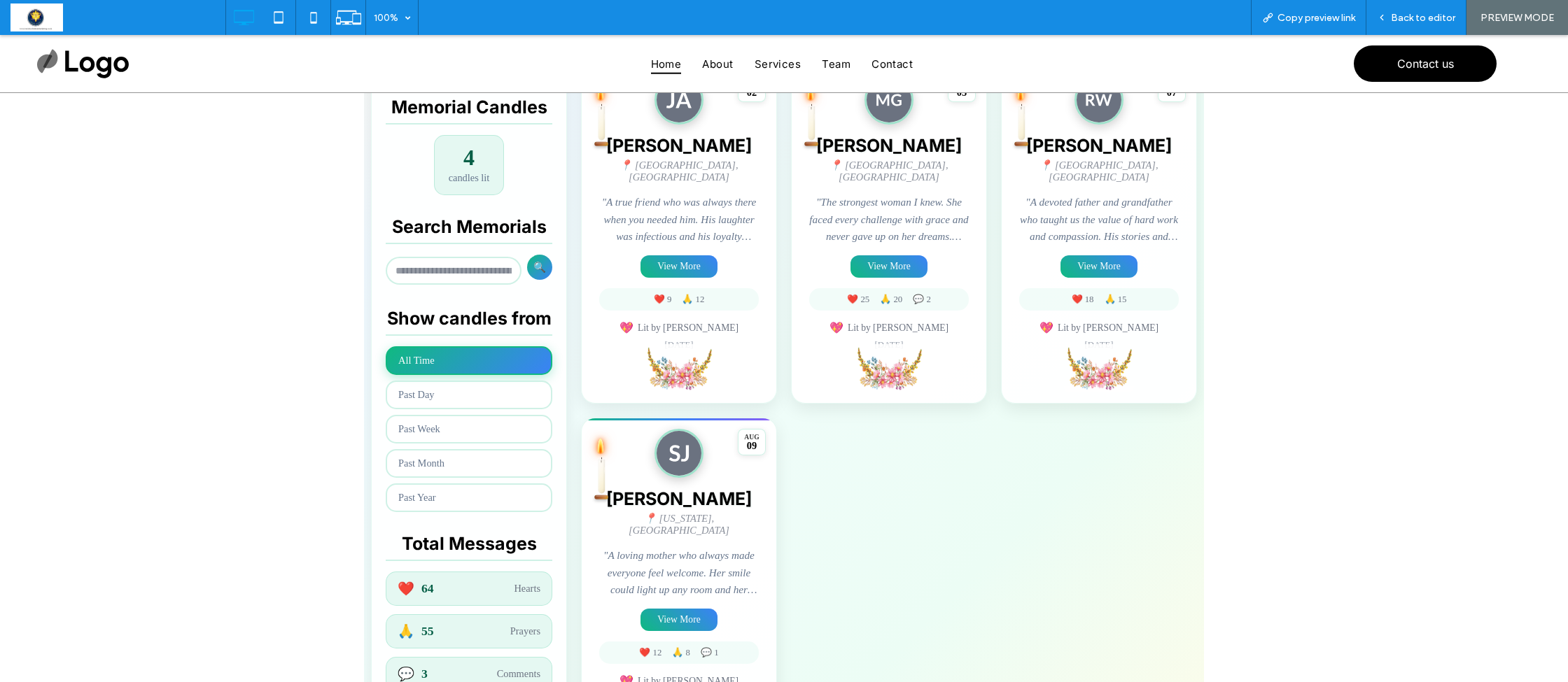
scroll to position [363, 0]
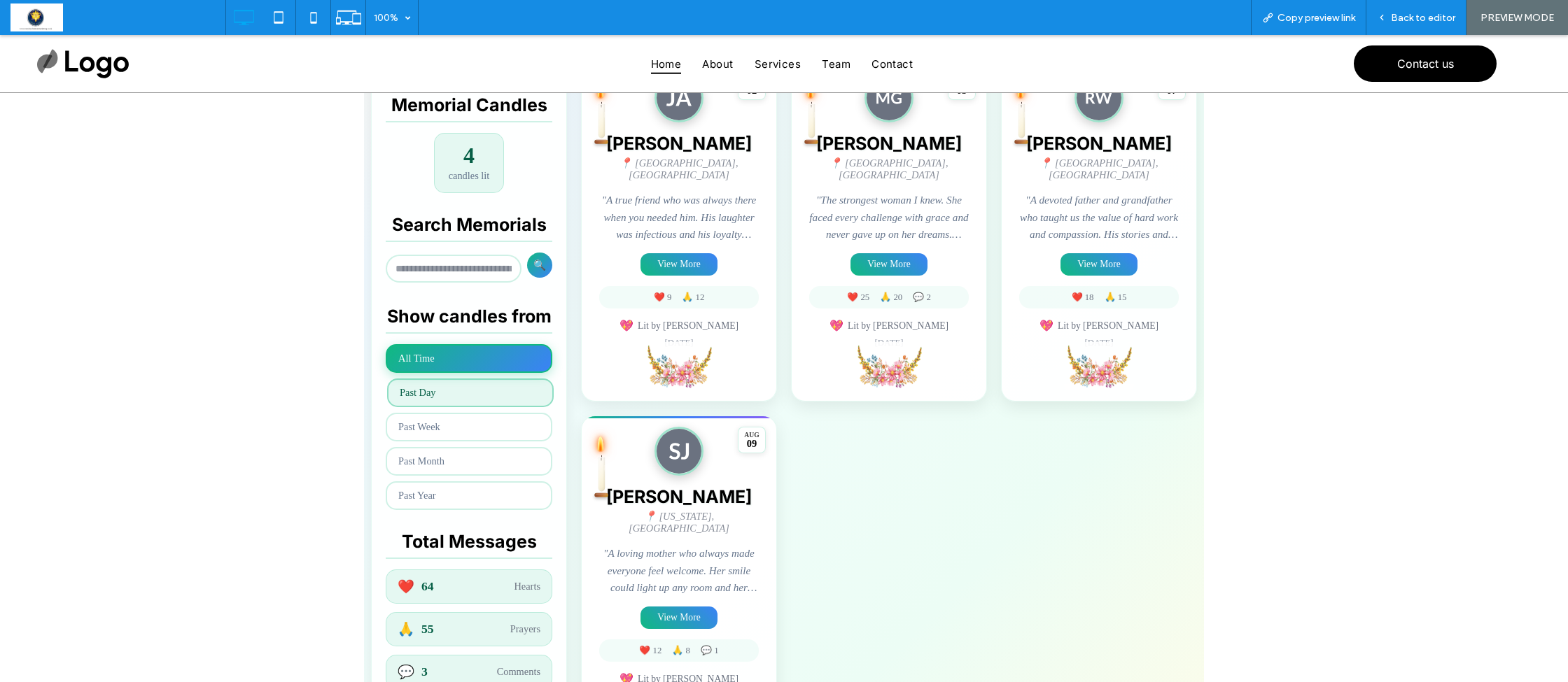
click at [437, 395] on button "Past Day" at bounding box center [470, 392] width 167 height 28
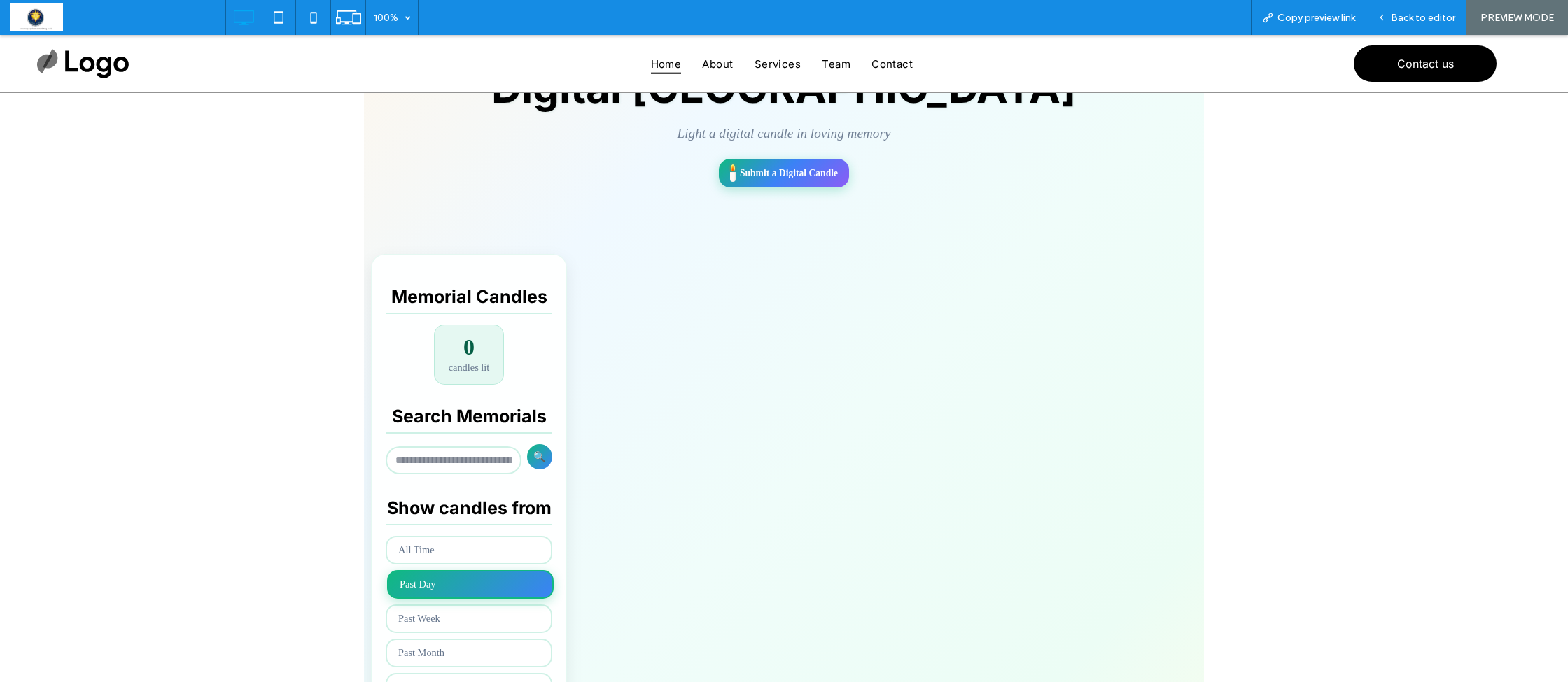
scroll to position [162, 0]
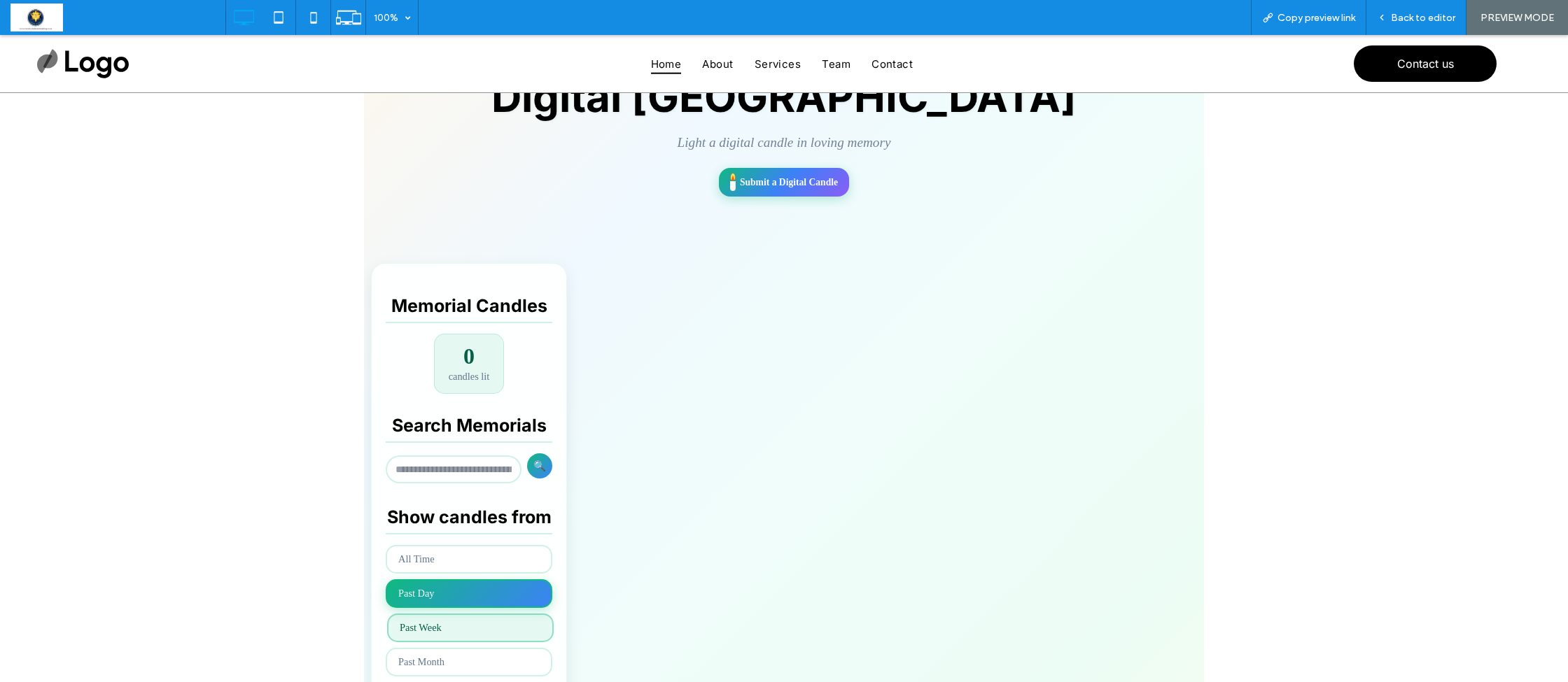
click at [413, 625] on button "Past Week" at bounding box center [470, 627] width 167 height 28
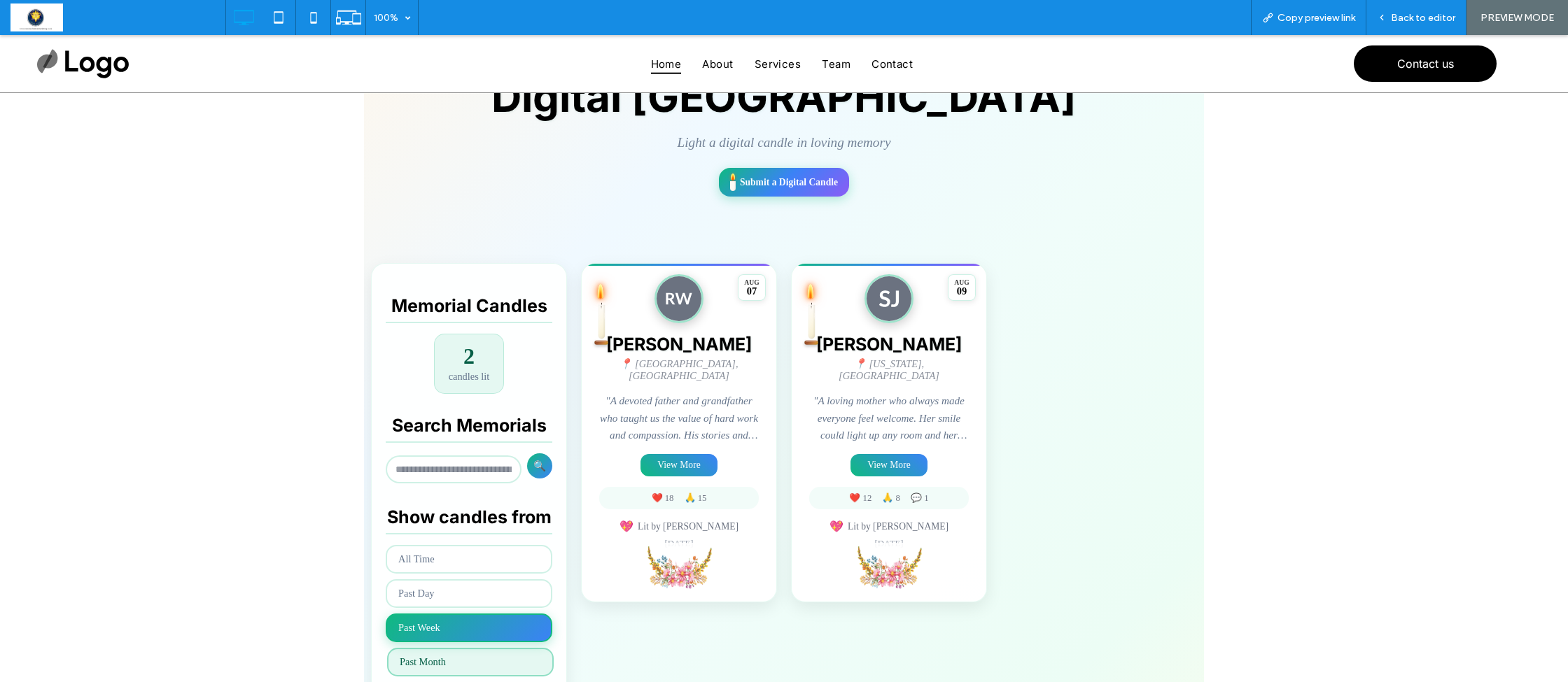
click at [427, 653] on button "Past Month" at bounding box center [470, 662] width 167 height 28
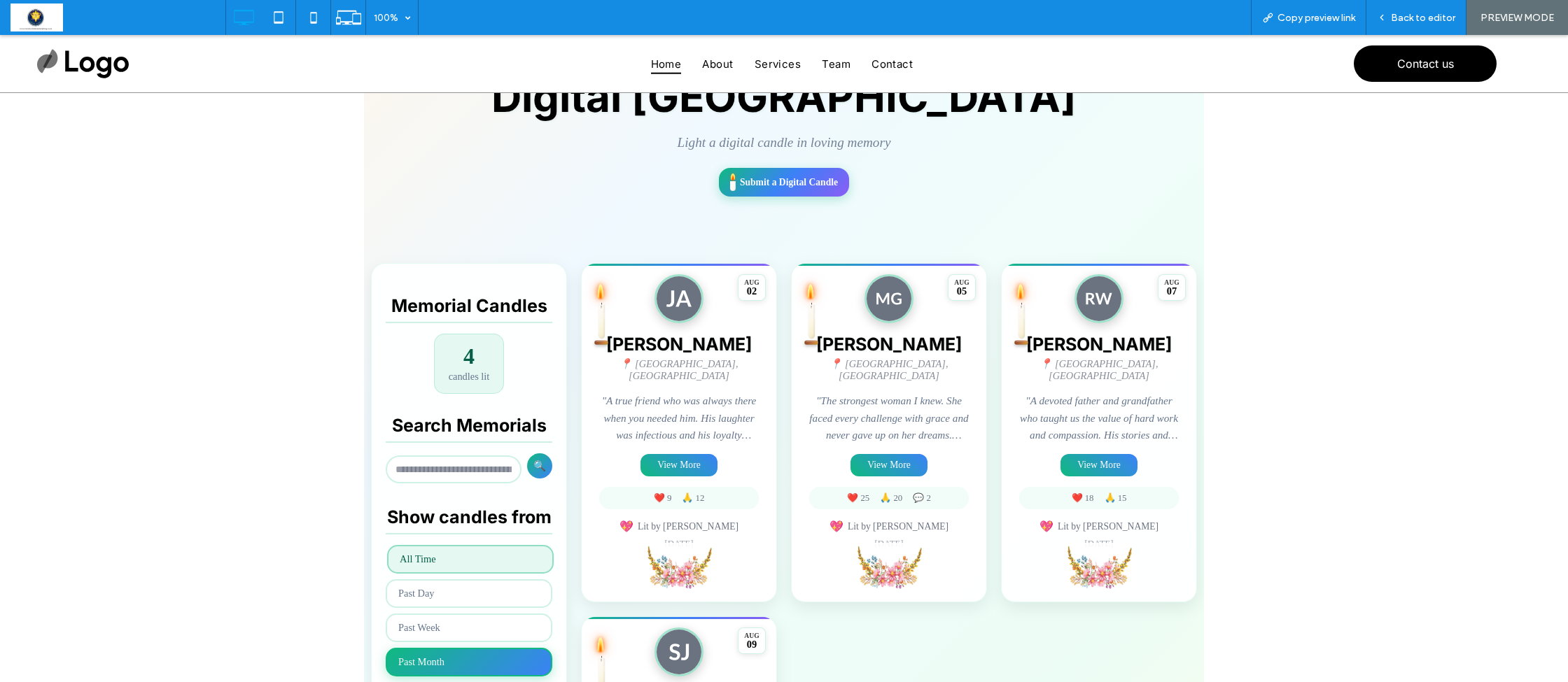
click at [435, 554] on button "All Time" at bounding box center [470, 559] width 167 height 28
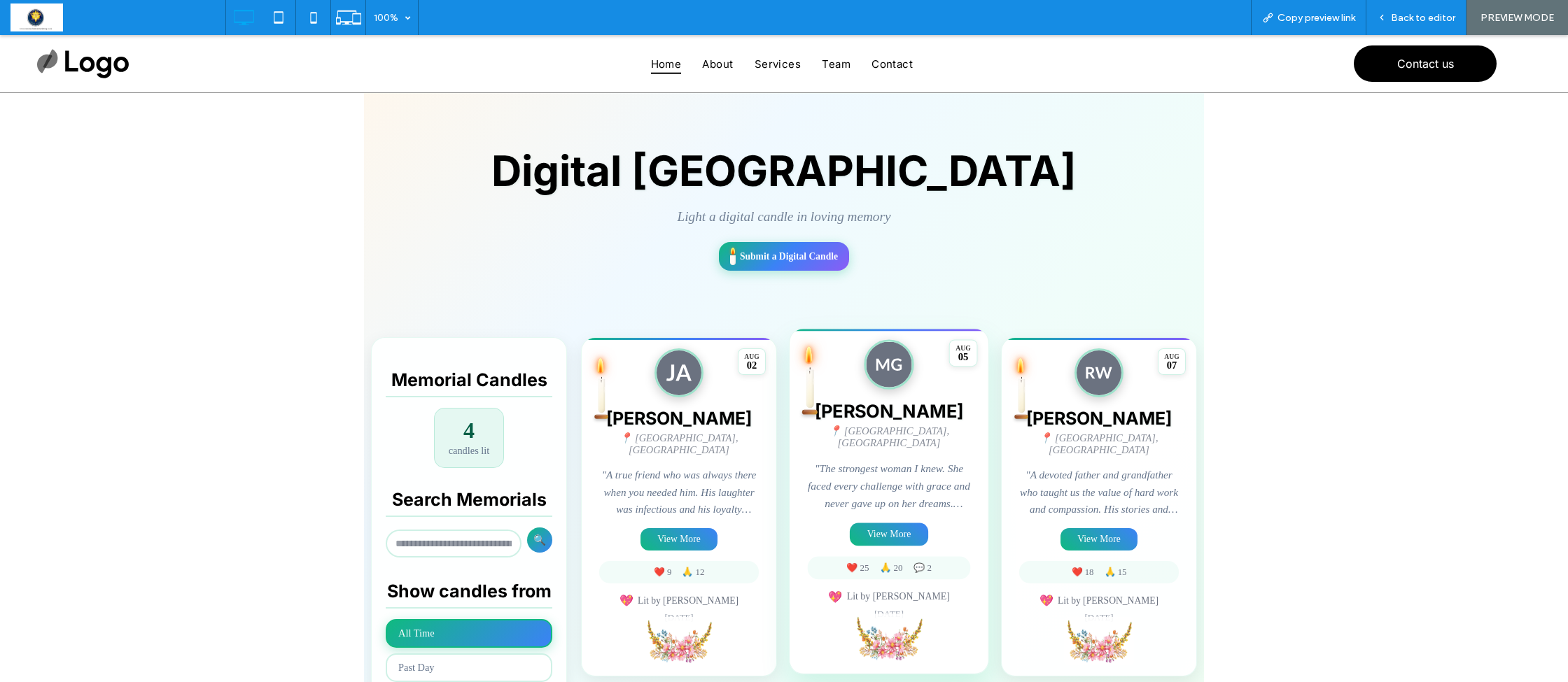
scroll to position [82, 0]
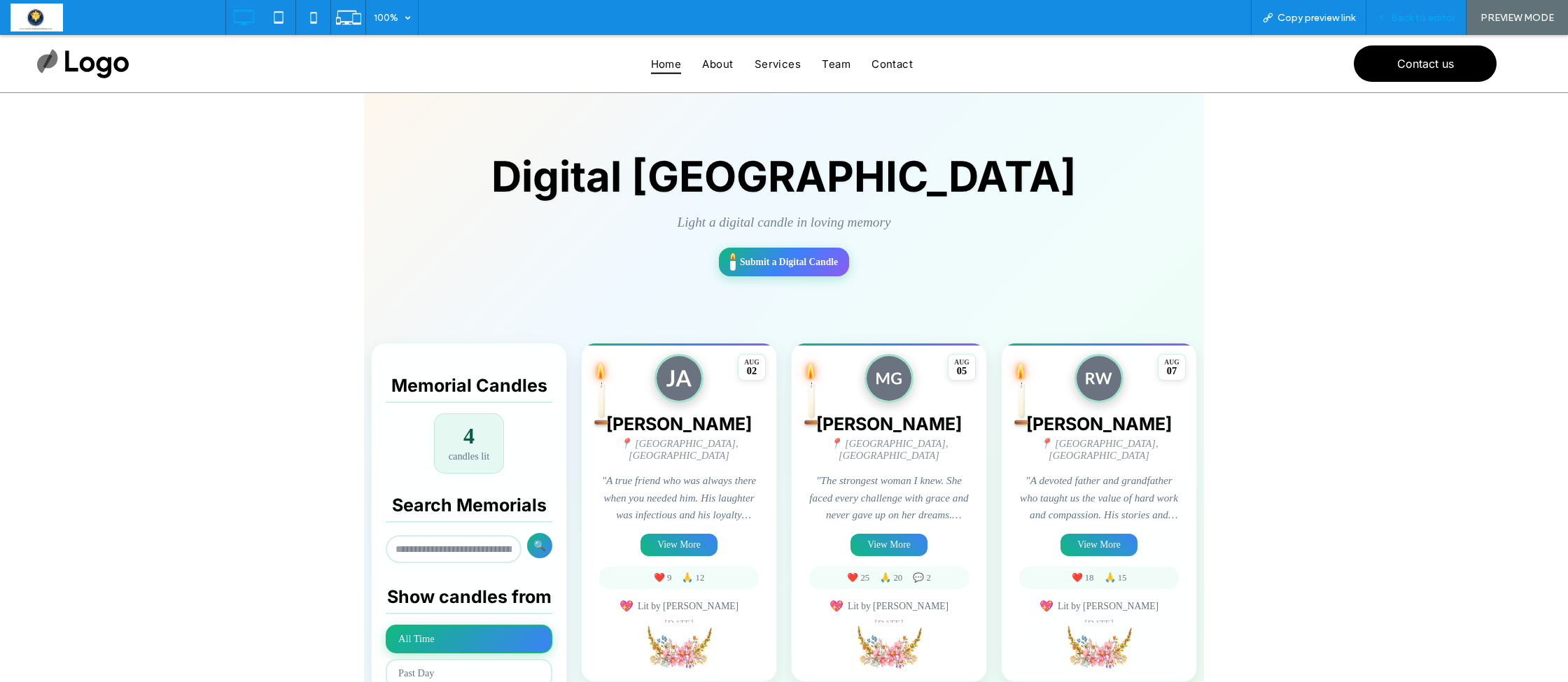
click at [1427, 23] on span "Back to editor" at bounding box center [1423, 18] width 65 height 12
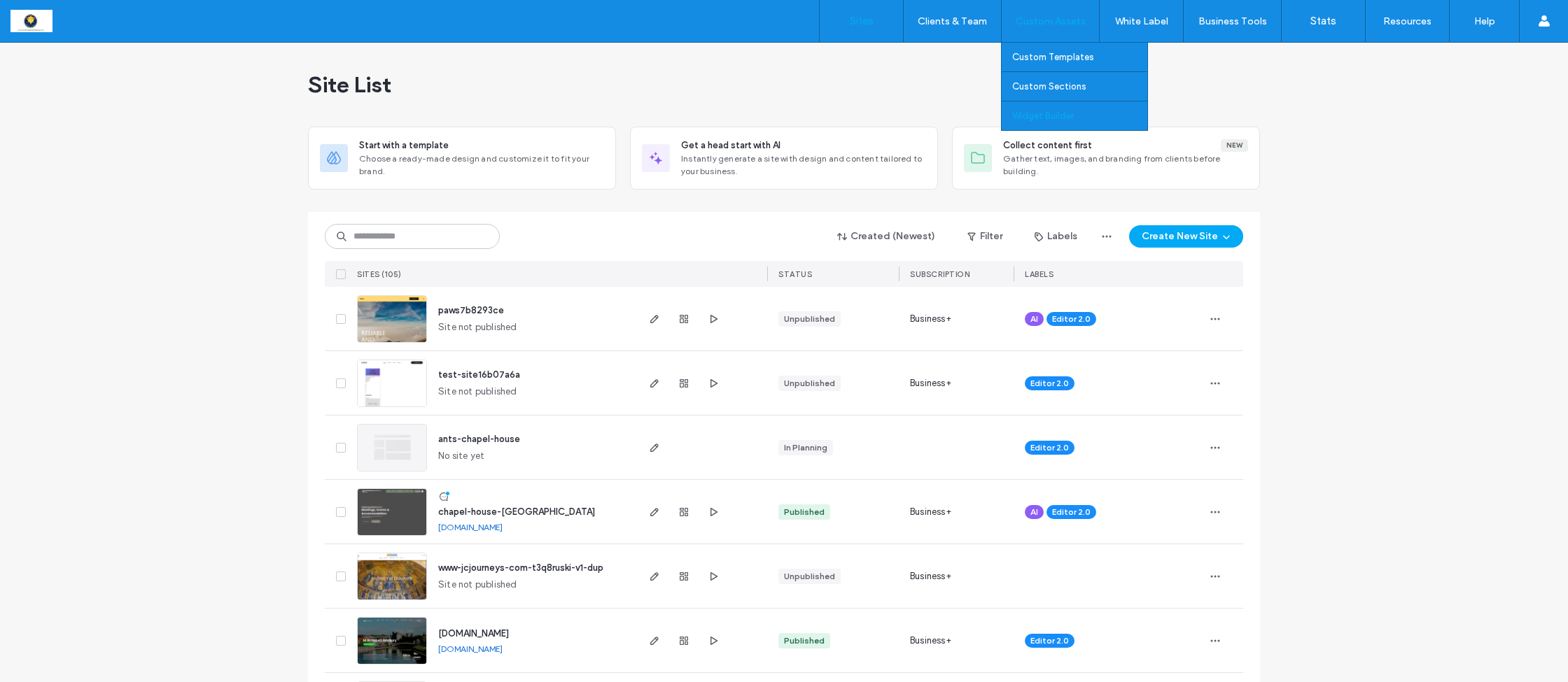
click at [1032, 119] on label "Widget Builder" at bounding box center [1042, 116] width 62 height 11
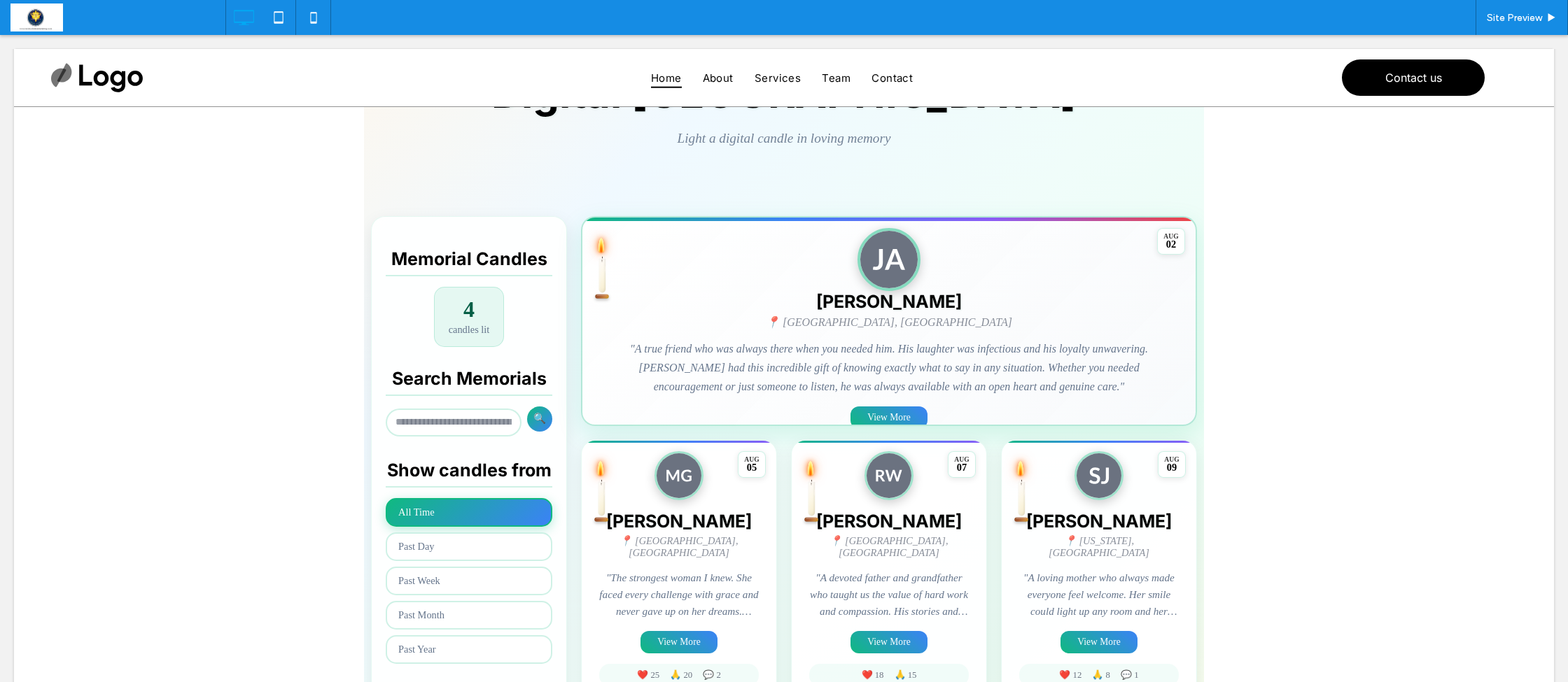
scroll to position [172, 0]
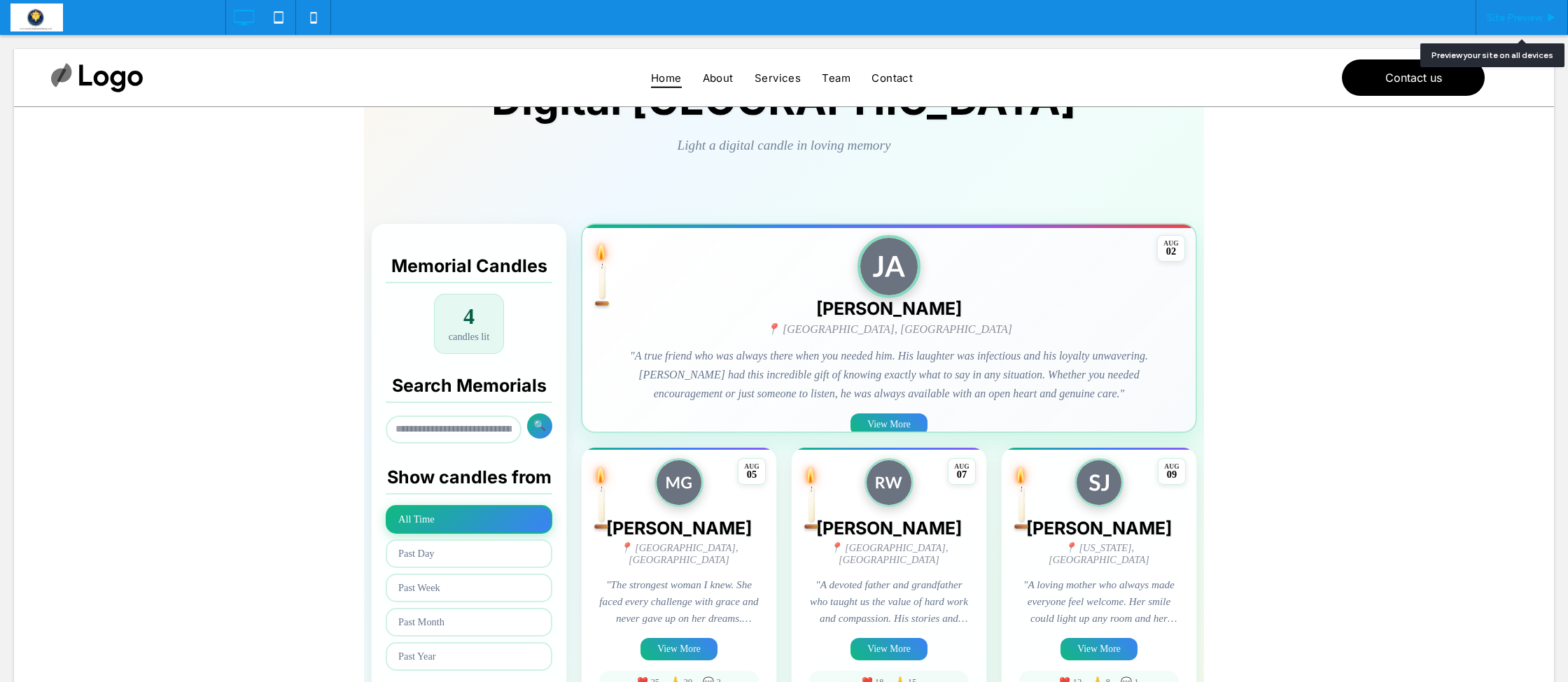
click at [1532, 21] on span "Site Preview" at bounding box center [1515, 18] width 55 height 12
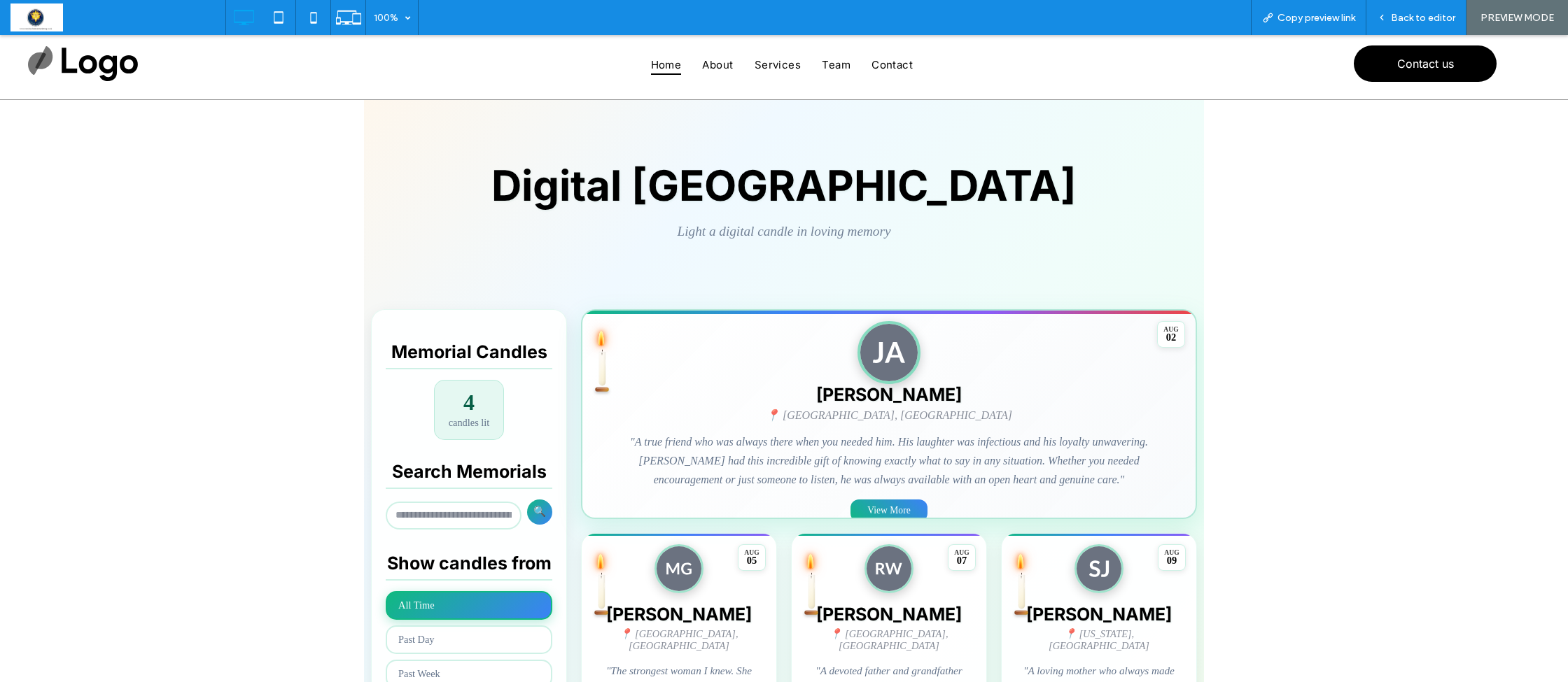
scroll to position [67, 0]
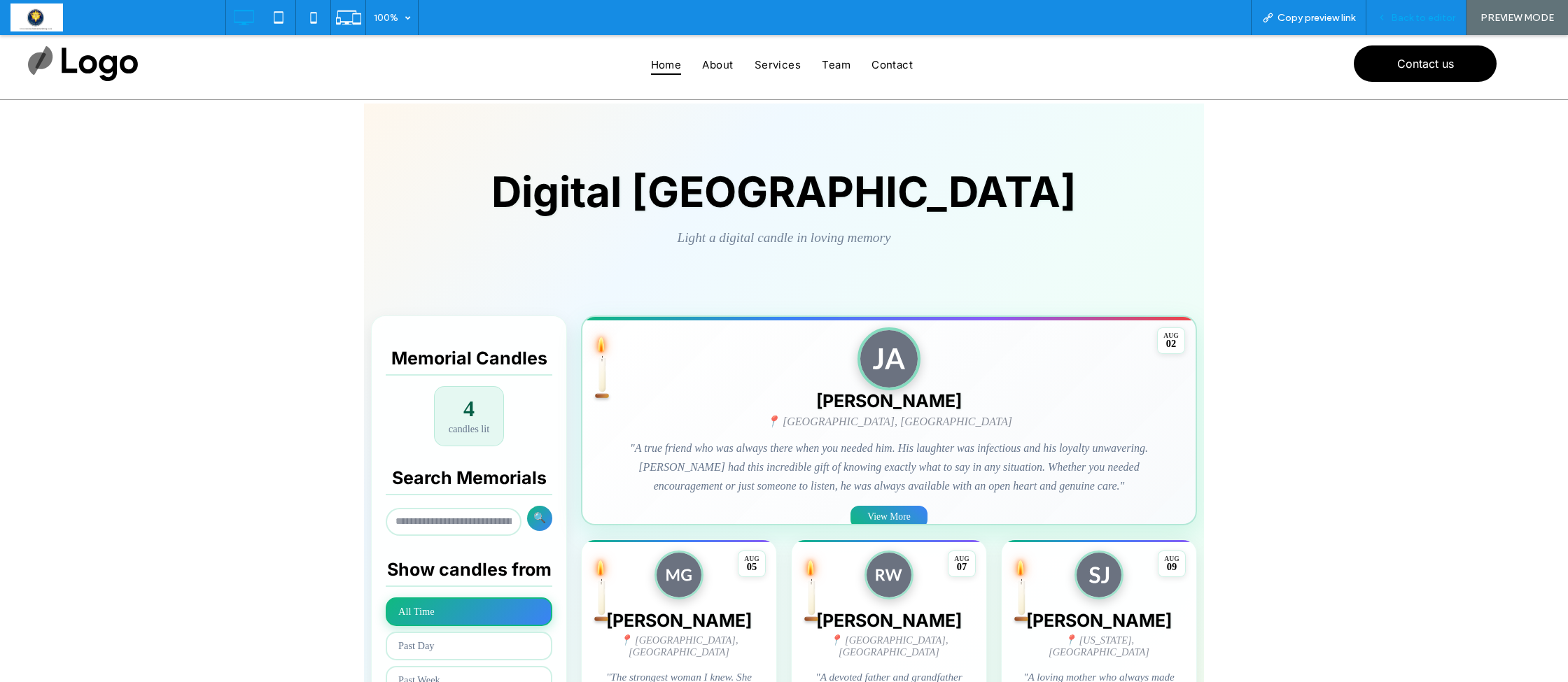
click at [1391, 16] on div "Back to editor" at bounding box center [1416, 18] width 99 height 12
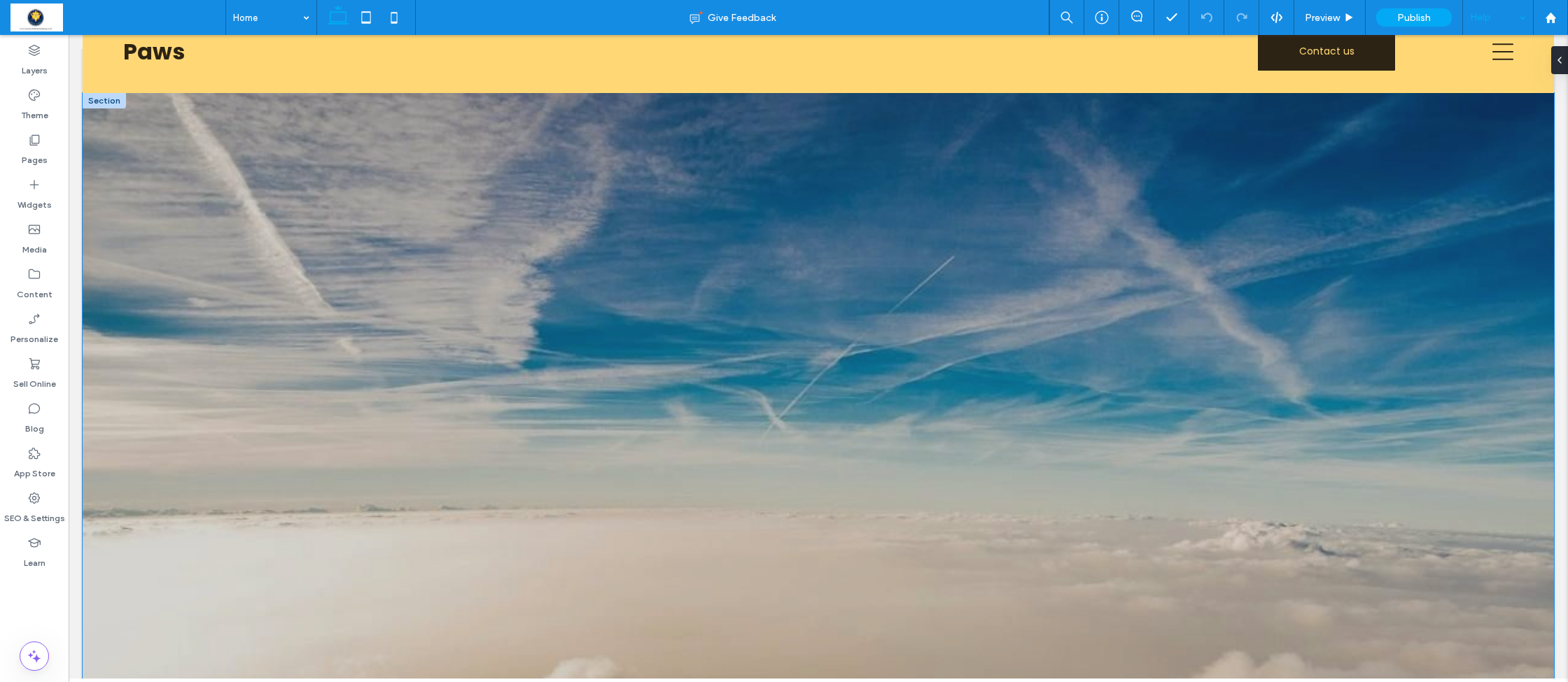
scroll to position [38, 0]
click at [1552, 14] on use at bounding box center [1550, 17] width 11 height 11
